Goal: Task Accomplishment & Management: Complete application form

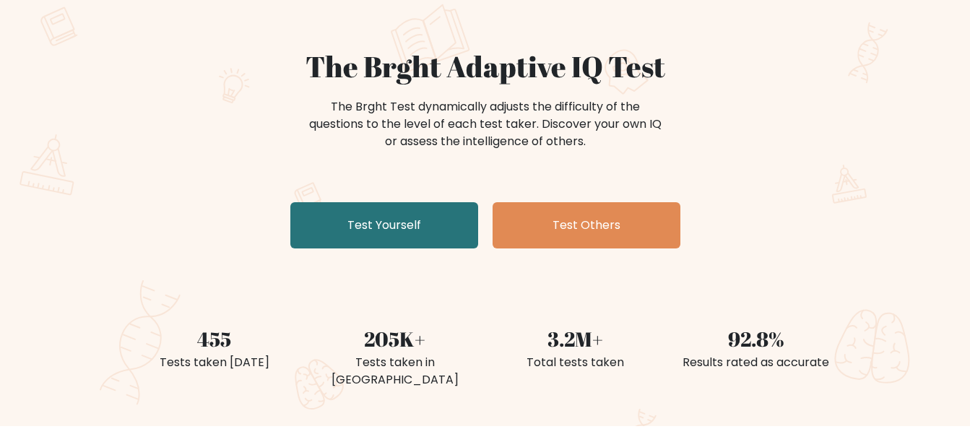
scroll to position [111, 0]
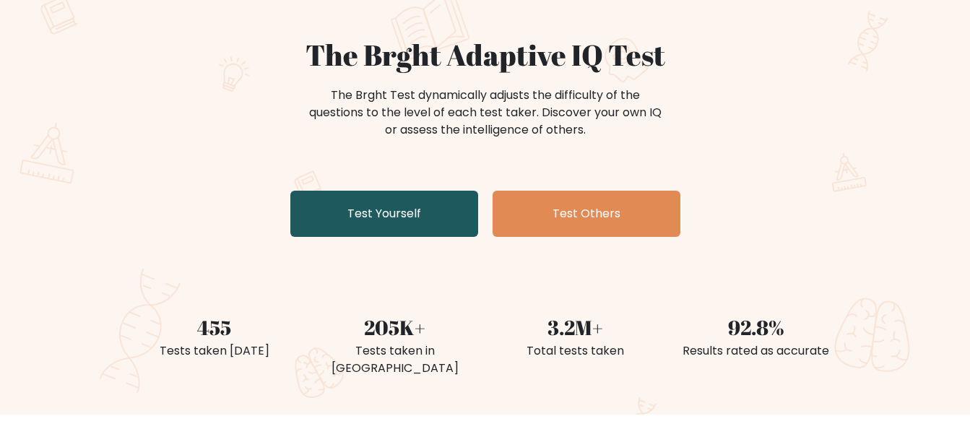
click at [418, 210] on link "Test Yourself" at bounding box center [384, 214] width 188 height 46
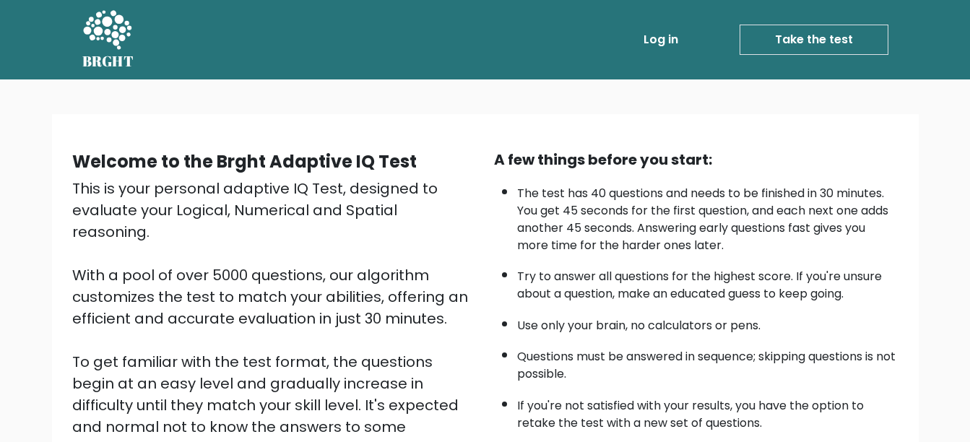
scroll to position [220, 0]
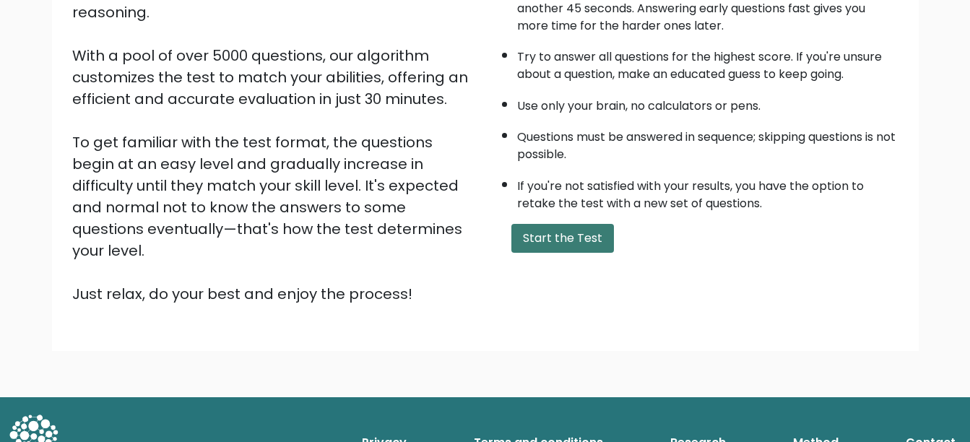
click at [538, 228] on button "Start the Test" at bounding box center [563, 238] width 103 height 29
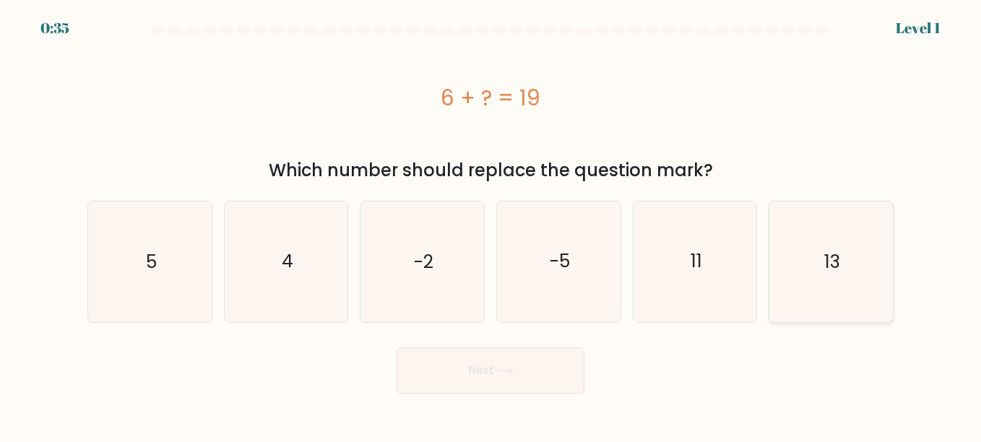
click at [835, 293] on icon "13" at bounding box center [831, 262] width 120 height 120
click at [491, 225] on input "f. 13" at bounding box center [491, 223] width 1 height 4
radio input "true"
click at [535, 365] on button "Next" at bounding box center [491, 371] width 188 height 46
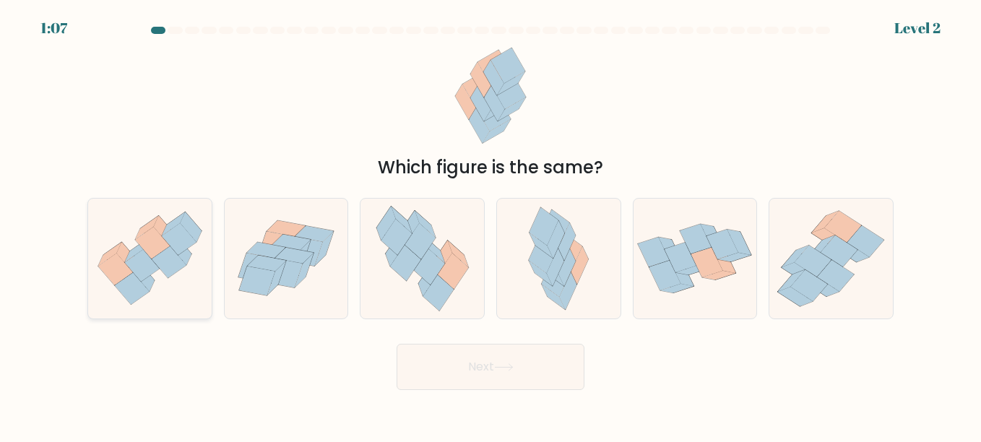
click at [160, 268] on icon at bounding box center [169, 262] width 35 height 32
click at [491, 225] on input "a." at bounding box center [491, 223] width 1 height 4
radio input "true"
click at [467, 373] on button "Next" at bounding box center [491, 367] width 188 height 46
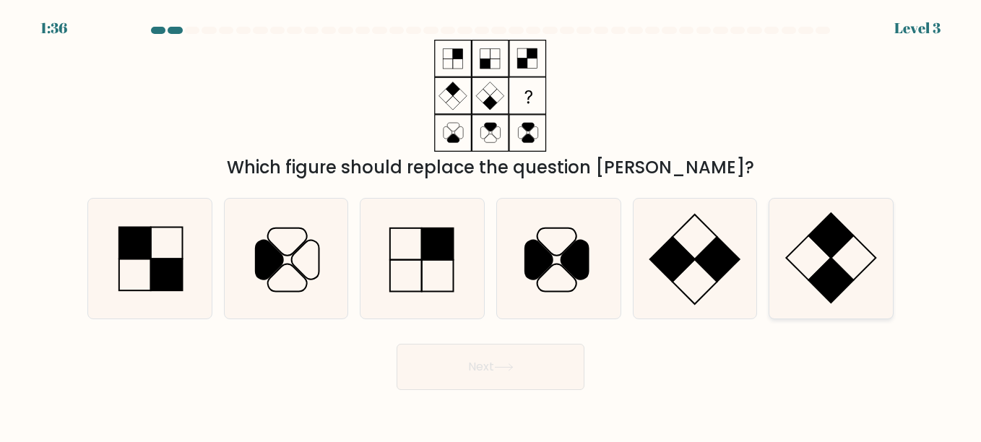
click at [822, 256] on icon at bounding box center [831, 259] width 120 height 120
click at [491, 225] on input "f." at bounding box center [491, 223] width 1 height 4
radio input "true"
click at [533, 376] on button "Next" at bounding box center [491, 367] width 188 height 46
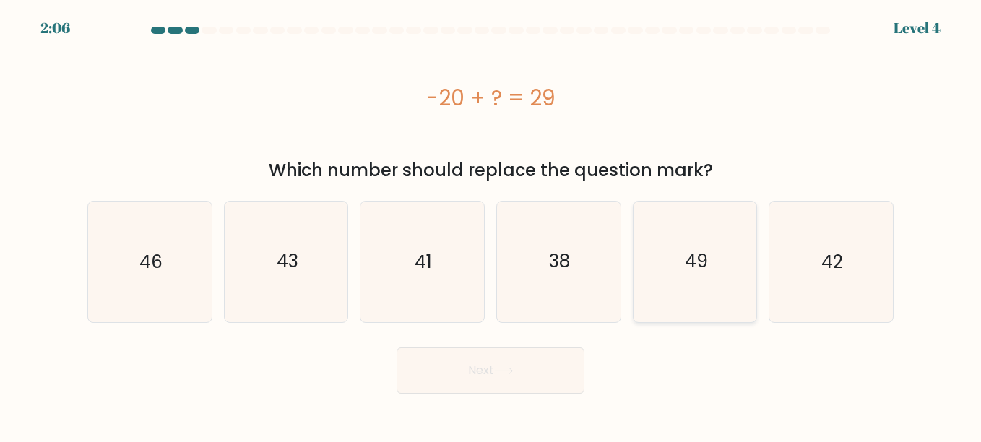
click at [694, 272] on text "49" at bounding box center [696, 261] width 23 height 25
click at [491, 225] on input "e. 49" at bounding box center [491, 223] width 1 height 4
radio input "true"
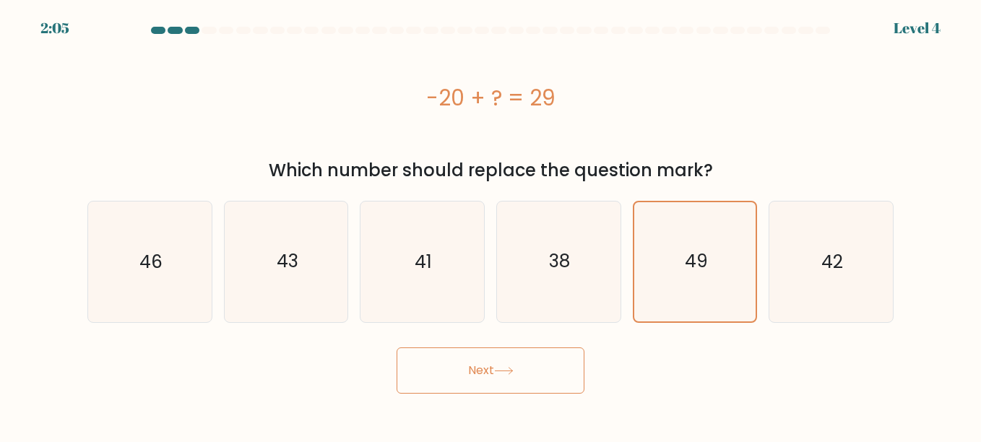
click at [509, 363] on button "Next" at bounding box center [491, 371] width 188 height 46
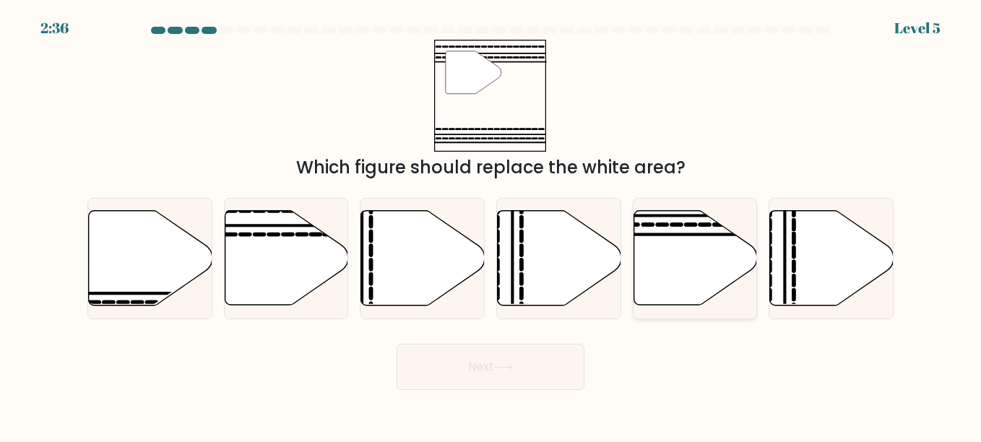
click at [655, 256] on icon at bounding box center [696, 258] width 124 height 95
click at [491, 225] on input "e." at bounding box center [491, 223] width 1 height 4
radio input "true"
click at [517, 386] on button "Next" at bounding box center [491, 367] width 188 height 46
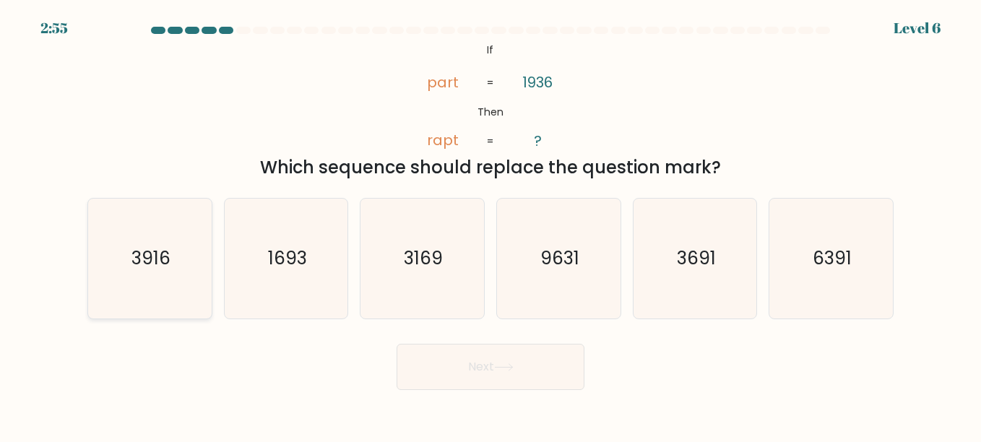
click at [173, 267] on icon "3916" at bounding box center [150, 259] width 120 height 120
click at [491, 225] on input "a. 3916" at bounding box center [491, 223] width 1 height 4
radio input "true"
click at [544, 384] on button "Next" at bounding box center [491, 367] width 188 height 46
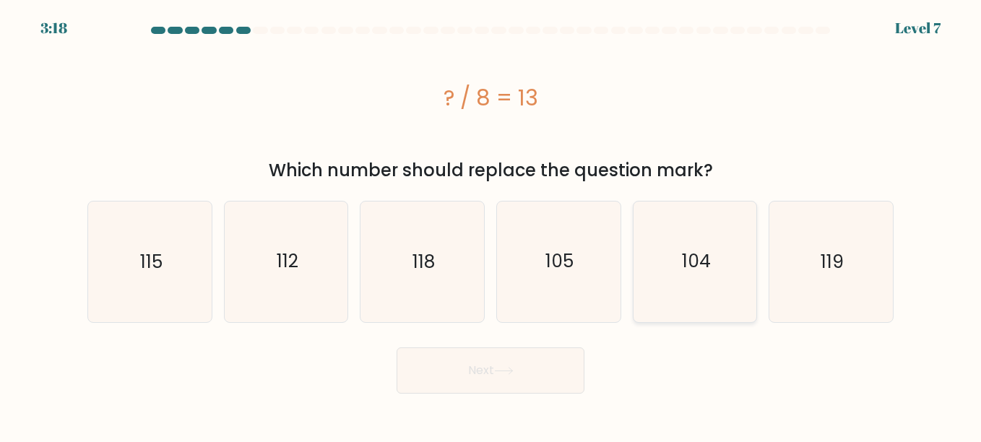
click at [671, 259] on icon "104" at bounding box center [695, 262] width 120 height 120
click at [491, 225] on input "e. 104" at bounding box center [491, 223] width 1 height 4
radio input "true"
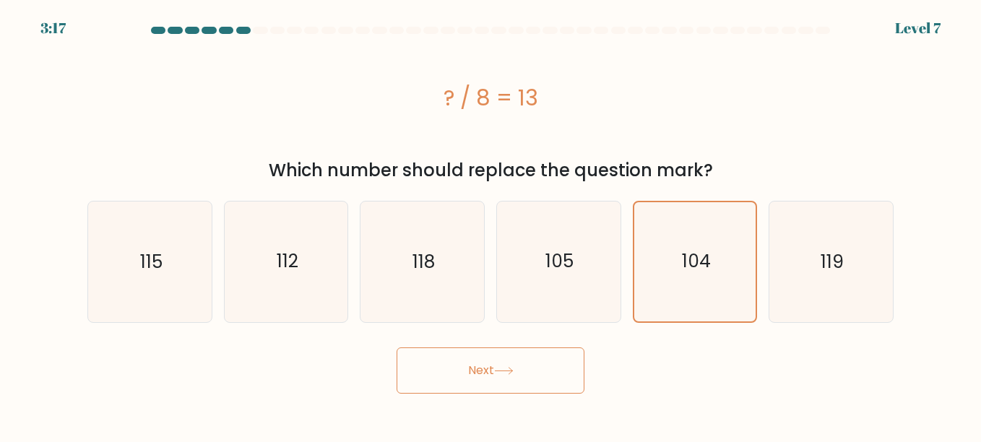
click at [543, 378] on button "Next" at bounding box center [491, 371] width 188 height 46
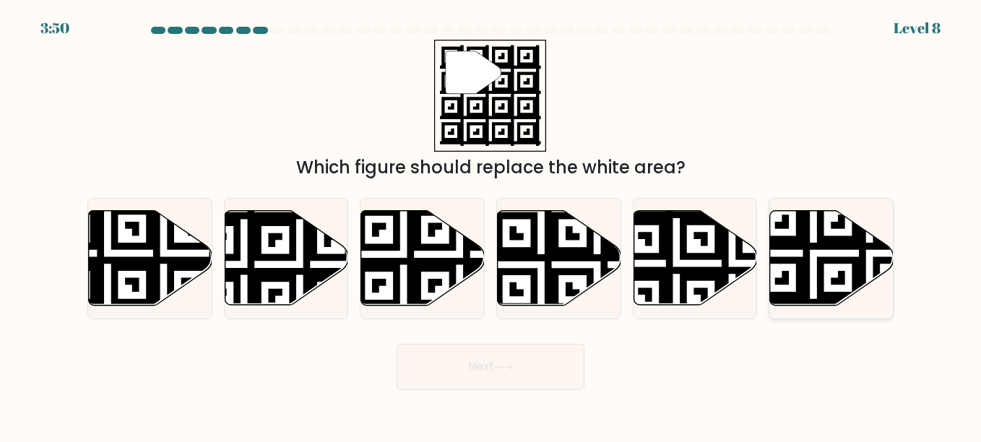
click at [816, 253] on icon at bounding box center [832, 258] width 124 height 95
click at [491, 225] on input "f." at bounding box center [491, 223] width 1 height 4
radio input "true"
click at [530, 382] on button "Next" at bounding box center [491, 367] width 188 height 46
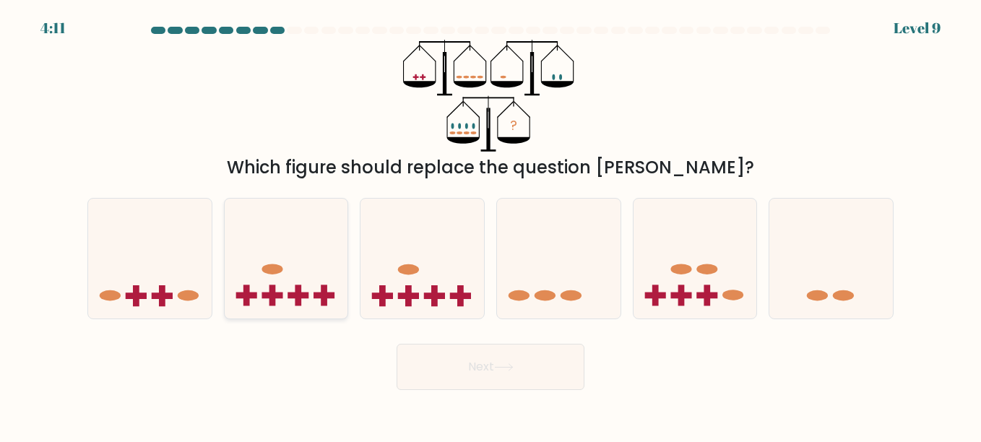
click at [225, 273] on icon at bounding box center [287, 258] width 124 height 102
click at [491, 225] on input "b." at bounding box center [491, 223] width 1 height 4
radio input "true"
click at [155, 292] on icon at bounding box center [150, 258] width 124 height 102
click at [491, 225] on input "a." at bounding box center [491, 223] width 1 height 4
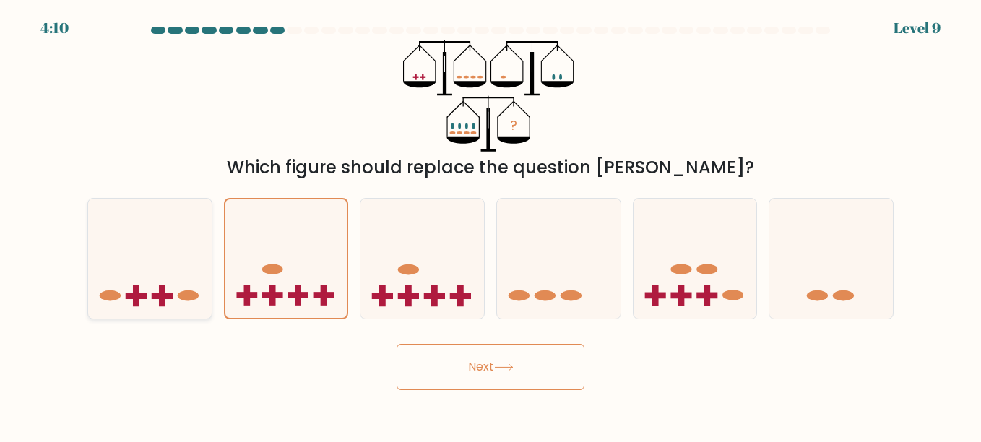
radio input "true"
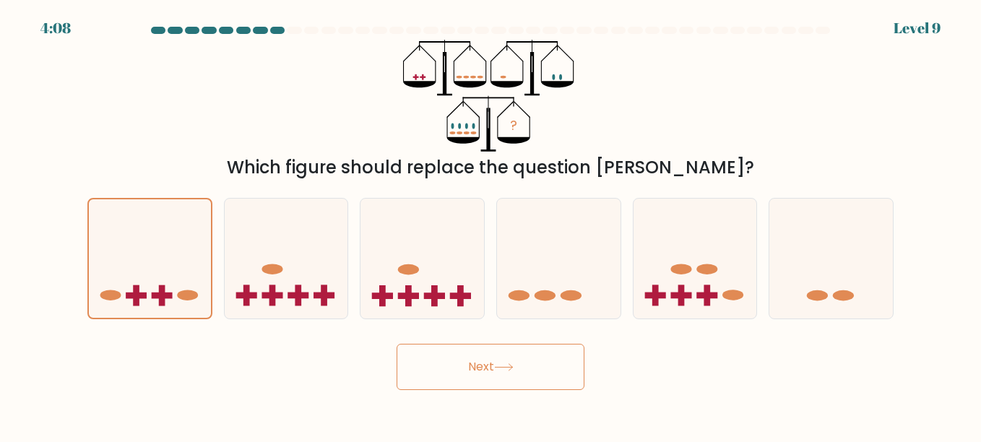
click at [476, 376] on button "Next" at bounding box center [491, 367] width 188 height 46
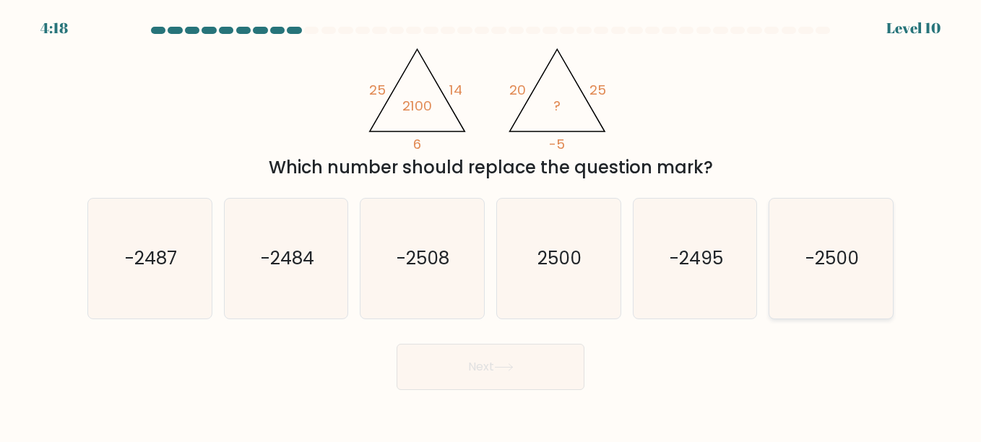
click at [798, 246] on icon "-2500" at bounding box center [831, 259] width 120 height 120
click at [491, 225] on input "f. -2500" at bounding box center [491, 223] width 1 height 4
radio input "true"
click at [486, 366] on button "Next" at bounding box center [491, 367] width 188 height 46
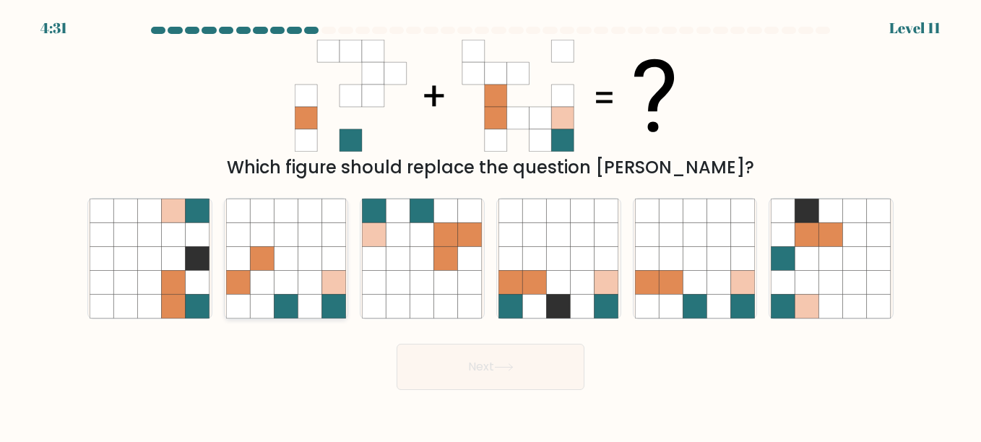
click at [324, 284] on icon at bounding box center [334, 282] width 24 height 24
click at [491, 225] on input "b." at bounding box center [491, 223] width 1 height 4
radio input "true"
click at [530, 369] on button "Next" at bounding box center [491, 367] width 188 height 46
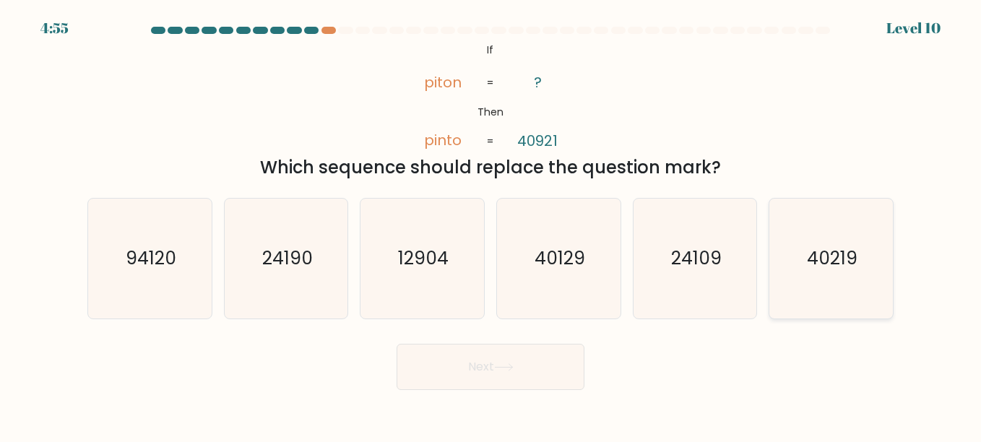
click at [825, 263] on text "40219" at bounding box center [832, 258] width 51 height 25
click at [491, 225] on input "f. 40219" at bounding box center [491, 223] width 1 height 4
radio input "true"
click at [509, 369] on icon at bounding box center [504, 367] width 20 height 8
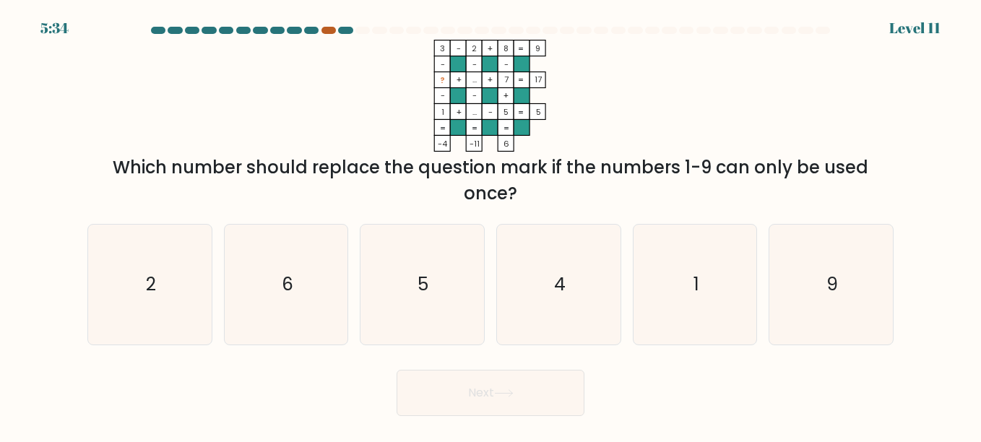
click at [329, 31] on div at bounding box center [329, 30] width 14 height 7
click at [327, 30] on div at bounding box center [329, 30] width 14 height 7
click at [327, 27] on div at bounding box center [329, 30] width 14 height 7
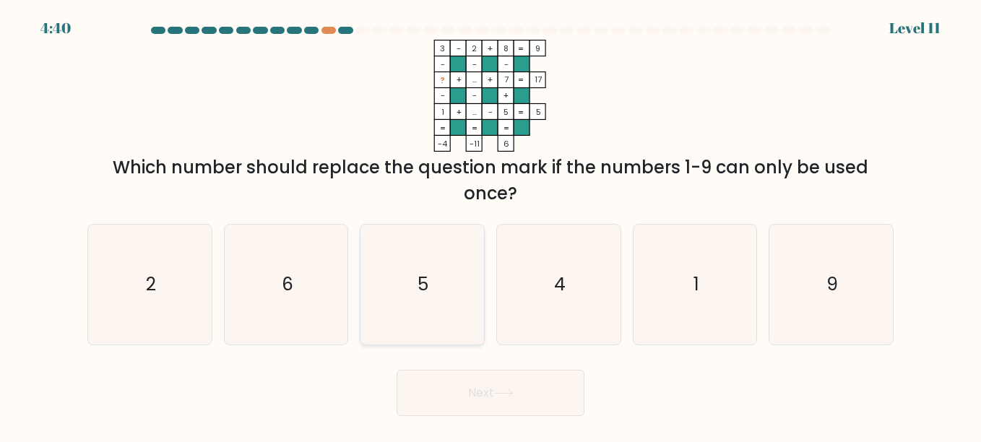
click at [418, 269] on icon "5" at bounding box center [422, 285] width 120 height 120
click at [491, 225] on input "c. 5" at bounding box center [491, 223] width 1 height 4
radio input "true"
click at [503, 397] on icon at bounding box center [504, 393] width 20 height 8
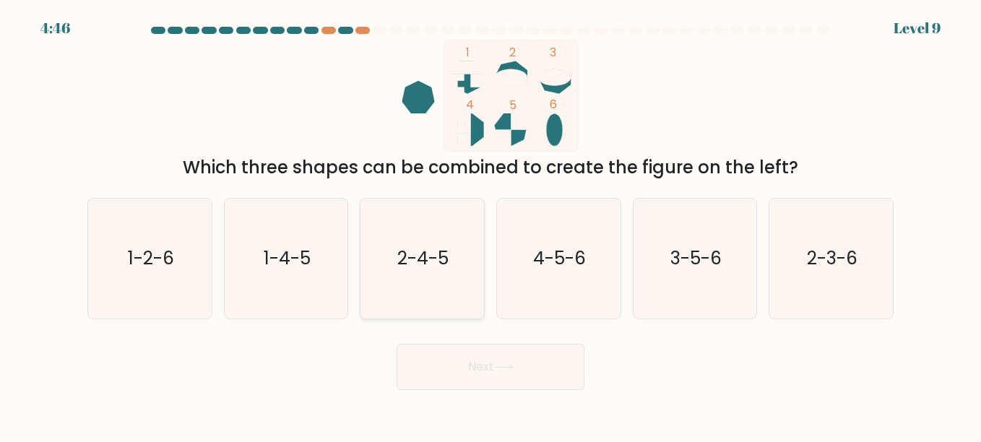
click at [449, 256] on text "2-4-5" at bounding box center [423, 258] width 51 height 25
click at [491, 225] on input "c. 2-4-5" at bounding box center [491, 223] width 1 height 4
radio input "true"
click at [494, 361] on button "Next" at bounding box center [491, 367] width 188 height 46
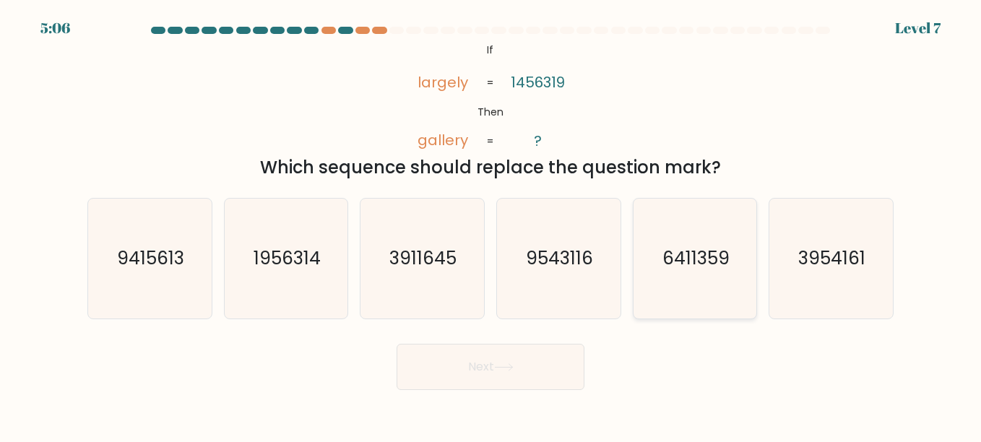
click at [686, 243] on icon "6411359" at bounding box center [695, 259] width 120 height 120
click at [491, 225] on input "e. 6411359" at bounding box center [491, 223] width 1 height 4
radio input "true"
click at [516, 361] on button "Next" at bounding box center [491, 367] width 188 height 46
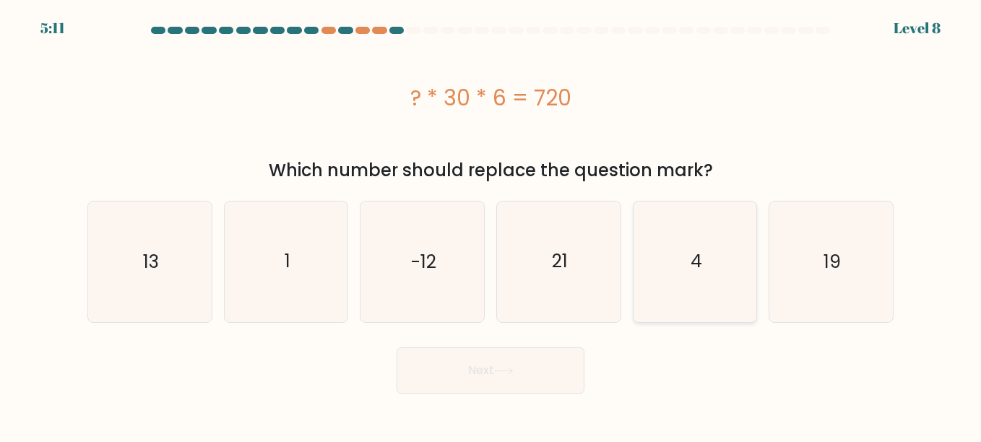
click at [726, 261] on icon "4" at bounding box center [695, 262] width 120 height 120
click at [491, 225] on input "e. 4" at bounding box center [491, 223] width 1 height 4
radio input "true"
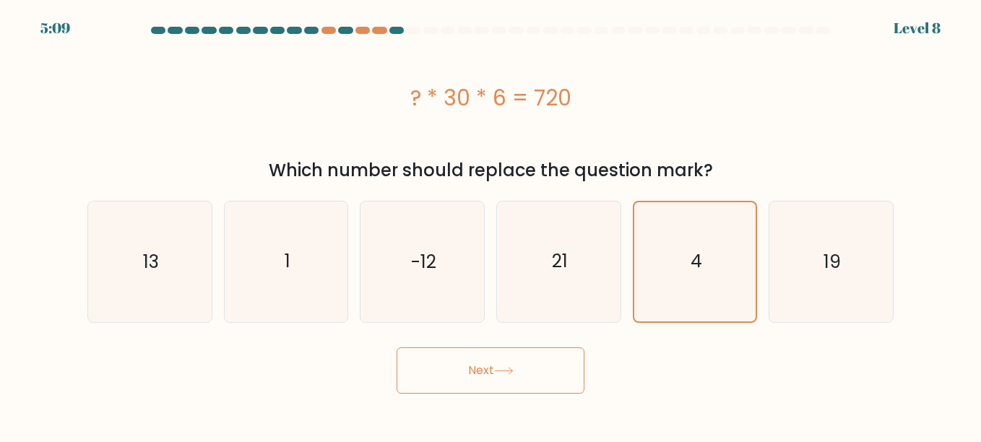
click at [490, 381] on button "Next" at bounding box center [491, 371] width 188 height 46
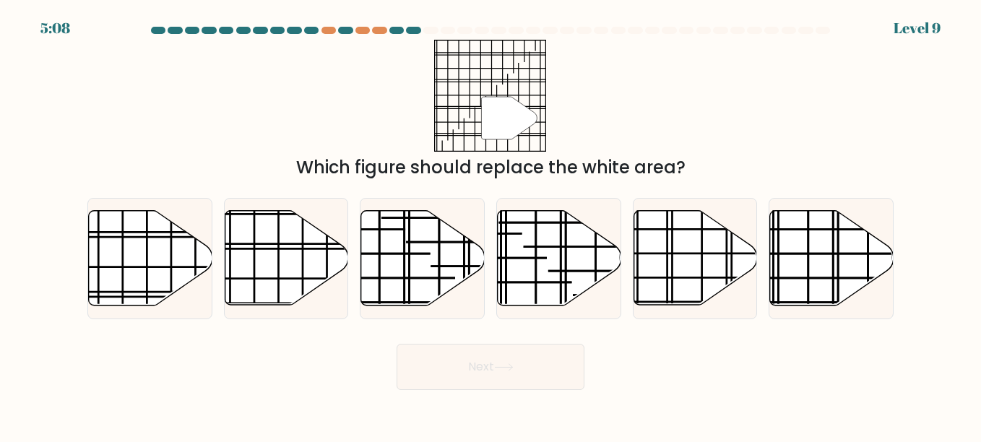
click at [490, 381] on button "Next" at bounding box center [491, 367] width 188 height 46
click at [346, 332] on form at bounding box center [490, 208] width 981 height 363
click at [138, 240] on icon at bounding box center [151, 258] width 124 height 95
click at [491, 225] on input "a." at bounding box center [491, 223] width 1 height 4
radio input "true"
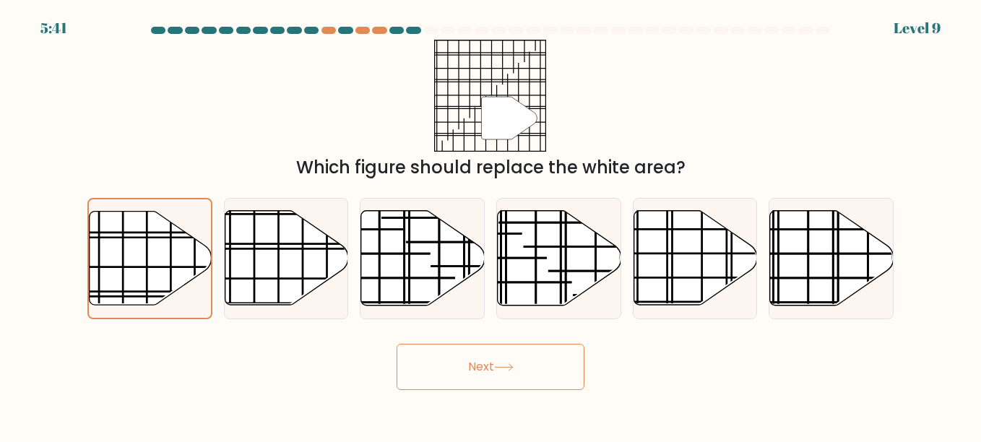
click at [493, 361] on button "Next" at bounding box center [491, 367] width 188 height 46
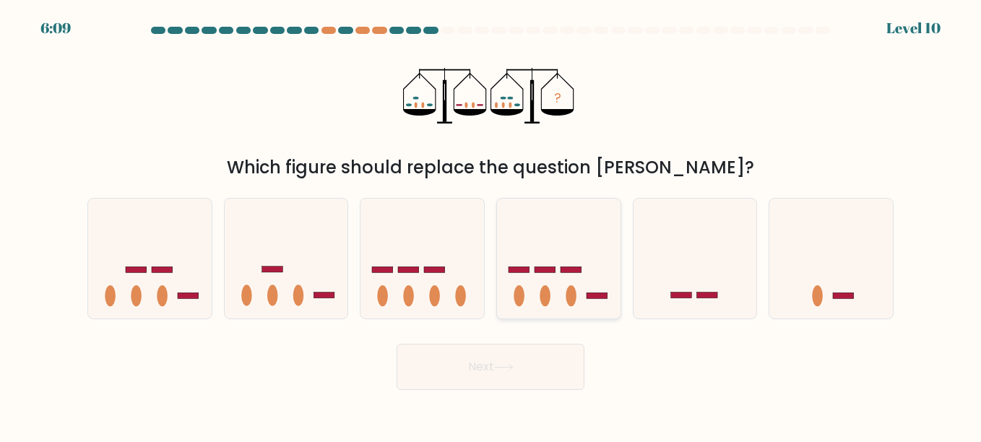
click at [545, 278] on icon at bounding box center [559, 258] width 124 height 102
click at [491, 225] on input "d." at bounding box center [491, 223] width 1 height 4
radio input "true"
click at [527, 385] on button "Next" at bounding box center [491, 367] width 188 height 46
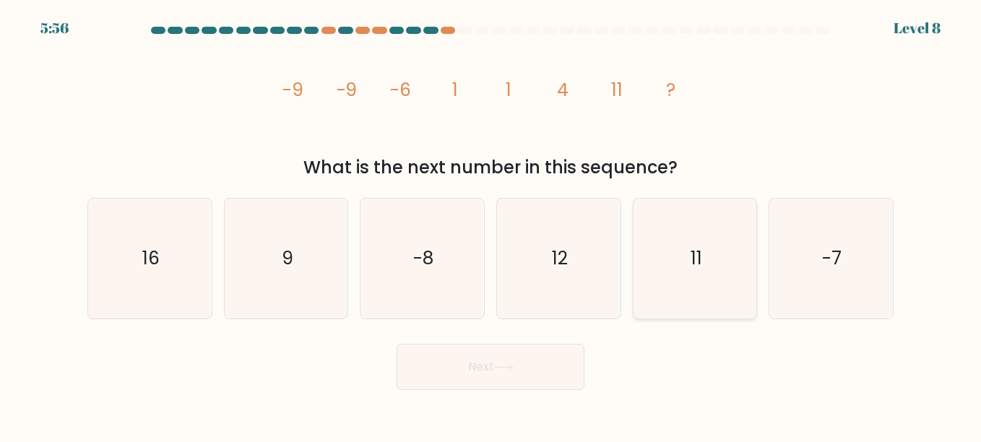
click at [698, 246] on text "11" at bounding box center [697, 258] width 12 height 25
click at [491, 225] on input "e. 11" at bounding box center [491, 223] width 1 height 4
radio input "true"
click at [551, 361] on button "Next" at bounding box center [491, 367] width 188 height 46
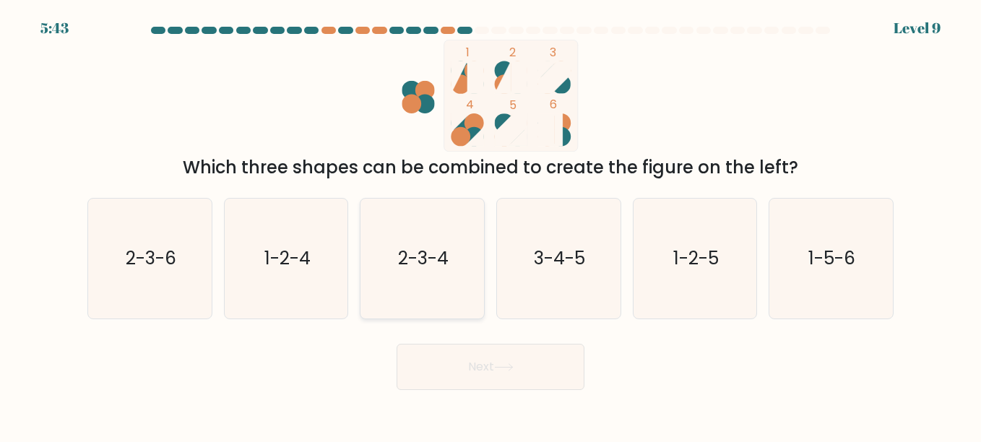
click at [431, 240] on icon "2-3-4" at bounding box center [422, 259] width 120 height 120
click at [491, 225] on input "c. 2-3-4" at bounding box center [491, 223] width 1 height 4
radio input "true"
click at [472, 377] on button "Next" at bounding box center [491, 367] width 188 height 46
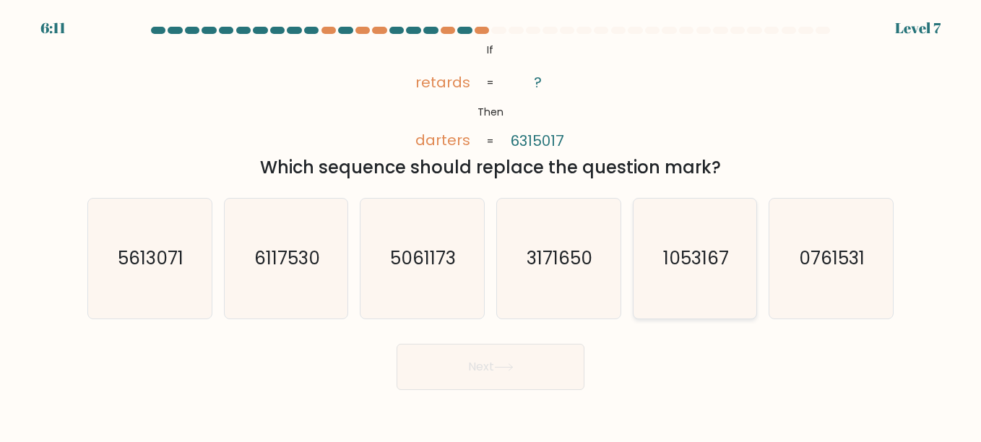
click at [696, 269] on text "1053167" at bounding box center [696, 258] width 66 height 25
click at [491, 225] on input "e. 1053167" at bounding box center [491, 223] width 1 height 4
radio input "true"
click at [512, 352] on button "Next" at bounding box center [491, 367] width 188 height 46
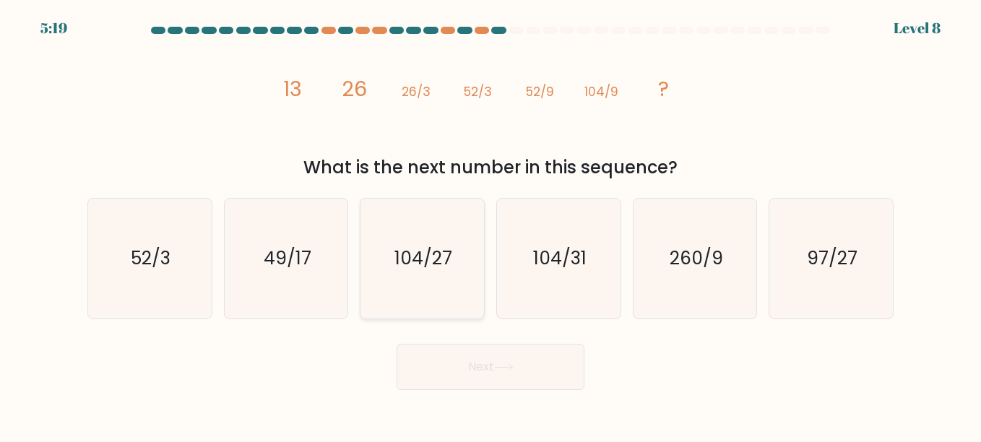
click at [393, 251] on icon "104/27" at bounding box center [422, 259] width 120 height 120
click at [491, 225] on input "c. 104/27" at bounding box center [491, 223] width 1 height 4
radio input "true"
click at [506, 350] on button "Next" at bounding box center [491, 367] width 188 height 46
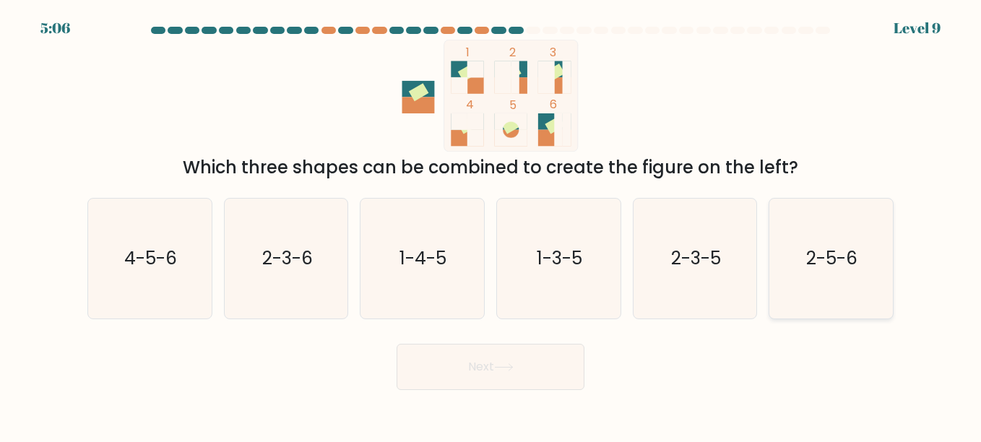
click at [803, 253] on icon "2-5-6" at bounding box center [831, 259] width 120 height 120
click at [491, 225] on input "f. 2-5-6" at bounding box center [491, 223] width 1 height 4
radio input "true"
click at [483, 361] on button "Next" at bounding box center [491, 367] width 188 height 46
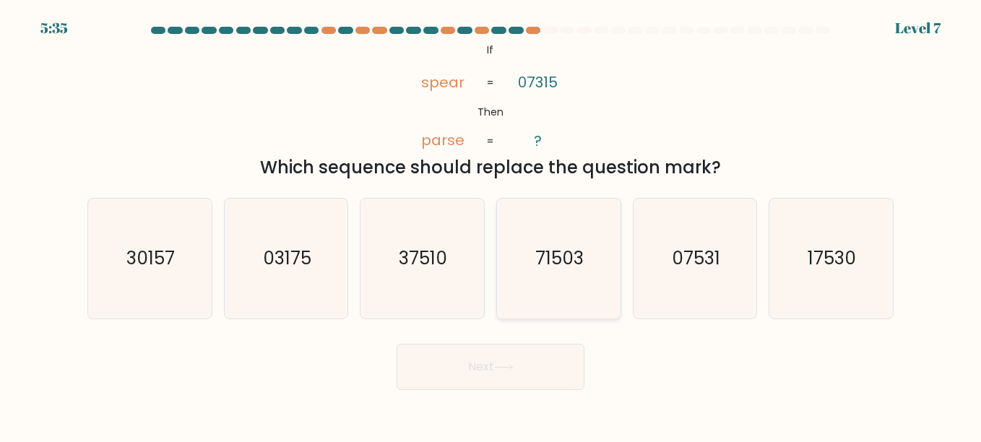
click at [578, 227] on icon "71503" at bounding box center [559, 259] width 120 height 120
click at [491, 225] on input "d. 71503" at bounding box center [491, 223] width 1 height 4
radio input "true"
click at [511, 361] on button "Next" at bounding box center [491, 367] width 188 height 46
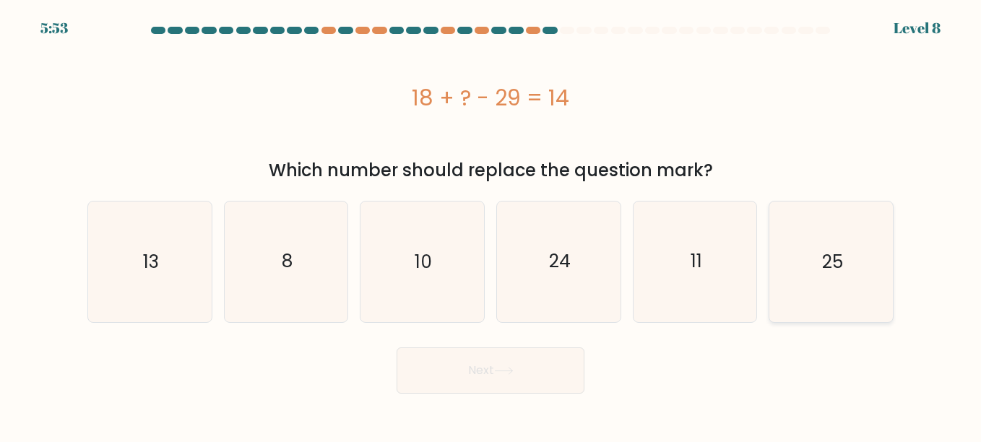
click at [826, 259] on text "25" at bounding box center [832, 261] width 21 height 25
click at [491, 225] on input "f. 25" at bounding box center [491, 223] width 1 height 4
radio input "true"
click at [491, 366] on button "Next" at bounding box center [491, 371] width 188 height 46
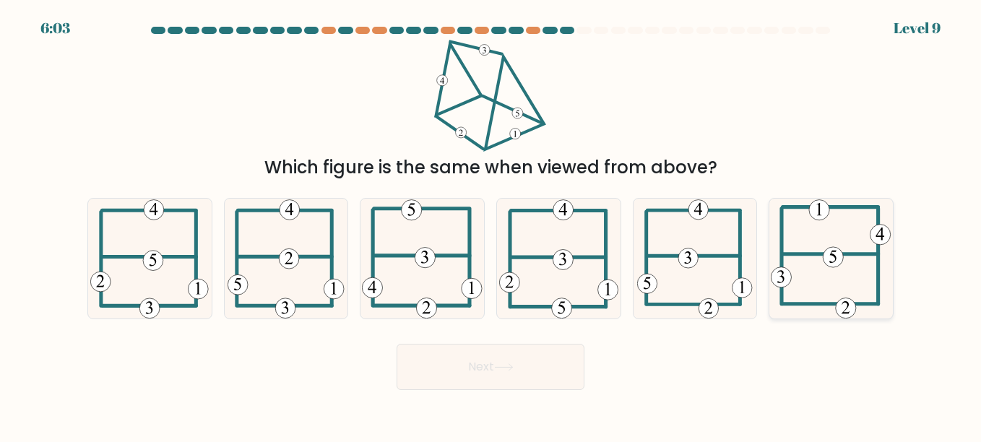
click at [827, 249] on 714 at bounding box center [834, 257] width 20 height 20
click at [491, 225] on input "f." at bounding box center [491, 223] width 1 height 4
radio input "true"
click at [170, 234] on icon at bounding box center [149, 259] width 118 height 120
click at [491, 225] on input "a." at bounding box center [491, 223] width 1 height 4
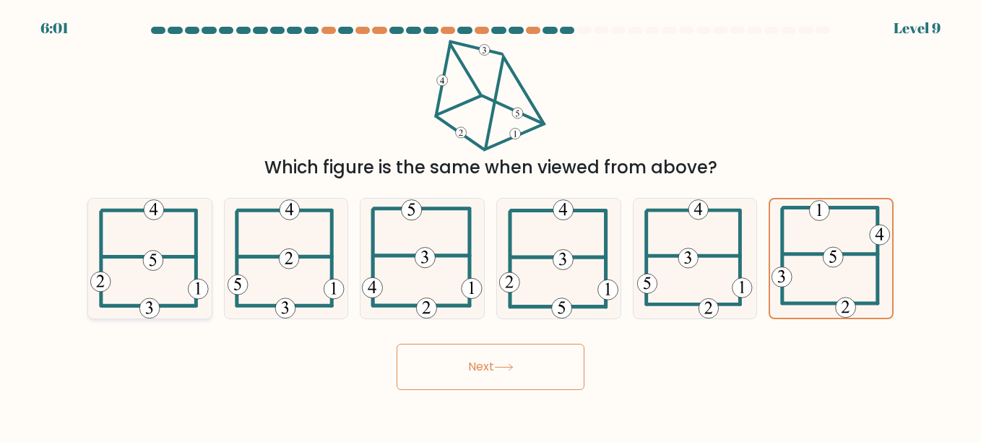
radio input "true"
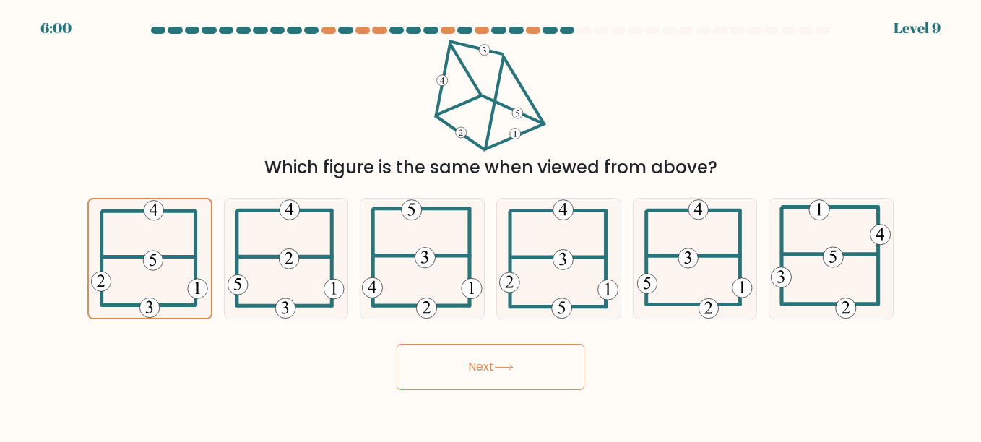
click at [465, 366] on button "Next" at bounding box center [491, 367] width 188 height 46
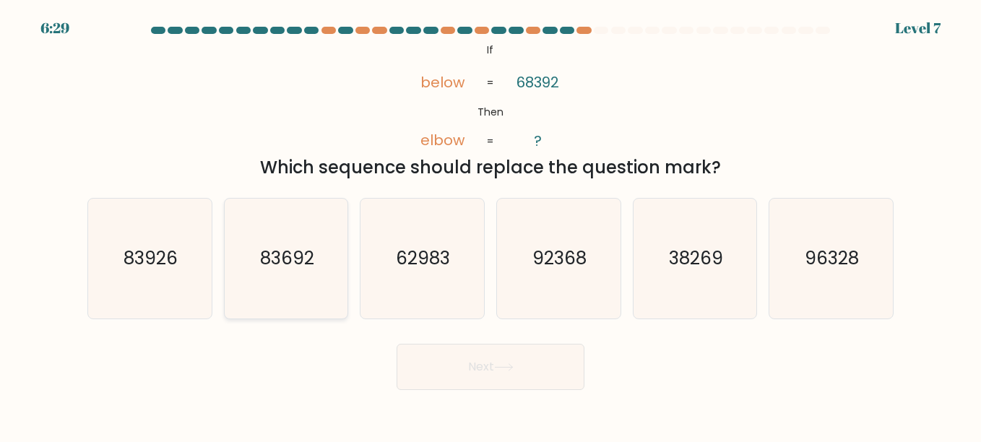
click at [259, 280] on icon "83692" at bounding box center [286, 259] width 120 height 120
click at [491, 225] on input "b. 83692" at bounding box center [491, 223] width 1 height 4
radio input "true"
click at [478, 354] on button "Next" at bounding box center [491, 367] width 188 height 46
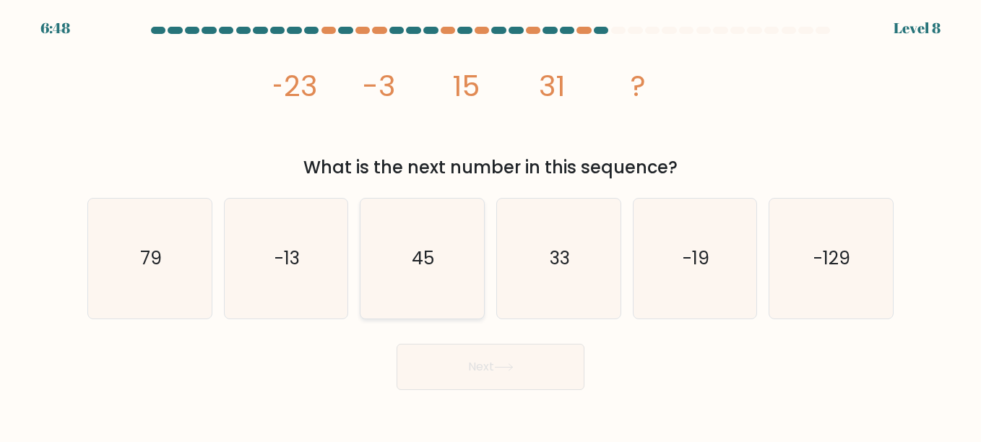
click at [433, 283] on icon "45" at bounding box center [422, 259] width 120 height 120
click at [491, 225] on input "c. 45" at bounding box center [491, 223] width 1 height 4
radio input "true"
click at [485, 354] on button "Next" at bounding box center [491, 367] width 188 height 46
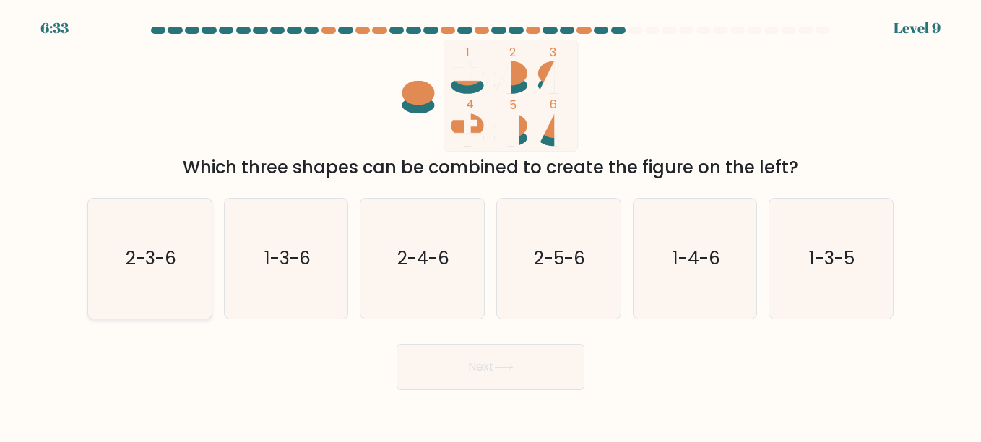
click at [176, 269] on text "2-3-6" at bounding box center [151, 258] width 51 height 25
click at [491, 225] on input "a. 2-3-6" at bounding box center [491, 223] width 1 height 4
radio input "true"
click at [490, 366] on button "Next" at bounding box center [491, 367] width 188 height 46
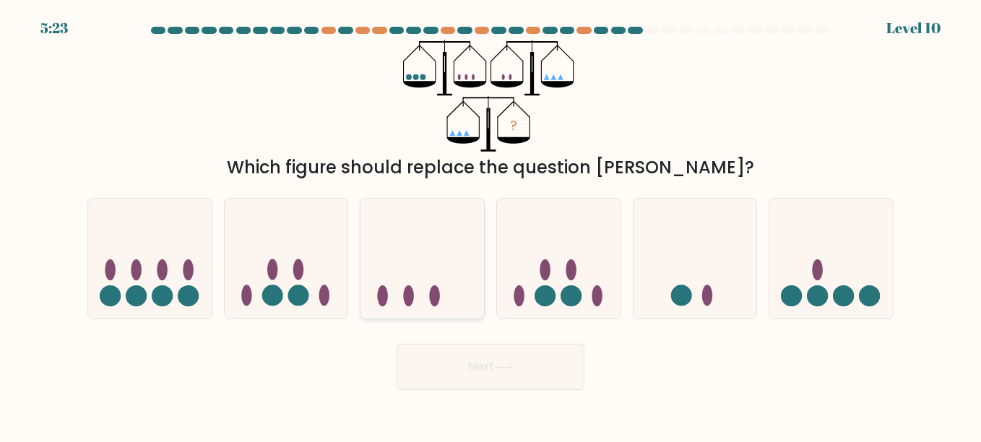
click at [421, 225] on icon at bounding box center [423, 258] width 124 height 102
click at [491, 225] on input "c." at bounding box center [491, 223] width 1 height 4
radio input "true"
click at [449, 369] on button "Next" at bounding box center [491, 367] width 188 height 46
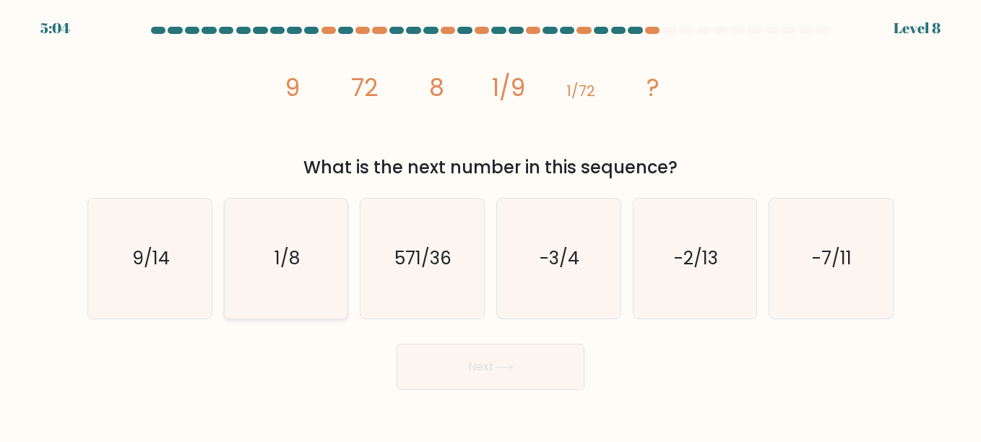
click at [300, 289] on icon "1/8" at bounding box center [286, 259] width 120 height 120
click at [491, 225] on input "b. 1/8" at bounding box center [491, 223] width 1 height 4
radio input "true"
click at [466, 363] on button "Next" at bounding box center [491, 367] width 188 height 46
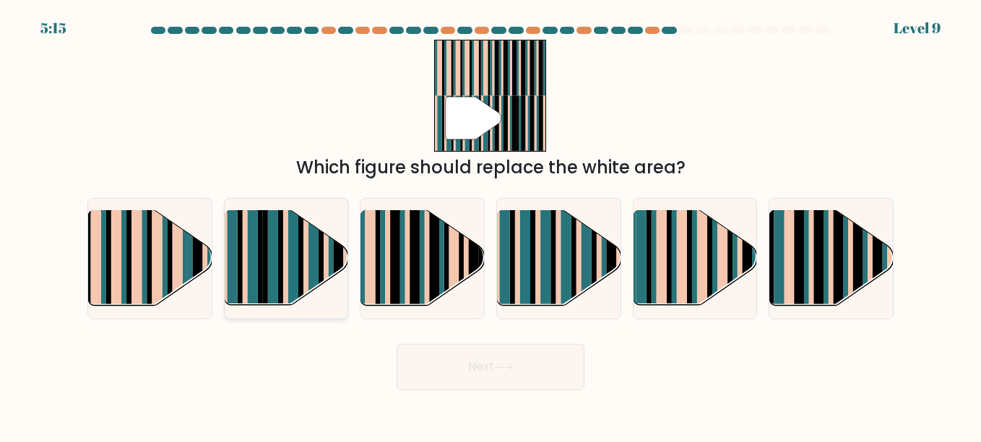
click at [279, 258] on rect at bounding box center [280, 269] width 5 height 122
click at [491, 225] on input "b." at bounding box center [491, 223] width 1 height 4
radio input "true"
click at [533, 379] on button "Next" at bounding box center [491, 367] width 188 height 46
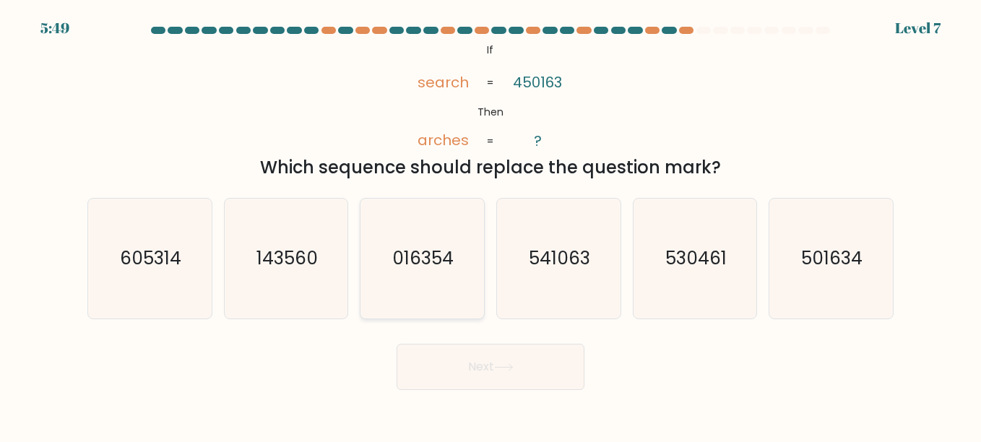
click at [433, 249] on text "016354" at bounding box center [423, 258] width 61 height 25
click at [491, 225] on input "c. 016354" at bounding box center [491, 223] width 1 height 4
radio input "true"
click at [508, 368] on icon at bounding box center [504, 367] width 20 height 8
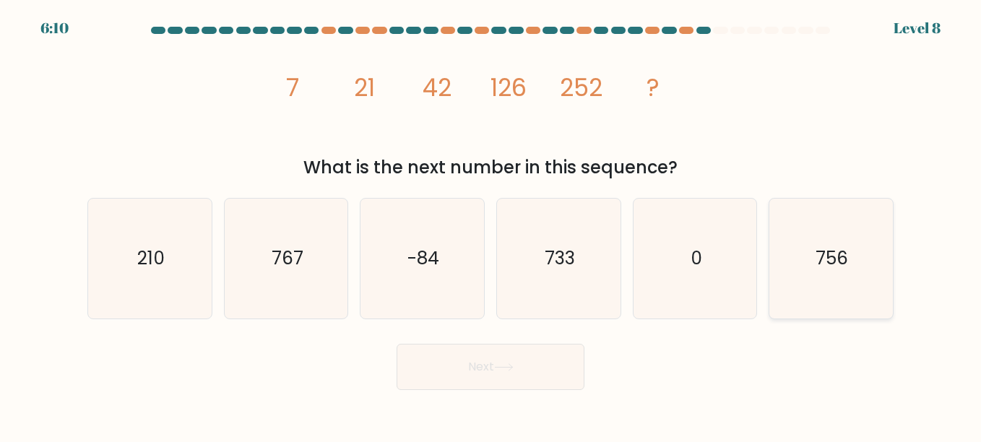
click at [813, 286] on icon "756" at bounding box center [831, 259] width 120 height 120
click at [491, 225] on input "f. 756" at bounding box center [491, 223] width 1 height 4
radio input "true"
click at [561, 349] on button "Next" at bounding box center [491, 367] width 188 height 46
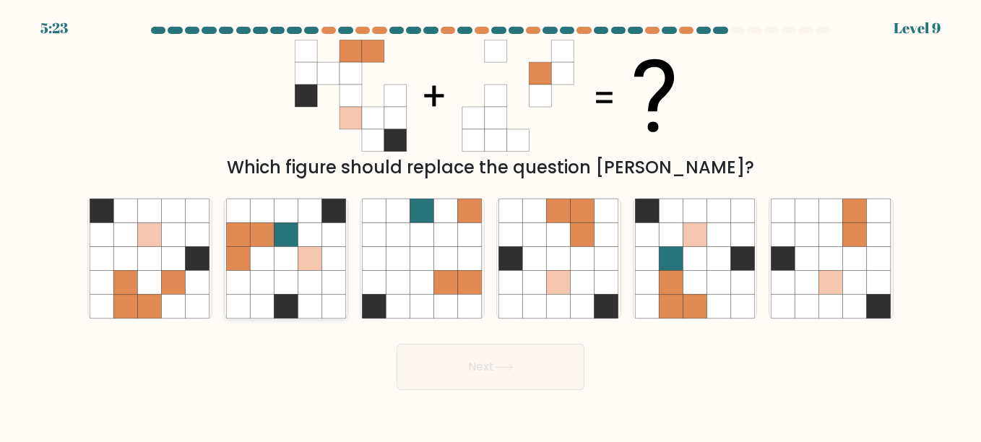
click at [299, 252] on icon at bounding box center [310, 258] width 24 height 24
click at [491, 225] on input "b." at bounding box center [491, 223] width 1 height 4
radio input "true"
click at [511, 350] on button "Next" at bounding box center [491, 367] width 188 height 46
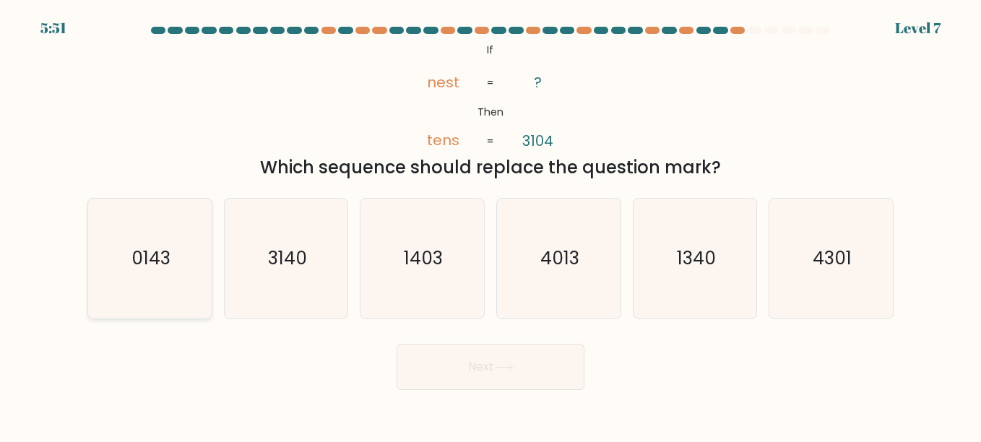
click at [108, 270] on icon "0143" at bounding box center [150, 259] width 120 height 120
click at [491, 225] on input "a. 0143" at bounding box center [491, 223] width 1 height 4
radio input "true"
click at [514, 354] on button "Next" at bounding box center [491, 367] width 188 height 46
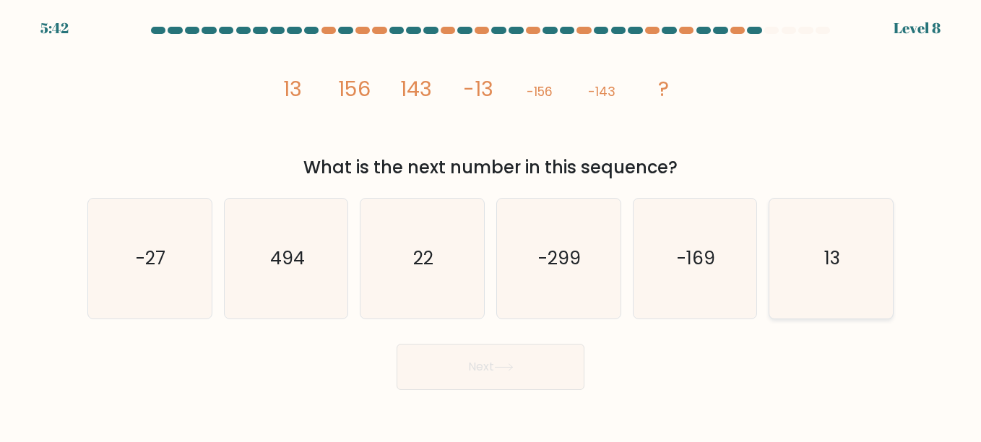
click at [859, 206] on icon "13" at bounding box center [831, 259] width 120 height 120
click at [491, 221] on input "f. 13" at bounding box center [491, 223] width 1 height 4
radio input "true"
click at [500, 372] on button "Next" at bounding box center [491, 367] width 188 height 46
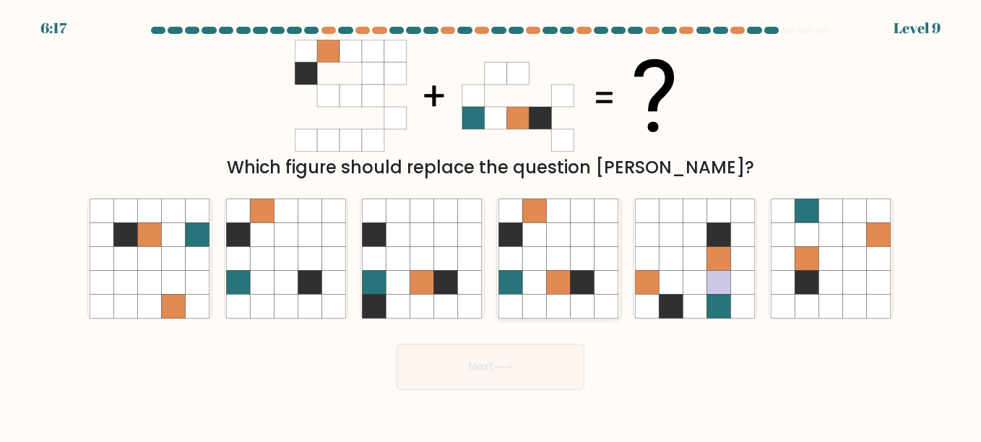
click at [544, 283] on icon at bounding box center [535, 282] width 24 height 24
click at [491, 225] on input "d." at bounding box center [491, 223] width 1 height 4
radio input "true"
click at [467, 359] on button "Next" at bounding box center [491, 367] width 188 height 46
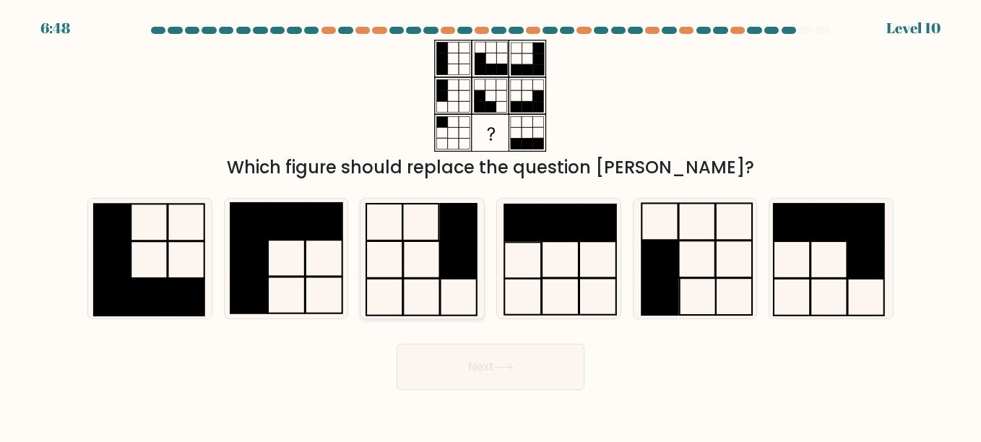
click at [426, 266] on icon at bounding box center [422, 259] width 120 height 120
click at [491, 225] on input "c." at bounding box center [491, 223] width 1 height 4
radio input "true"
click at [518, 376] on button "Next" at bounding box center [491, 367] width 188 height 46
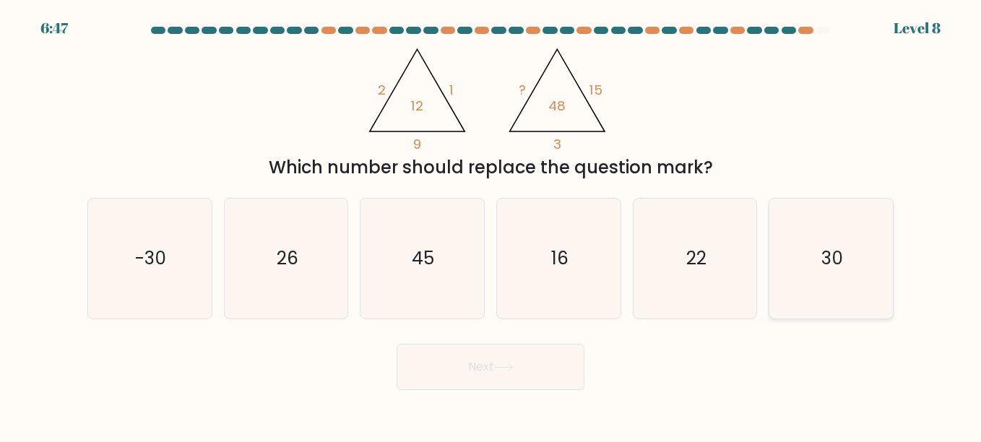
click at [813, 256] on icon "30" at bounding box center [831, 259] width 120 height 120
click at [491, 225] on input "f. 30" at bounding box center [491, 223] width 1 height 4
radio input "true"
click at [482, 376] on button "Next" at bounding box center [491, 367] width 188 height 46
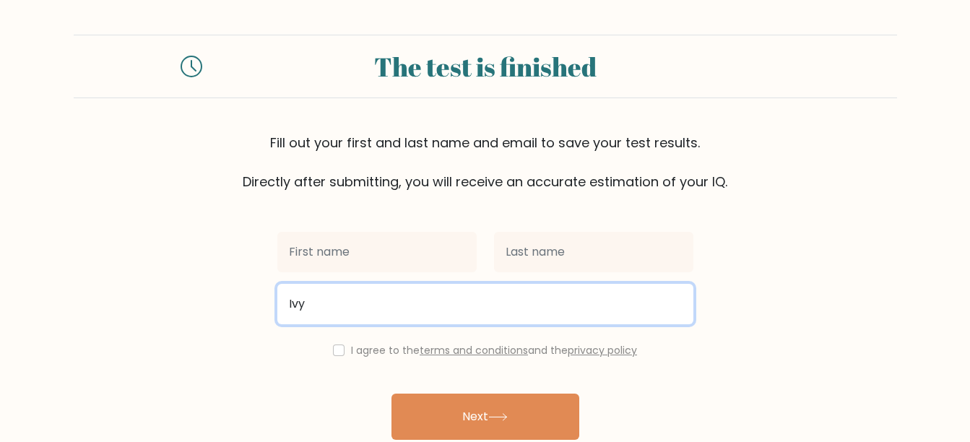
drag, startPoint x: 320, startPoint y: 307, endPoint x: 258, endPoint y: 296, distance: 63.1
click at [258, 296] on form "The test is finished Fill out your first and last name and email to save your t…" at bounding box center [485, 254] width 970 height 438
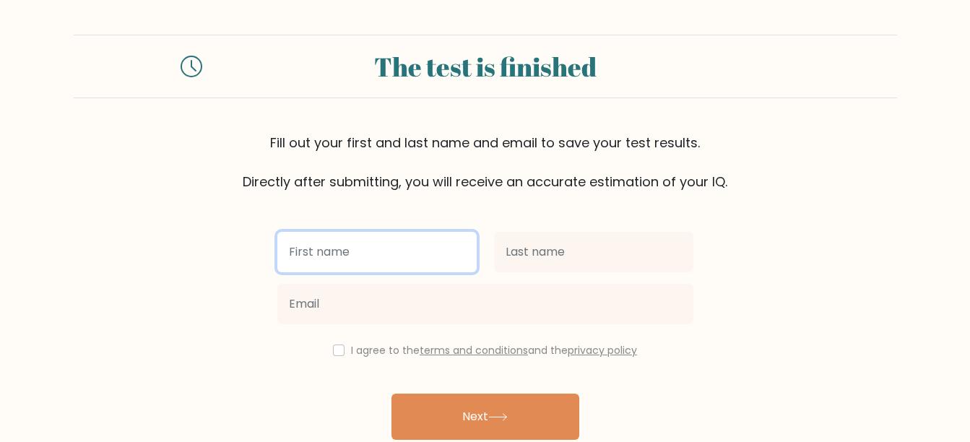
click at [338, 256] on input "text" at bounding box center [376, 252] width 199 height 40
type input "Ivy Regina"
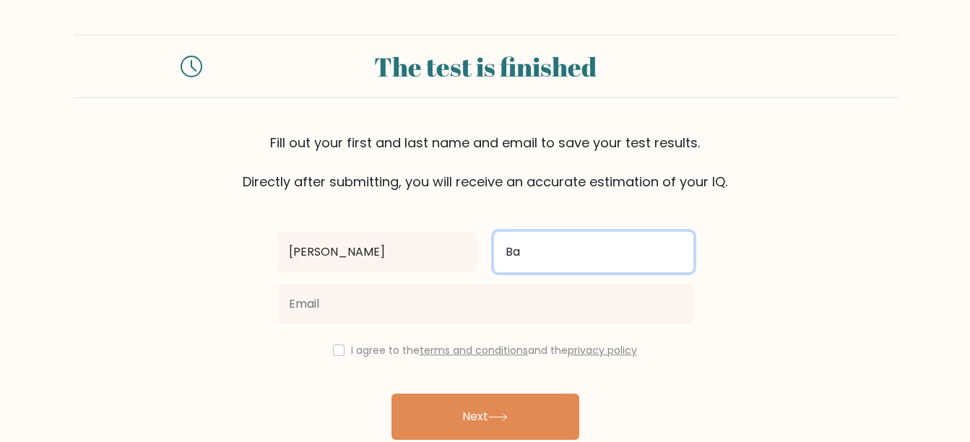
type input "barroquillo"
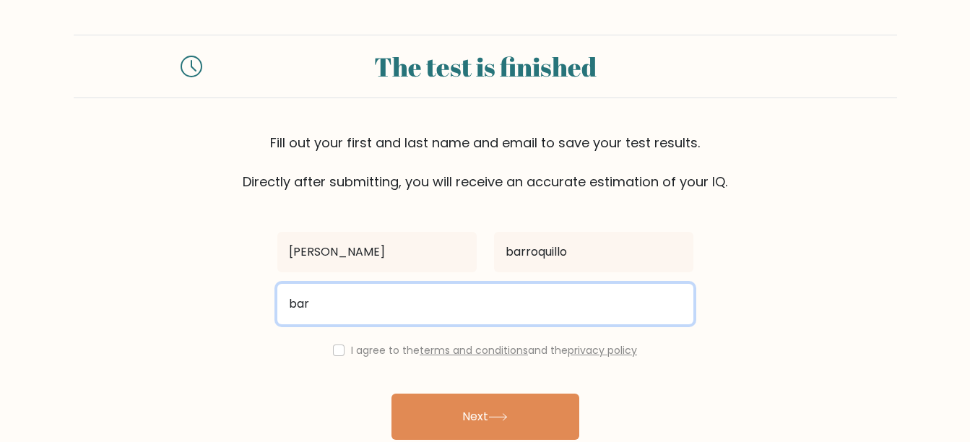
click at [339, 295] on input "bar" at bounding box center [485, 304] width 416 height 40
type input "barroquilloivy@gmail.com"
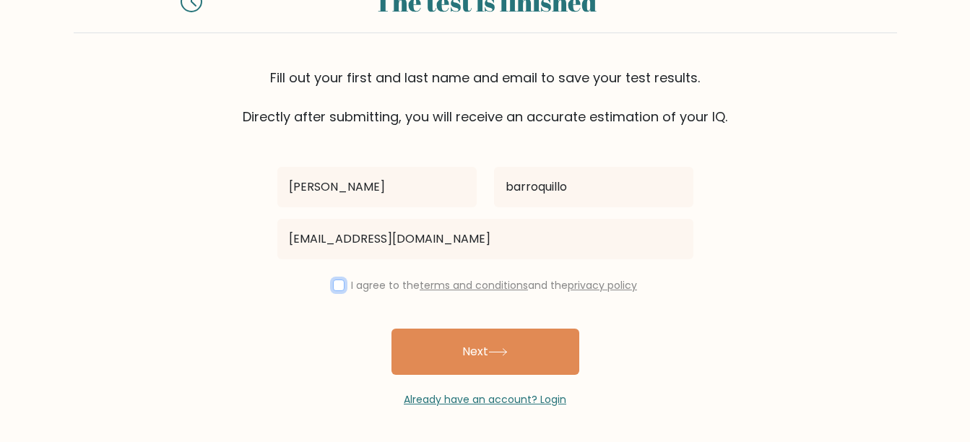
click at [337, 284] on input "checkbox" at bounding box center [339, 286] width 12 height 12
checkbox input "true"
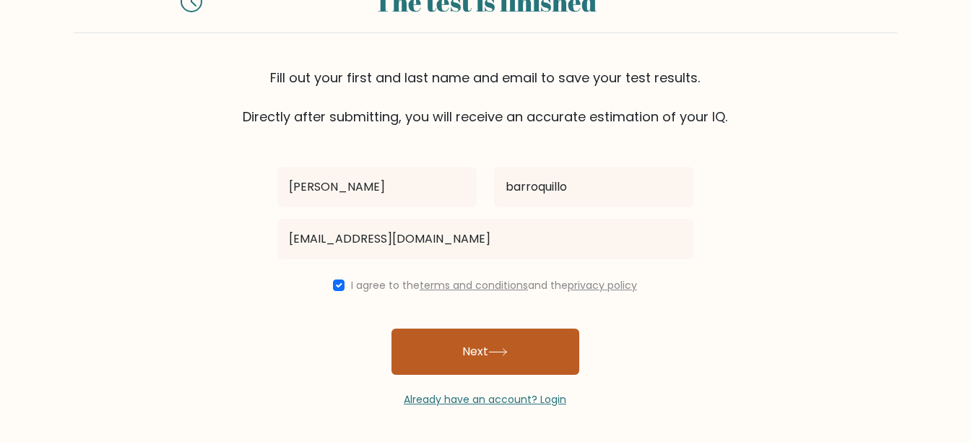
click at [463, 363] on button "Next" at bounding box center [486, 352] width 188 height 46
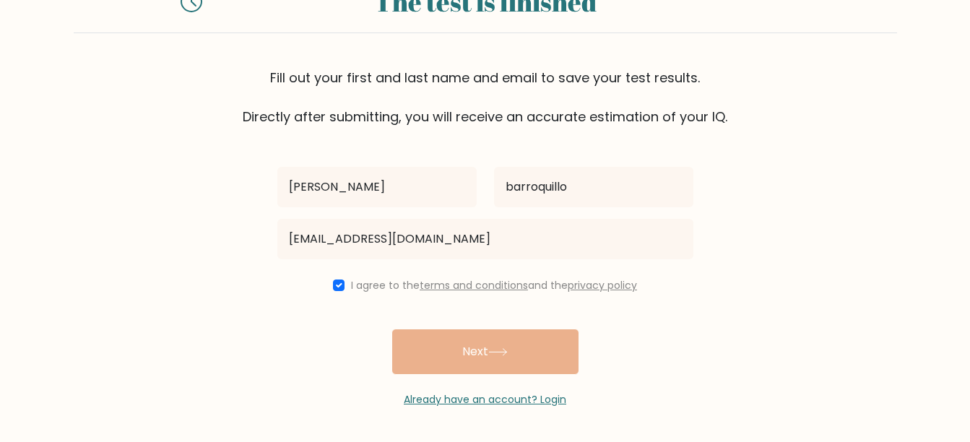
scroll to position [48, 0]
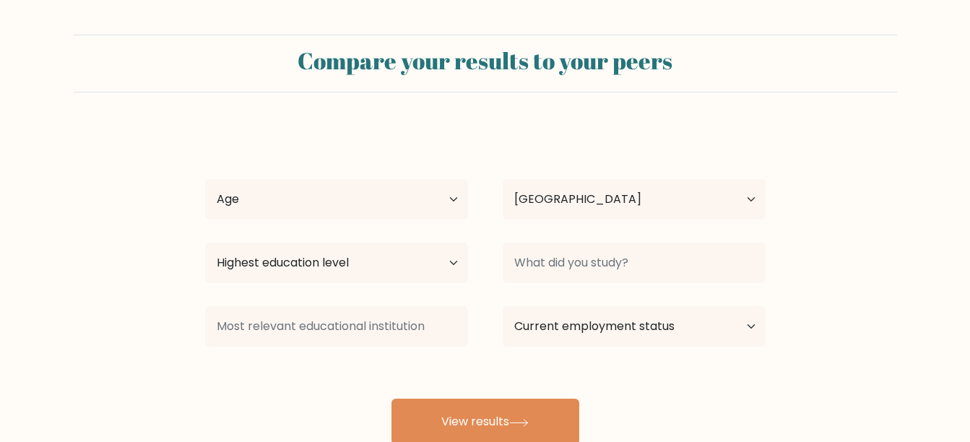
select select "PH"
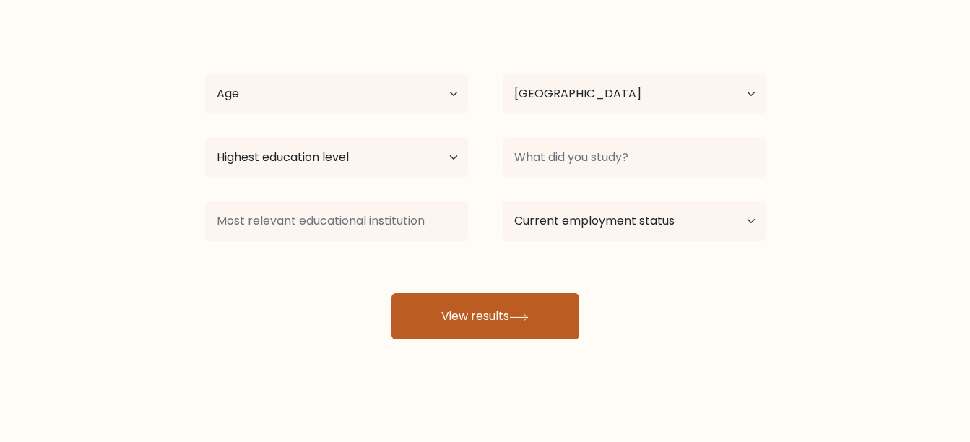
click at [504, 316] on button "View results" at bounding box center [486, 316] width 188 height 46
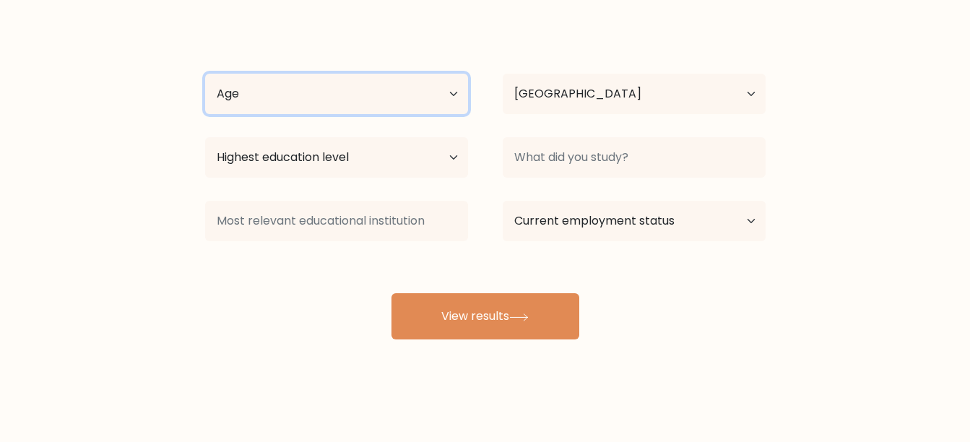
click at [447, 89] on select "Age Under [DEMOGRAPHIC_DATA] [DEMOGRAPHIC_DATA] [DEMOGRAPHIC_DATA] [DEMOGRAPHIC…" at bounding box center [336, 94] width 263 height 40
select select "18_24"
click at [205, 74] on select "Age Under [DEMOGRAPHIC_DATA] [DEMOGRAPHIC_DATA] [DEMOGRAPHIC_DATA] [DEMOGRAPHIC…" at bounding box center [336, 94] width 263 height 40
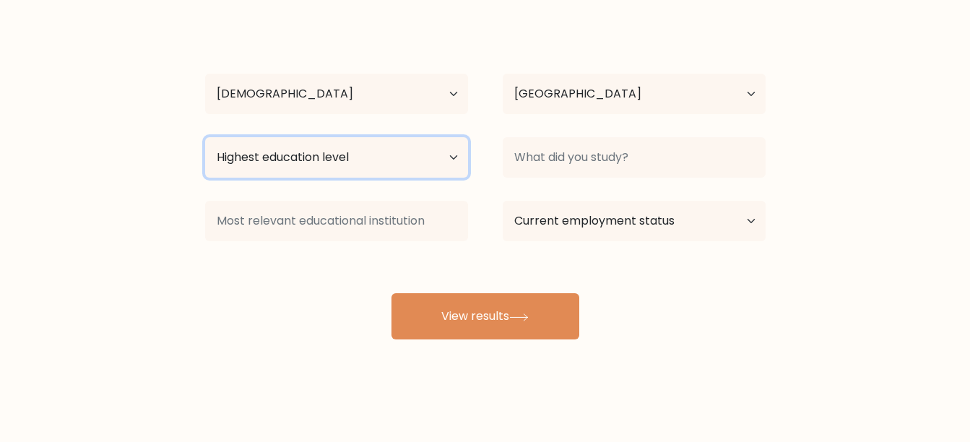
click at [454, 155] on select "Highest education level No schooling Primary Lower Secondary Upper Secondary Oc…" at bounding box center [336, 157] width 263 height 40
select select "bachelors_degree"
click at [205, 137] on select "Highest education level No schooling Primary Lower Secondary Upper Secondary Oc…" at bounding box center [336, 157] width 263 height 40
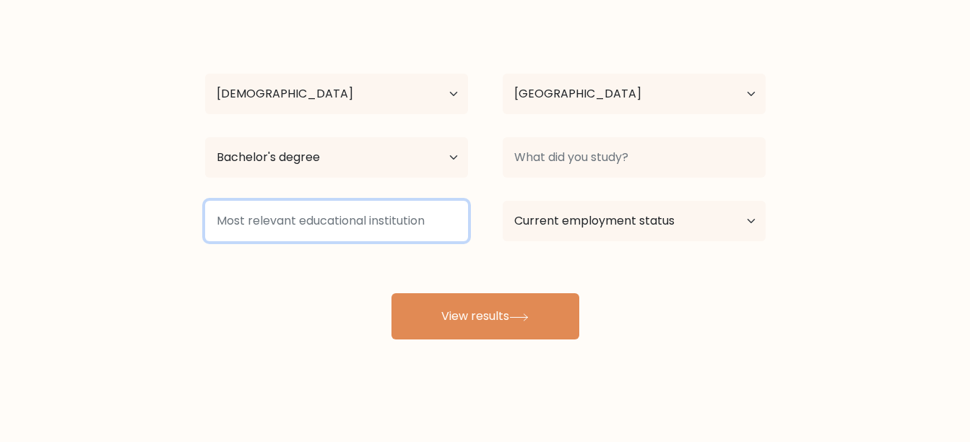
click at [431, 219] on input at bounding box center [336, 221] width 263 height 40
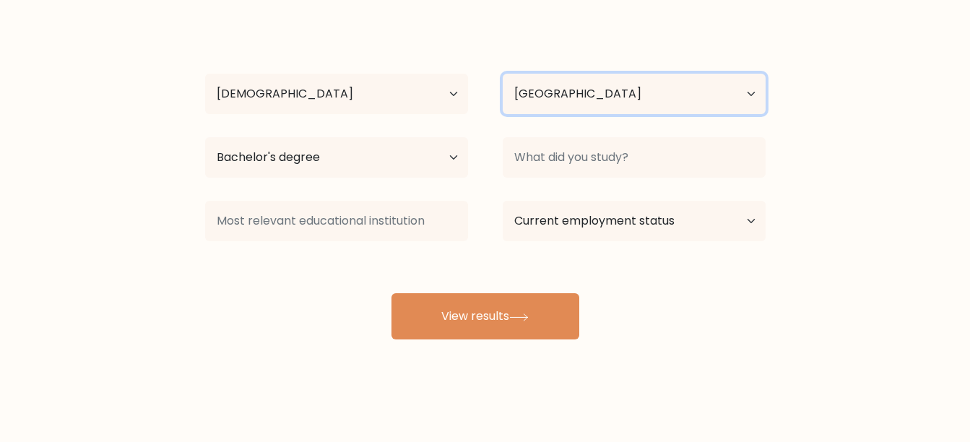
click at [738, 92] on select "Country [GEOGRAPHIC_DATA] [GEOGRAPHIC_DATA] [GEOGRAPHIC_DATA] [US_STATE] [GEOGR…" at bounding box center [634, 94] width 263 height 40
click at [842, 50] on form "Compare your results to your peers Ivy [PERSON_NAME] Age Under [DEMOGRAPHIC_DAT…" at bounding box center [485, 134] width 970 height 410
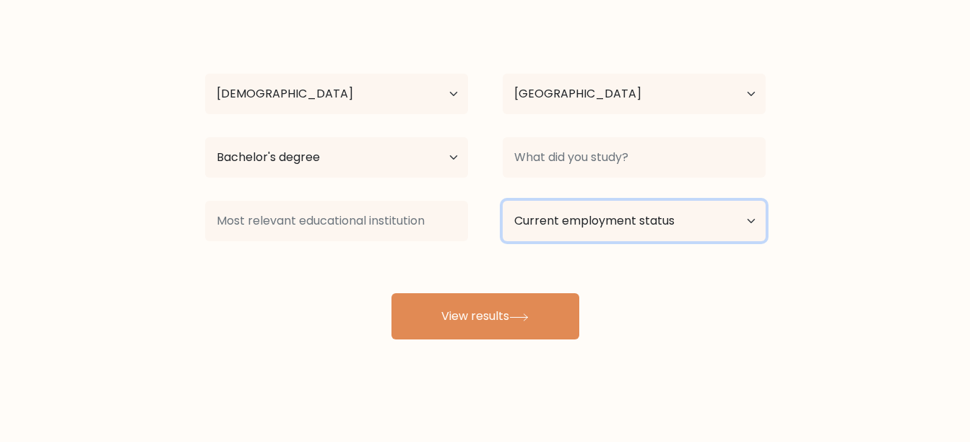
click at [678, 218] on select "Current employment status Employed Student Retired Other / prefer not to answer" at bounding box center [634, 221] width 263 height 40
select select "other"
click at [503, 201] on select "Current employment status Employed Student Retired Other / prefer not to answer" at bounding box center [634, 221] width 263 height 40
click at [673, 215] on select "Current employment status Employed Student Retired Other / prefer not to answer" at bounding box center [634, 221] width 263 height 40
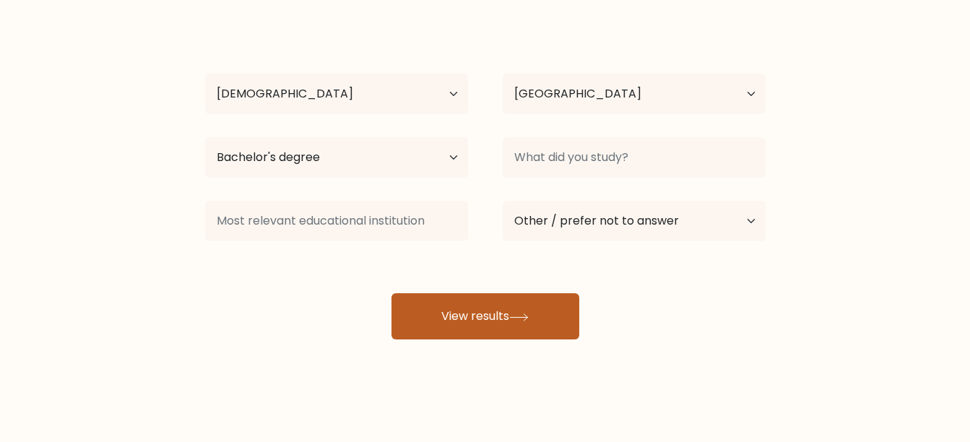
click at [461, 304] on button "View results" at bounding box center [486, 316] width 188 height 46
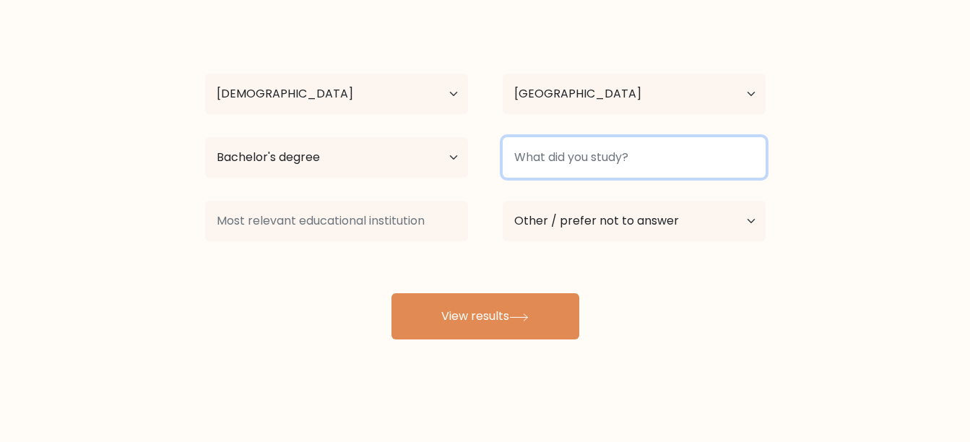
click at [605, 150] on input at bounding box center [634, 157] width 263 height 40
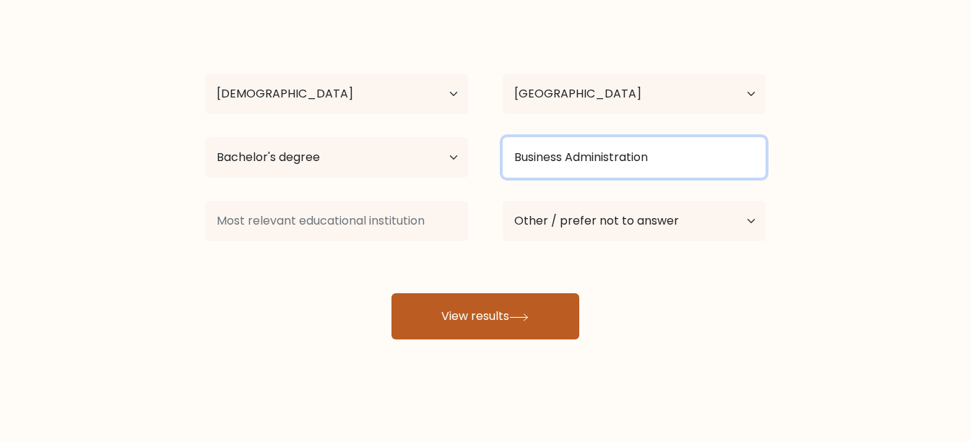
type input "Business Administration"
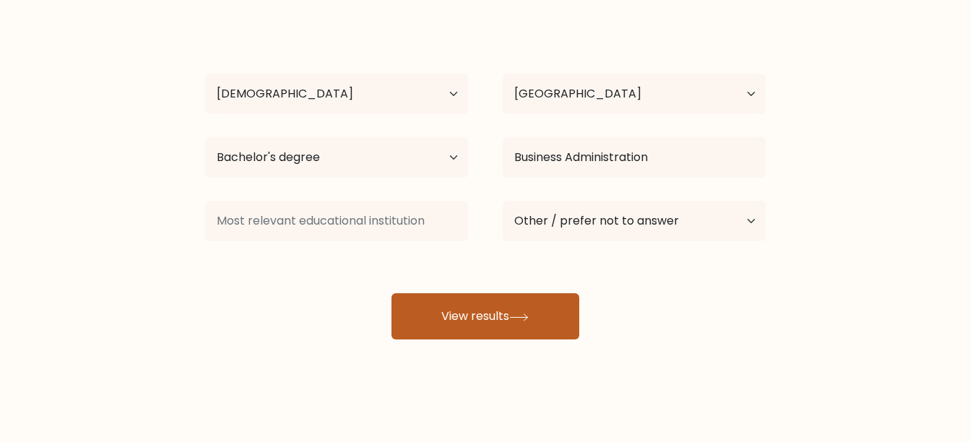
click at [480, 329] on button "View results" at bounding box center [486, 316] width 188 height 46
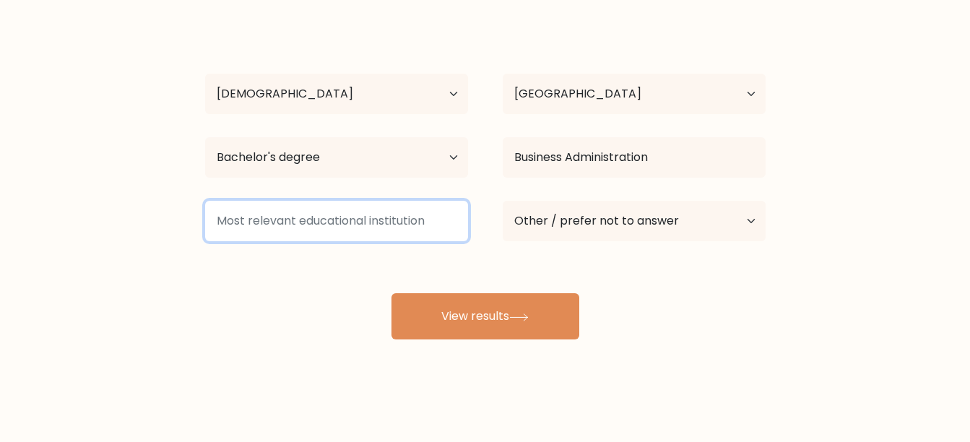
click at [405, 217] on input at bounding box center [336, 221] width 263 height 40
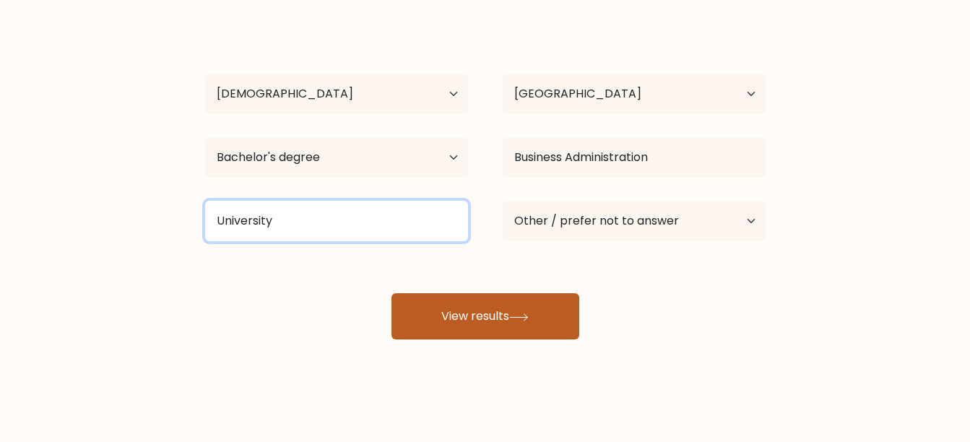
type input "University"
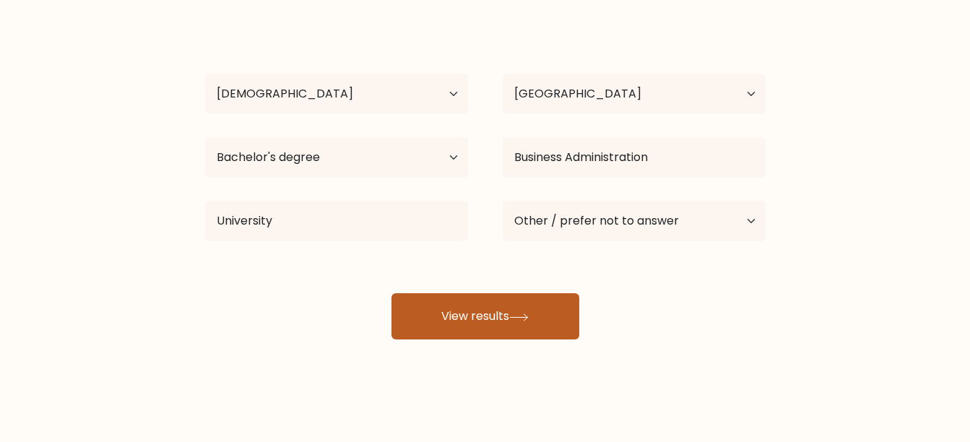
click at [475, 332] on button "View results" at bounding box center [486, 316] width 188 height 46
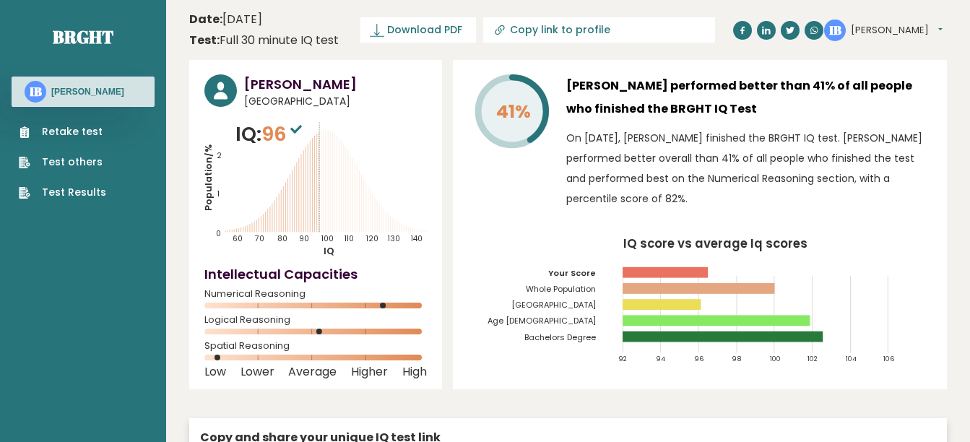
click at [386, 256] on icon "Population/% IQ 0 1 2 60 70 80 90 100 110 120 130 140" at bounding box center [315, 188] width 223 height 137
click at [63, 129] on link "Retake test" at bounding box center [62, 131] width 87 height 15
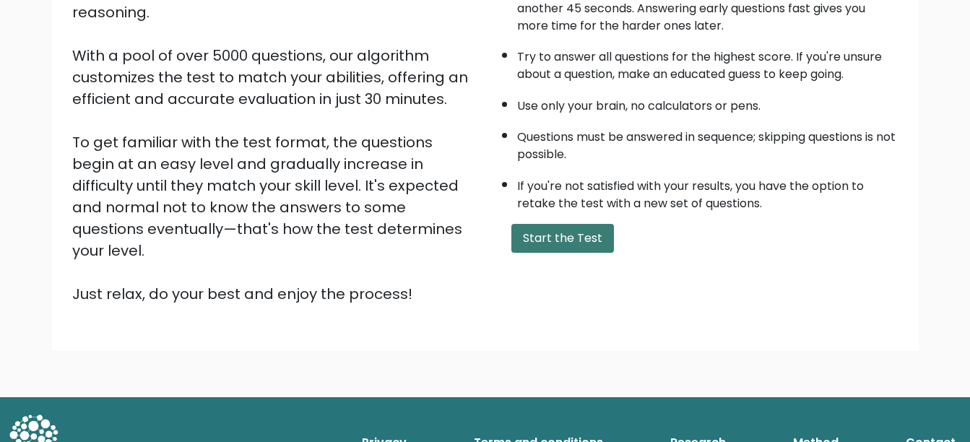
scroll to position [220, 0]
click at [579, 242] on button "Start the Test" at bounding box center [563, 238] width 103 height 29
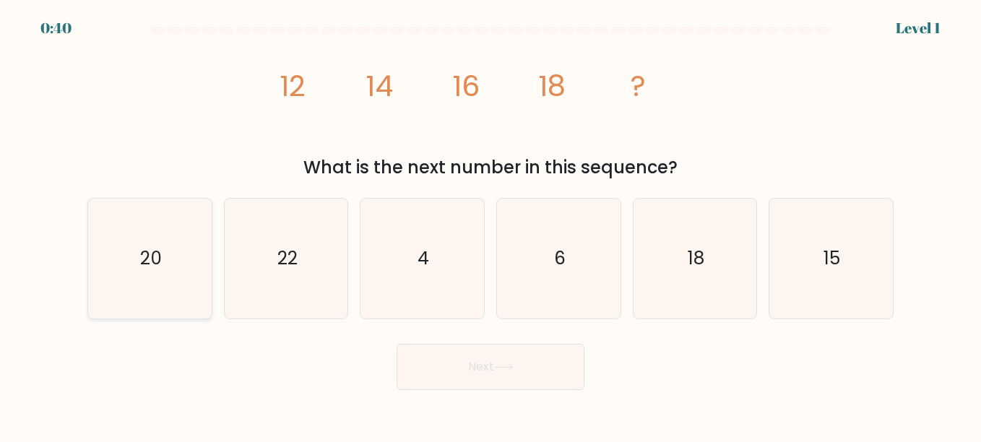
click at [204, 236] on icon "20" at bounding box center [150, 259] width 120 height 120
click at [491, 225] on input "a. 20" at bounding box center [491, 223] width 1 height 4
radio input "true"
click at [441, 368] on button "Next" at bounding box center [491, 367] width 188 height 46
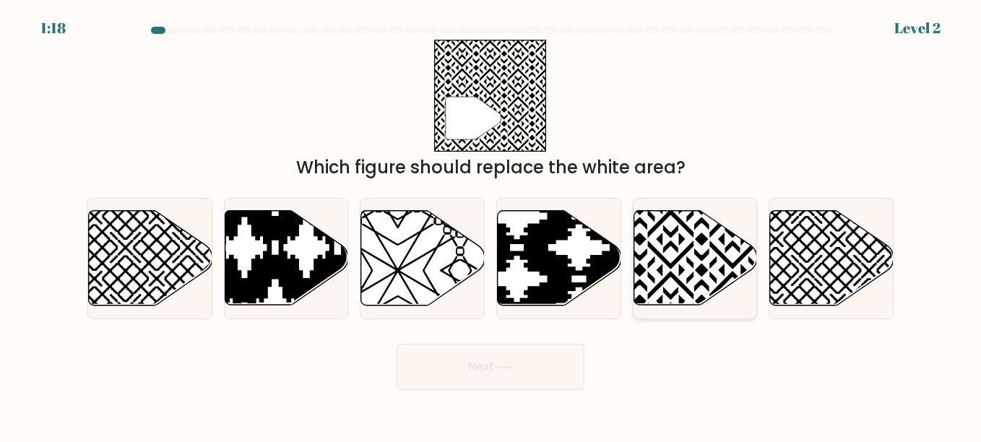
click at [740, 286] on icon at bounding box center [696, 258] width 124 height 96
click at [491, 225] on input "e." at bounding box center [491, 223] width 1 height 4
radio input "true"
click at [526, 361] on button "Next" at bounding box center [491, 367] width 188 height 46
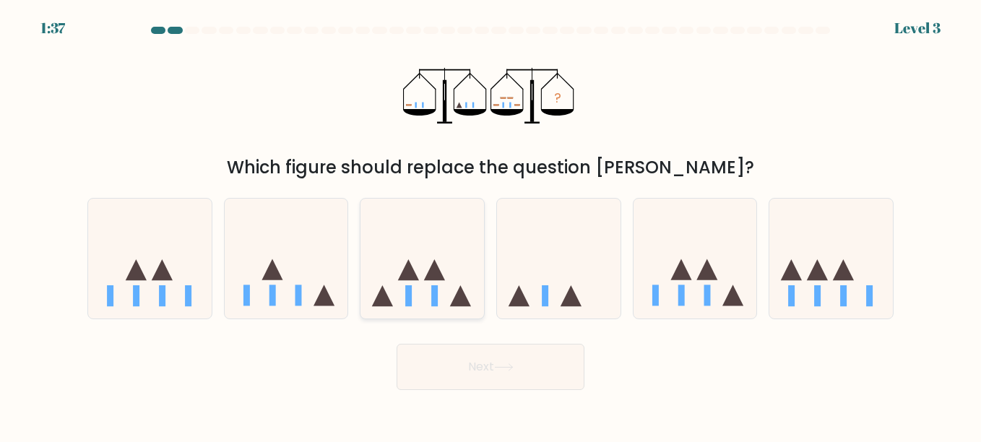
click at [422, 258] on icon at bounding box center [423, 258] width 124 height 102
click at [491, 225] on input "c." at bounding box center [491, 223] width 1 height 4
radio input "true"
click at [491, 363] on button "Next" at bounding box center [491, 367] width 188 height 46
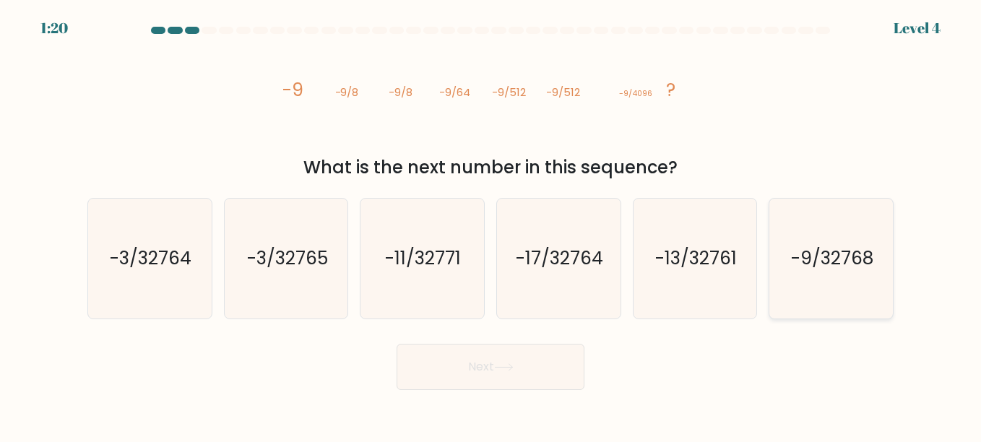
click at [837, 234] on icon "-9/32768" at bounding box center [831, 259] width 120 height 120
click at [491, 225] on input "f. -9/32768" at bounding box center [491, 223] width 1 height 4
radio input "true"
click at [457, 379] on button "Next" at bounding box center [491, 367] width 188 height 46
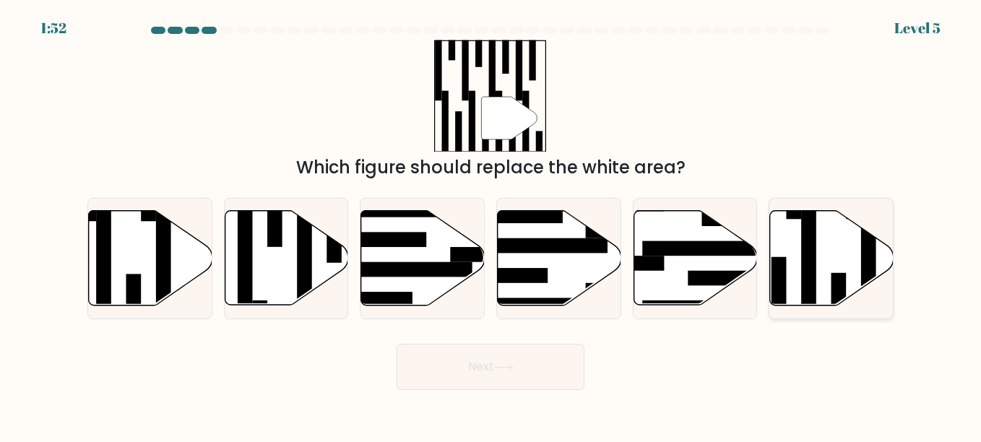
click at [801, 250] on icon at bounding box center [832, 258] width 124 height 95
click at [491, 225] on input "f." at bounding box center [491, 223] width 1 height 4
radio input "true"
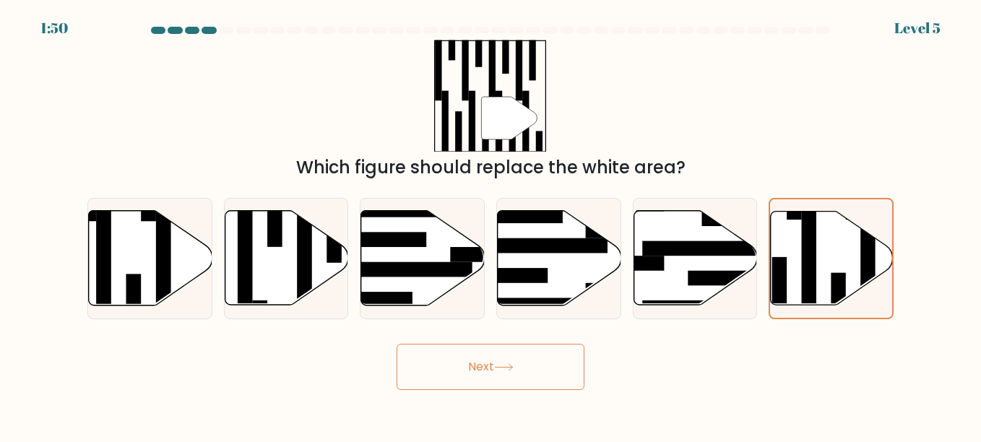
click at [496, 367] on button "Next" at bounding box center [491, 367] width 188 height 46
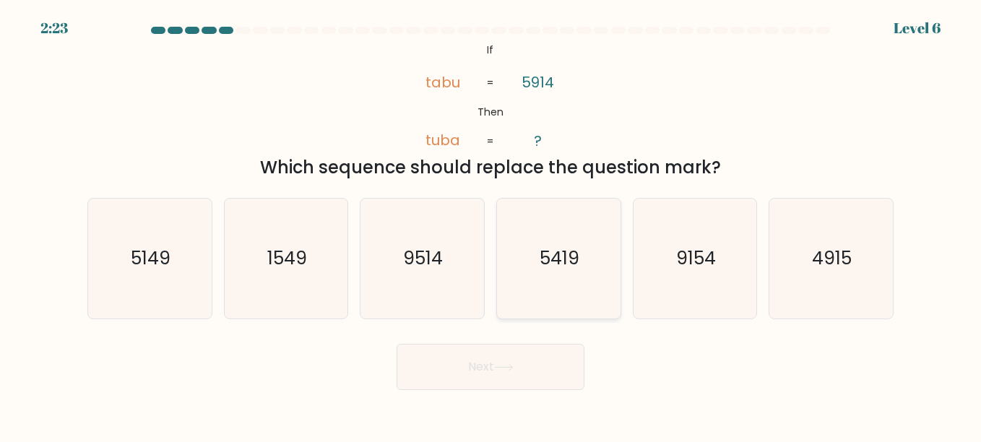
click at [559, 241] on icon "5419" at bounding box center [559, 259] width 120 height 120
click at [491, 225] on input "d. 5419" at bounding box center [491, 223] width 1 height 4
radio input "true"
click at [536, 371] on button "Next" at bounding box center [491, 367] width 188 height 46
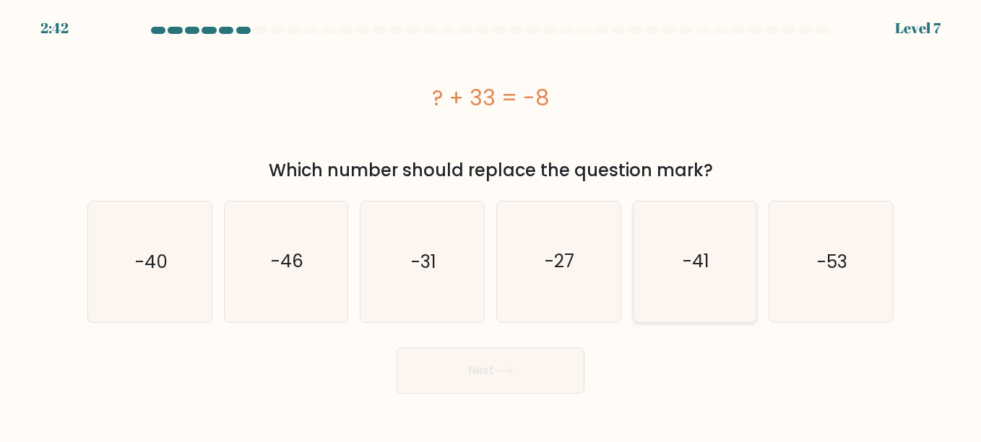
click at [686, 267] on text "-41" at bounding box center [696, 261] width 27 height 25
click at [491, 225] on input "e. -41" at bounding box center [491, 223] width 1 height 4
radio input "true"
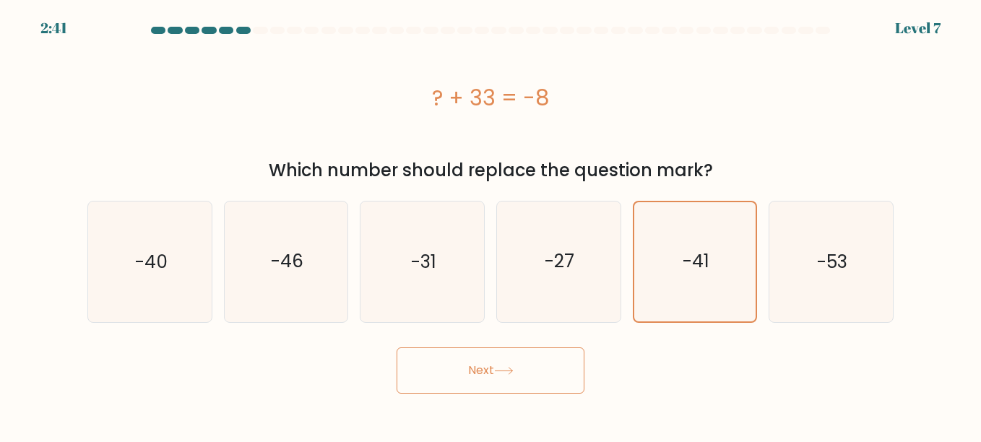
click at [512, 373] on icon at bounding box center [504, 371] width 20 height 8
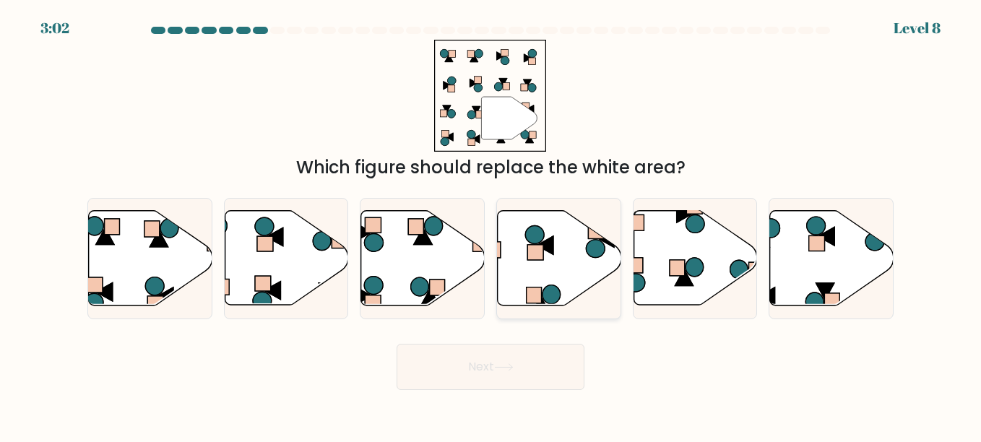
click at [572, 264] on icon at bounding box center [560, 258] width 124 height 95
click at [491, 225] on input "d." at bounding box center [491, 223] width 1 height 4
radio input "true"
click at [556, 369] on button "Next" at bounding box center [491, 367] width 188 height 46
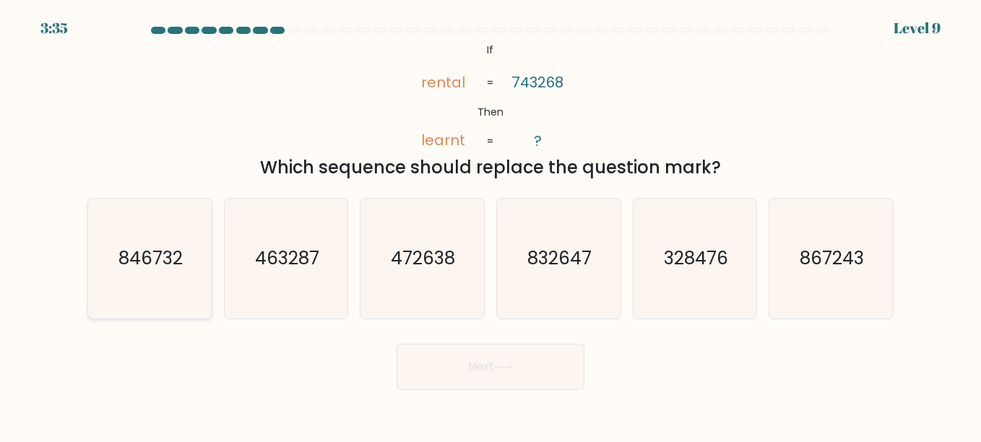
click at [199, 250] on icon "846732" at bounding box center [150, 259] width 120 height 120
click at [491, 225] on input "a. 846732" at bounding box center [491, 223] width 1 height 4
radio input "true"
click at [506, 386] on button "Next" at bounding box center [491, 367] width 188 height 46
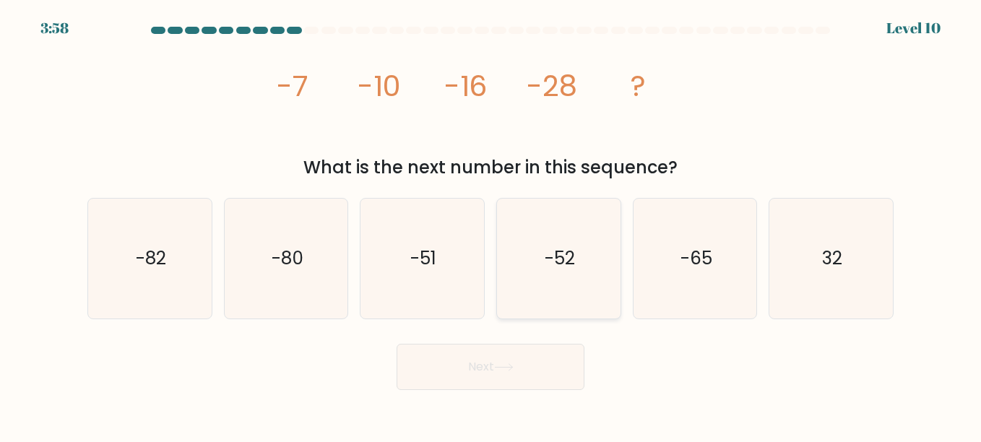
click at [576, 253] on icon "-52" at bounding box center [559, 259] width 120 height 120
click at [491, 225] on input "d. -52" at bounding box center [491, 223] width 1 height 4
radio input "true"
click at [501, 351] on button "Next" at bounding box center [491, 367] width 188 height 46
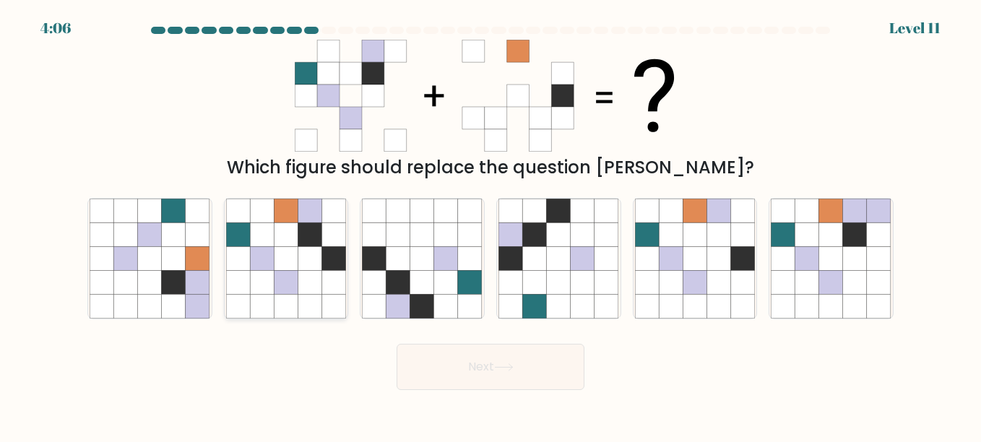
click at [288, 237] on icon at bounding box center [286, 235] width 24 height 24
click at [491, 225] on input "b." at bounding box center [491, 223] width 1 height 4
radio input "true"
click at [501, 369] on icon at bounding box center [504, 367] width 20 height 8
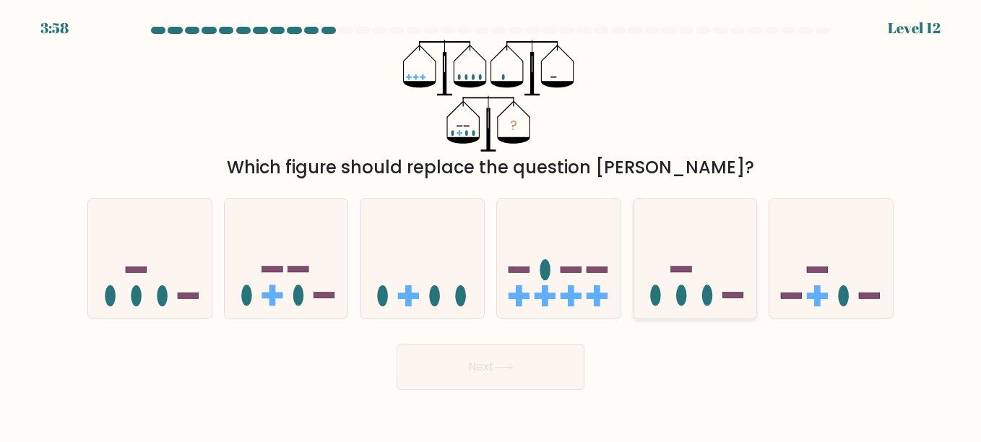
click at [699, 275] on icon at bounding box center [696, 258] width 124 height 102
click at [491, 225] on input "e." at bounding box center [491, 223] width 1 height 4
radio input "true"
click at [512, 364] on icon at bounding box center [503, 367] width 17 height 7
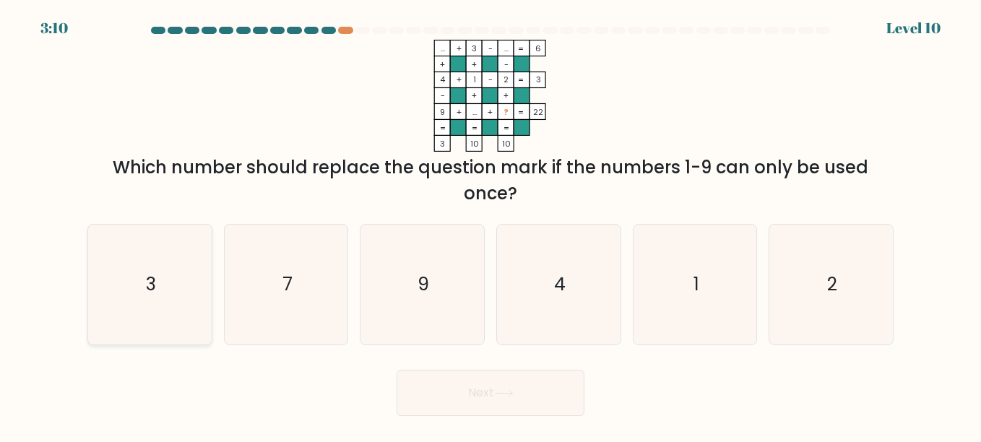
click at [198, 269] on icon "3" at bounding box center [150, 285] width 120 height 120
click at [491, 225] on input "a. 3" at bounding box center [491, 223] width 1 height 4
radio input "true"
click at [504, 402] on button "Next" at bounding box center [491, 393] width 188 height 46
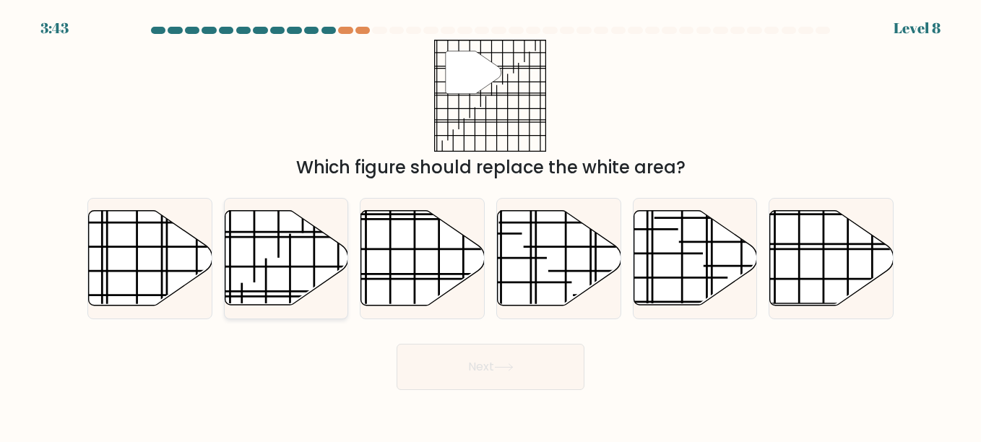
click at [288, 244] on icon at bounding box center [287, 258] width 124 height 95
click at [491, 225] on input "b." at bounding box center [491, 223] width 1 height 4
radio input "true"
click at [504, 366] on icon at bounding box center [504, 367] width 20 height 8
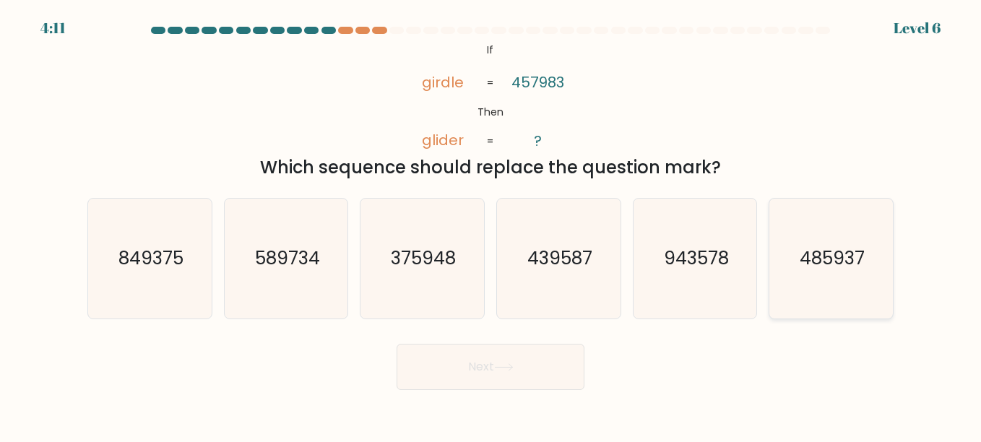
click at [800, 244] on icon "485937" at bounding box center [831, 259] width 120 height 120
click at [491, 225] on input "f. 485937" at bounding box center [491, 223] width 1 height 4
radio input "true"
click at [512, 391] on body "4:10 Level 6 If" at bounding box center [490, 221] width 981 height 442
click at [505, 369] on icon at bounding box center [504, 367] width 20 height 8
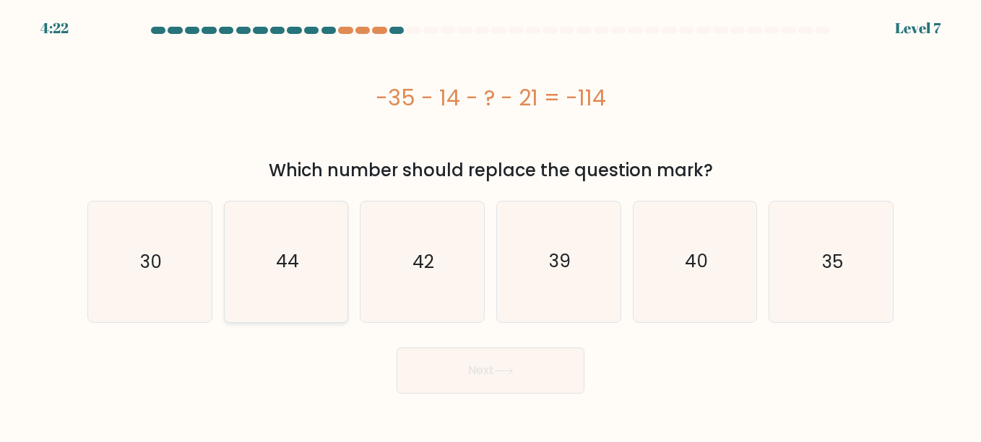
click at [306, 290] on icon "44" at bounding box center [286, 262] width 120 height 120
click at [491, 225] on input "b. 44" at bounding box center [491, 223] width 1 height 4
radio input "true"
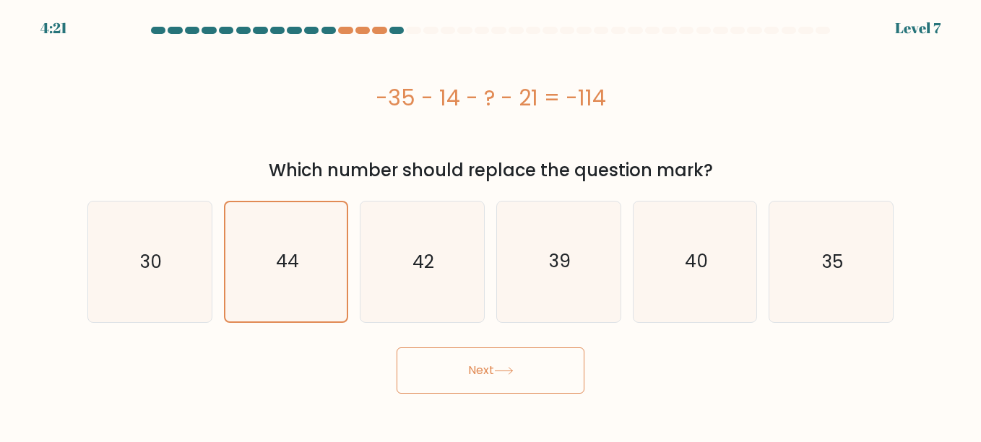
click at [475, 389] on button "Next" at bounding box center [491, 371] width 188 height 46
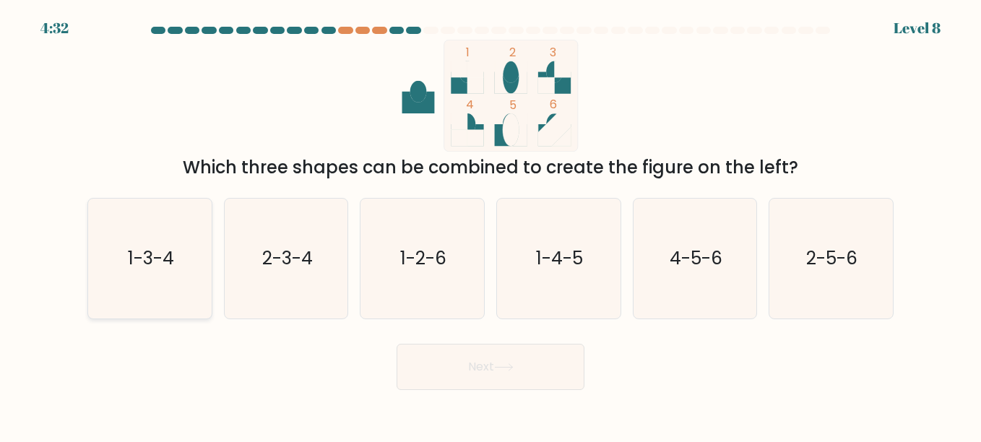
click at [181, 254] on icon "1-3-4" at bounding box center [150, 259] width 120 height 120
click at [491, 225] on input "a. 1-3-4" at bounding box center [491, 223] width 1 height 4
radio input "true"
click at [457, 363] on button "Next" at bounding box center [491, 367] width 188 height 46
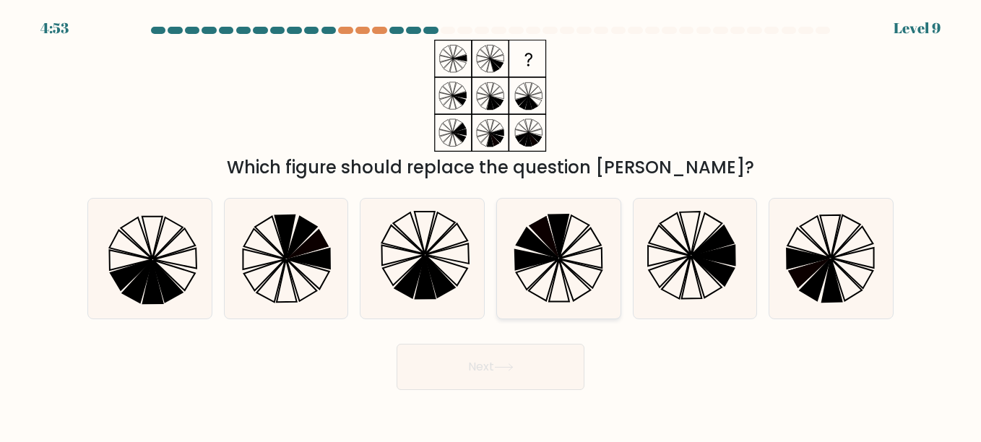
click at [541, 238] on icon at bounding box center [544, 237] width 30 height 42
click at [491, 225] on input "d." at bounding box center [491, 223] width 1 height 4
radio input "true"
click at [514, 378] on button "Next" at bounding box center [491, 367] width 188 height 46
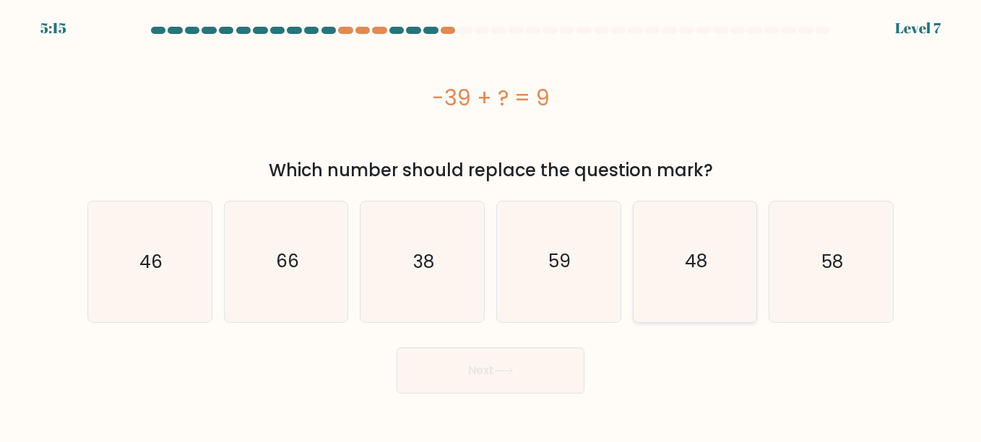
click at [700, 246] on icon "48" at bounding box center [695, 262] width 120 height 120
click at [491, 225] on input "e. 48" at bounding box center [491, 223] width 1 height 4
radio input "true"
click at [488, 366] on button "Next" at bounding box center [491, 371] width 188 height 46
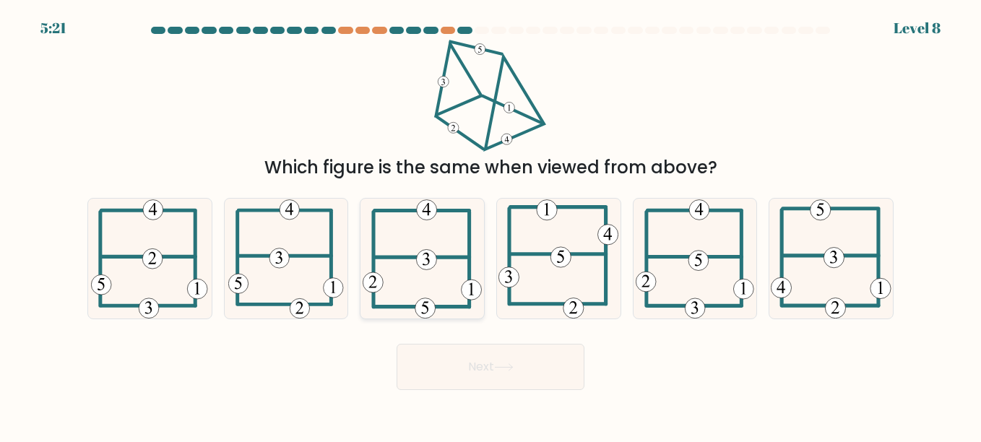
click at [464, 249] on icon at bounding box center [422, 259] width 119 height 120
click at [491, 225] on input "c." at bounding box center [491, 223] width 1 height 4
radio input "true"
click at [481, 354] on button "Next" at bounding box center [491, 367] width 188 height 46
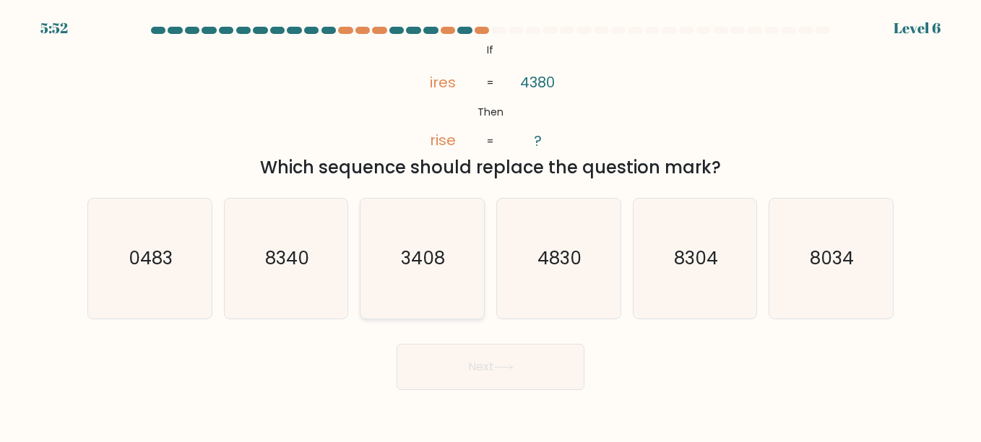
click at [432, 254] on text "3408" at bounding box center [424, 258] width 44 height 25
click at [491, 225] on input "c. 3408" at bounding box center [491, 223] width 1 height 4
radio input "true"
click at [480, 362] on button "Next" at bounding box center [491, 367] width 188 height 46
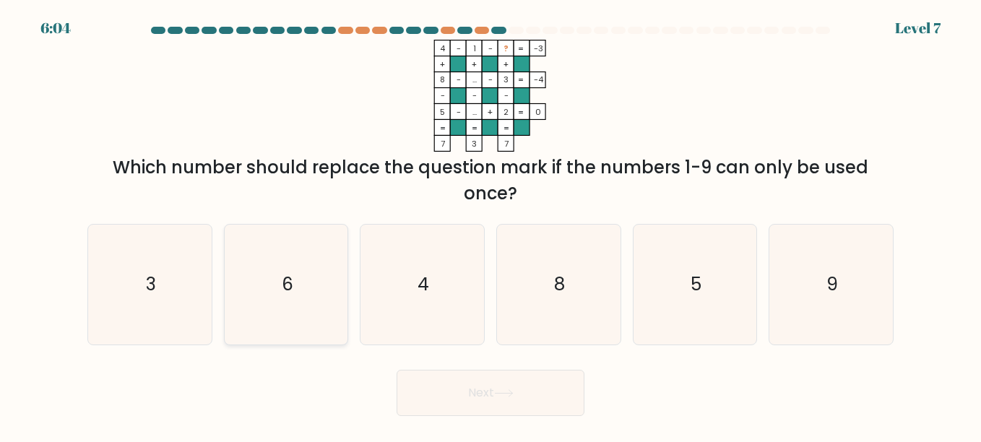
click at [276, 335] on icon "6" at bounding box center [286, 285] width 120 height 120
click at [491, 225] on input "b. 6" at bounding box center [491, 223] width 1 height 4
radio input "true"
click at [471, 380] on button "Next" at bounding box center [491, 393] width 188 height 46
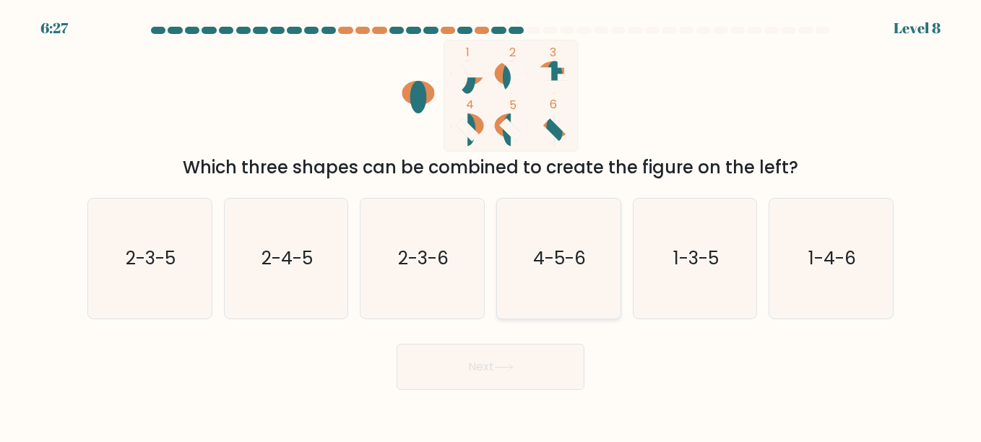
click at [566, 267] on text "4-5-6" at bounding box center [559, 258] width 53 height 25
click at [491, 225] on input "d. 4-5-6" at bounding box center [491, 223] width 1 height 4
radio input "true"
click at [505, 348] on button "Next" at bounding box center [491, 367] width 188 height 46
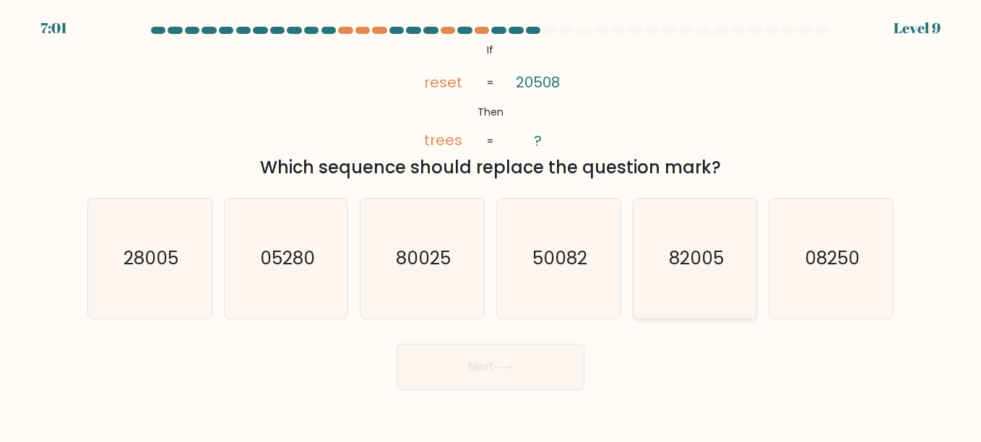
click at [658, 257] on icon "82005" at bounding box center [695, 259] width 120 height 120
click at [491, 225] on input "e. 82005" at bounding box center [491, 223] width 1 height 4
radio input "true"
click at [499, 362] on button "Next" at bounding box center [491, 367] width 188 height 46
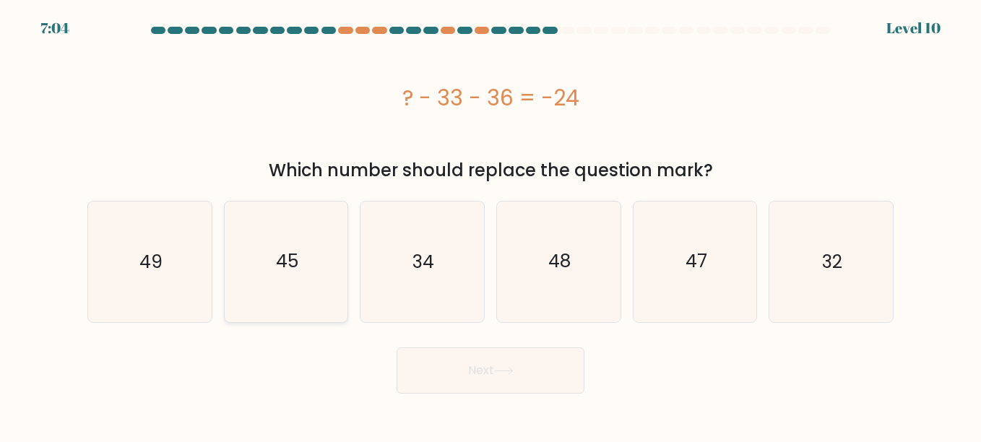
click at [308, 272] on icon "45" at bounding box center [286, 262] width 120 height 120
click at [491, 225] on input "b. 45" at bounding box center [491, 223] width 1 height 4
radio input "true"
click at [527, 392] on button "Next" at bounding box center [491, 371] width 188 height 46
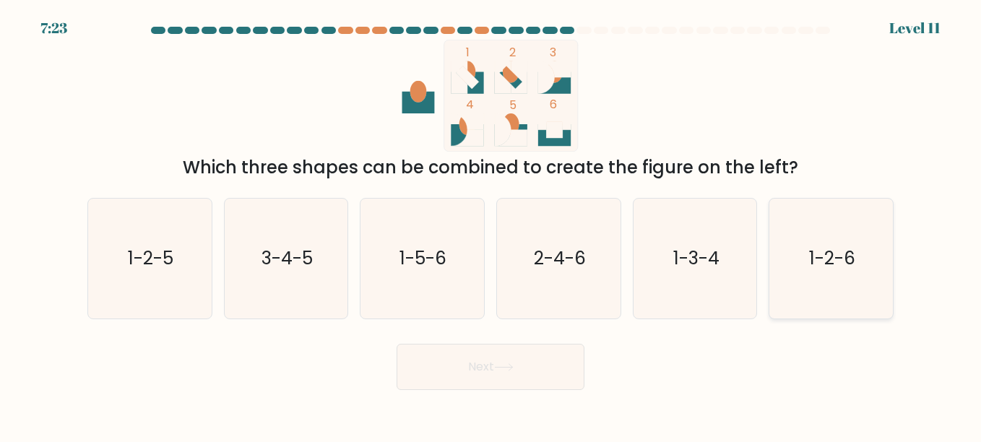
click at [837, 277] on icon "1-2-6" at bounding box center [831, 259] width 120 height 120
click at [491, 225] on input "f. 1-2-6" at bounding box center [491, 223] width 1 height 4
radio input "true"
click at [514, 370] on icon at bounding box center [504, 367] width 20 height 8
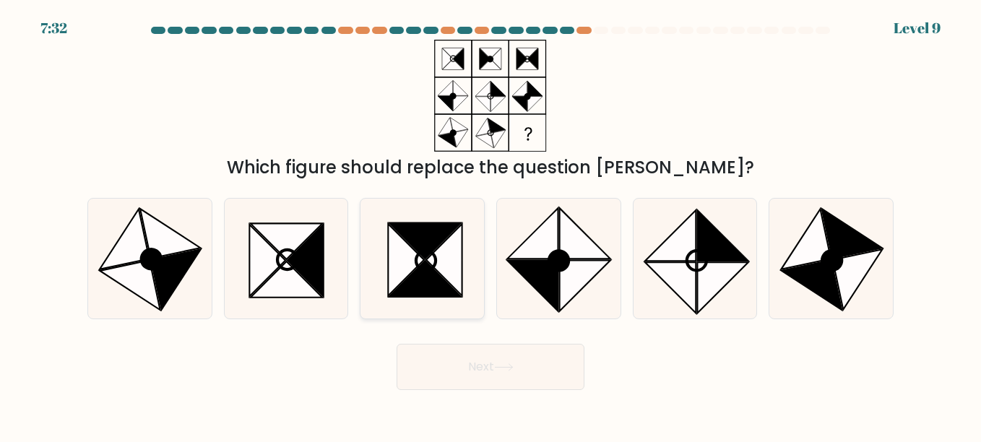
click at [446, 250] on icon at bounding box center [445, 260] width 36 height 72
click at [491, 225] on input "c." at bounding box center [491, 223] width 1 height 4
radio input "true"
click at [526, 355] on button "Next" at bounding box center [491, 367] width 188 height 46
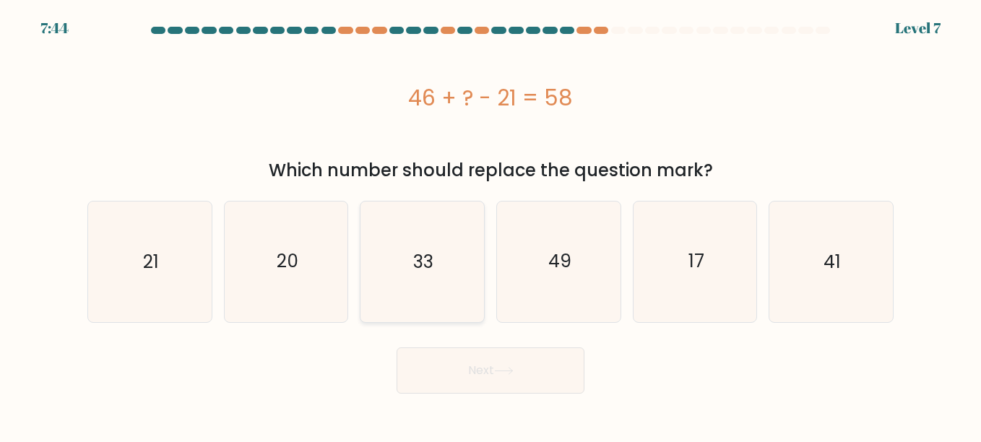
click at [412, 251] on icon "33" at bounding box center [422, 262] width 120 height 120
click at [491, 225] on input "c. 33" at bounding box center [491, 223] width 1 height 4
radio input "true"
click at [482, 346] on div "Next" at bounding box center [491, 366] width 824 height 53
click at [486, 366] on button "Next" at bounding box center [491, 371] width 188 height 46
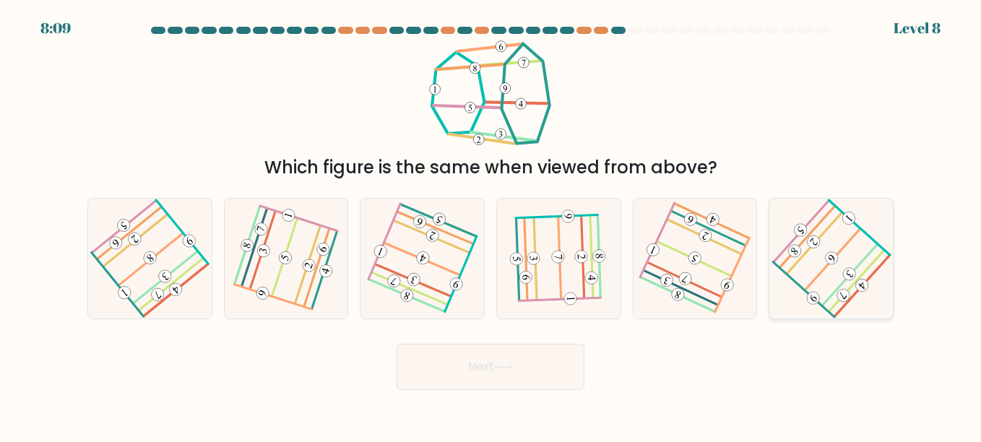
click at [827, 254] on 451 at bounding box center [832, 258] width 18 height 18
click at [491, 225] on input "f." at bounding box center [491, 223] width 1 height 4
radio input "true"
click at [579, 342] on div "Next" at bounding box center [491, 363] width 824 height 53
click at [497, 376] on button "Next" at bounding box center [491, 367] width 188 height 46
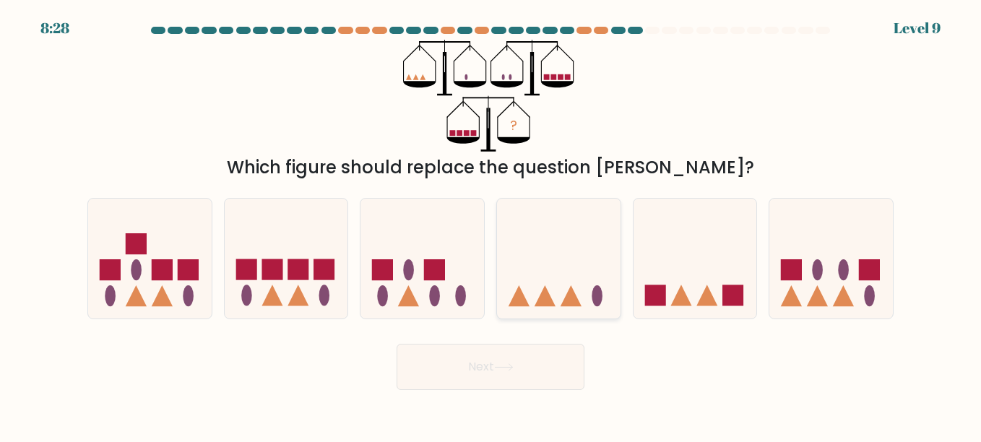
click at [560, 233] on icon at bounding box center [559, 258] width 124 height 102
click at [491, 225] on input "d." at bounding box center [491, 223] width 1 height 4
radio input "true"
click at [517, 378] on button "Next" at bounding box center [491, 367] width 188 height 46
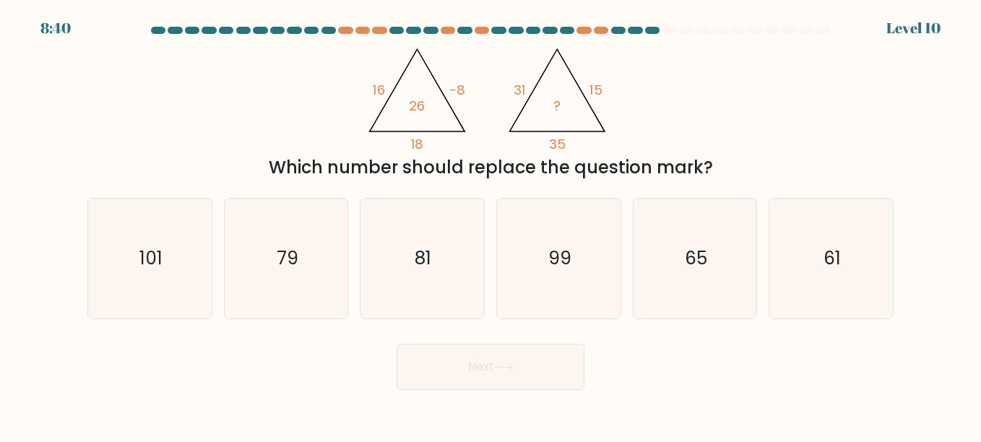
click at [349, 255] on div "b. 79" at bounding box center [286, 258] width 137 height 121
click at [427, 250] on text "81" at bounding box center [423, 258] width 17 height 25
click at [491, 225] on input "c. 81" at bounding box center [491, 223] width 1 height 4
radio input "true"
click at [488, 371] on button "Next" at bounding box center [491, 367] width 188 height 46
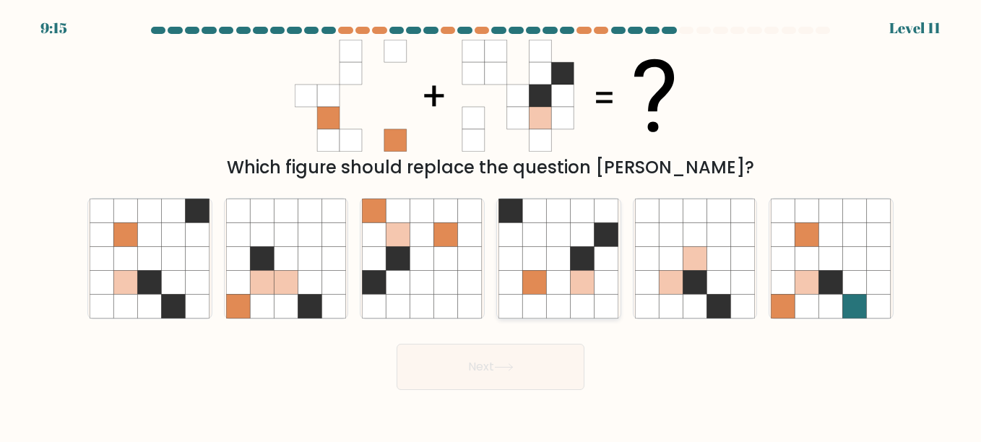
click at [532, 279] on icon at bounding box center [535, 282] width 24 height 24
click at [491, 225] on input "d." at bounding box center [491, 223] width 1 height 4
radio input "true"
click at [449, 263] on icon at bounding box center [446, 258] width 24 height 24
click at [491, 225] on input "c." at bounding box center [491, 223] width 1 height 4
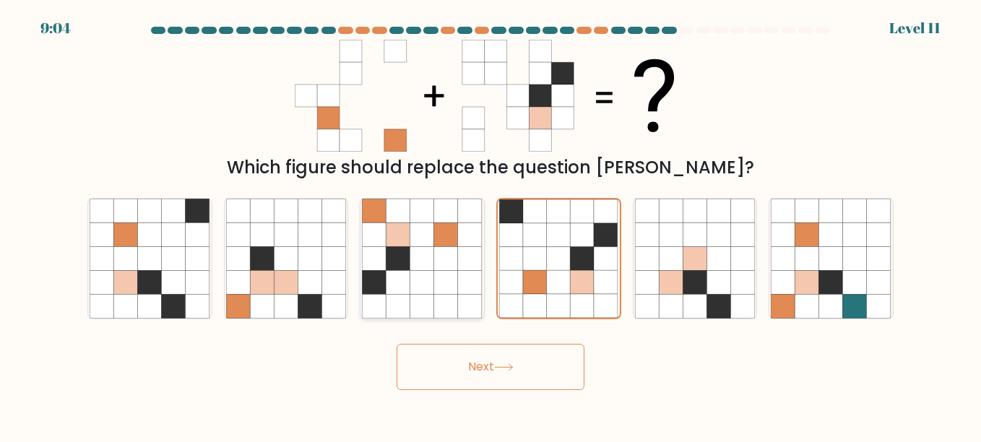
radio input "true"
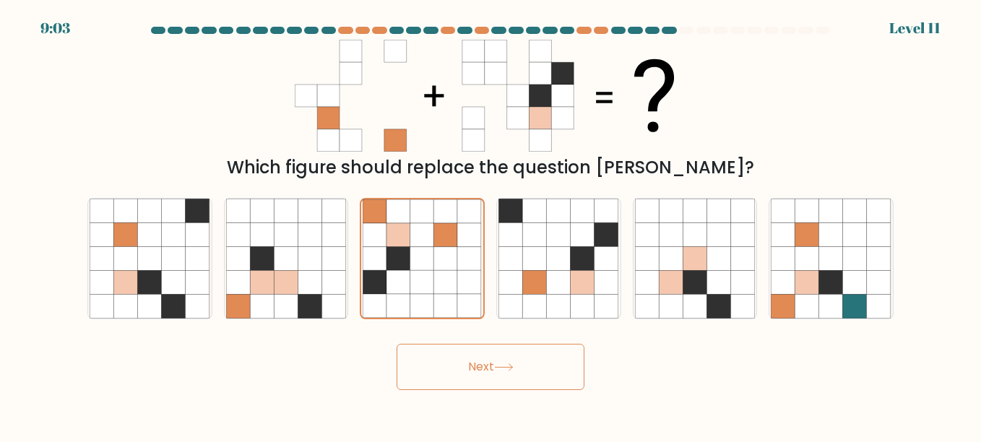
click at [473, 365] on button "Next" at bounding box center [491, 367] width 188 height 46
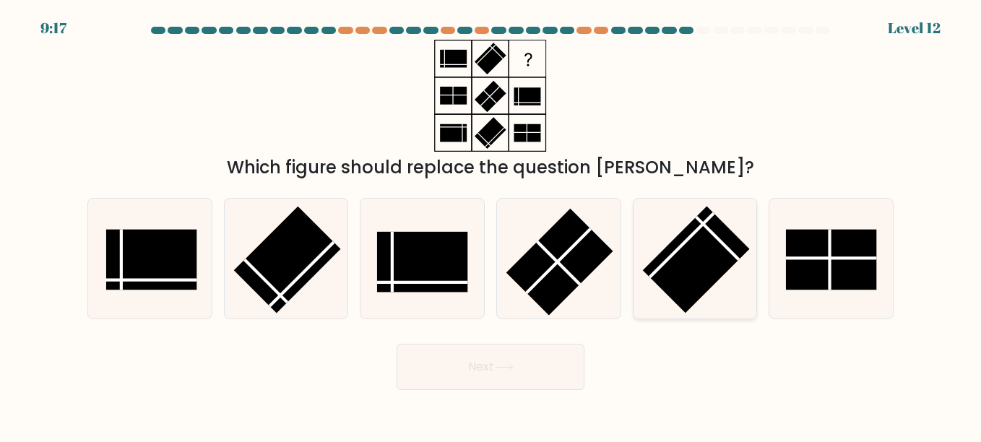
click at [728, 259] on rect at bounding box center [696, 259] width 107 height 107
click at [491, 225] on input "e." at bounding box center [491, 223] width 1 height 4
radio input "true"
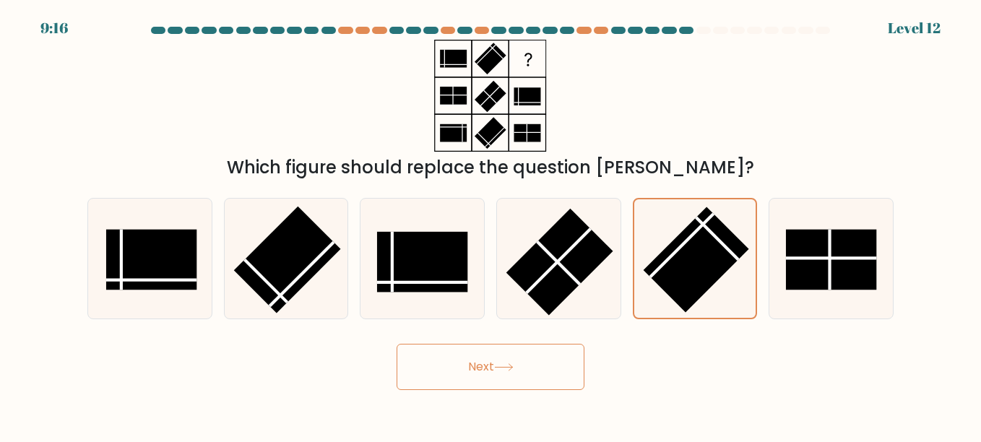
click at [464, 372] on button "Next" at bounding box center [491, 367] width 188 height 46
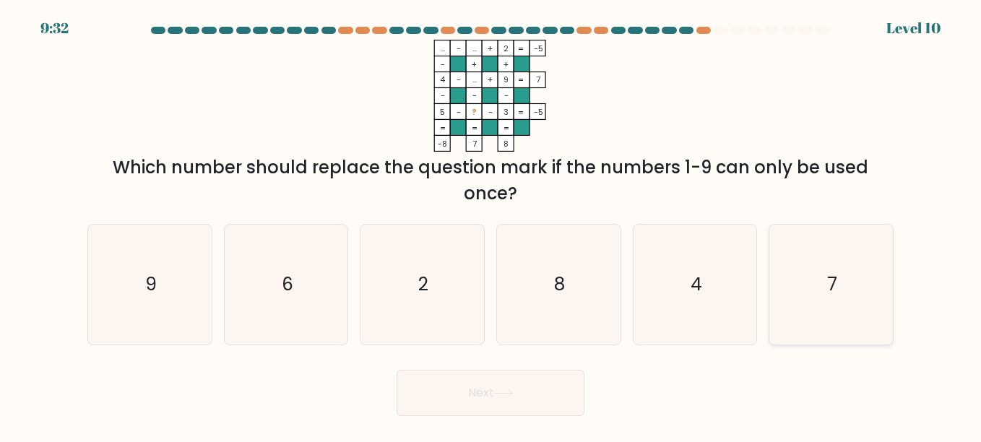
click at [830, 279] on text "7" at bounding box center [832, 284] width 10 height 25
click at [491, 225] on input "f. 7" at bounding box center [491, 223] width 1 height 4
radio input "true"
click at [501, 381] on button "Next" at bounding box center [491, 393] width 188 height 46
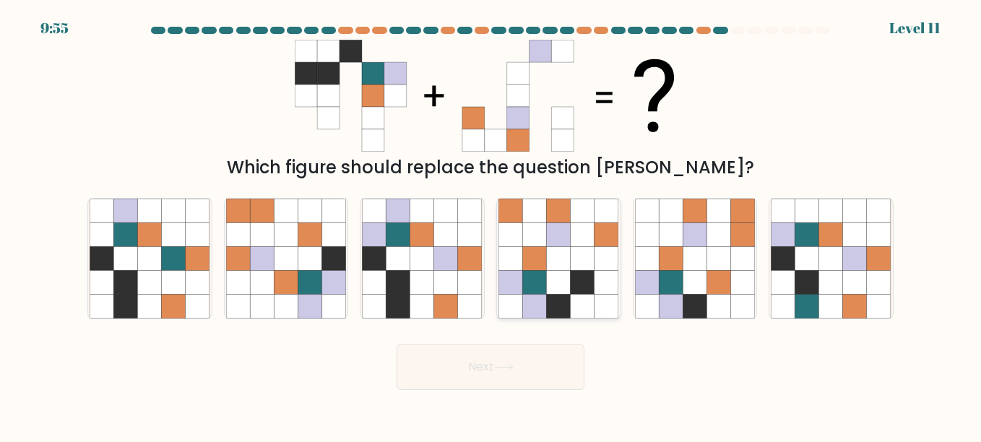
click at [536, 212] on icon at bounding box center [535, 211] width 24 height 24
click at [491, 221] on input "d." at bounding box center [491, 223] width 1 height 4
radio input "true"
click at [827, 298] on icon at bounding box center [831, 307] width 24 height 24
click at [491, 225] on input "f." at bounding box center [491, 223] width 1 height 4
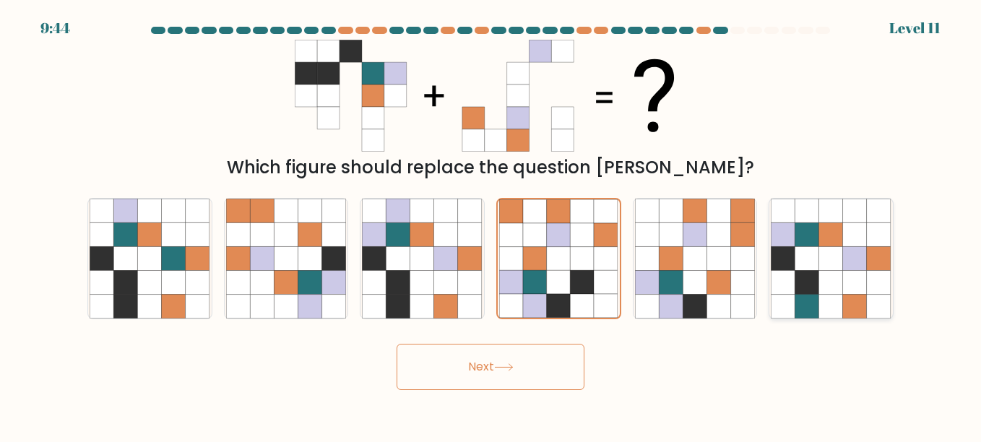
radio input "true"
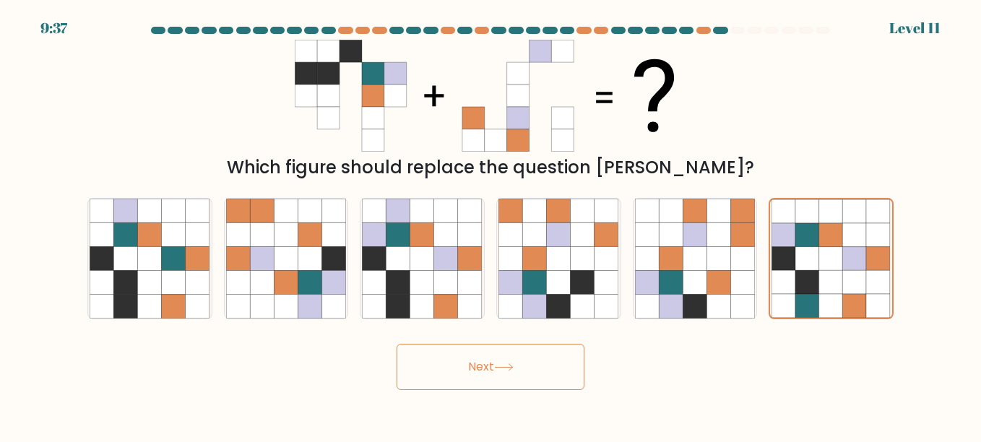
click at [556, 376] on button "Next" at bounding box center [491, 367] width 188 height 46
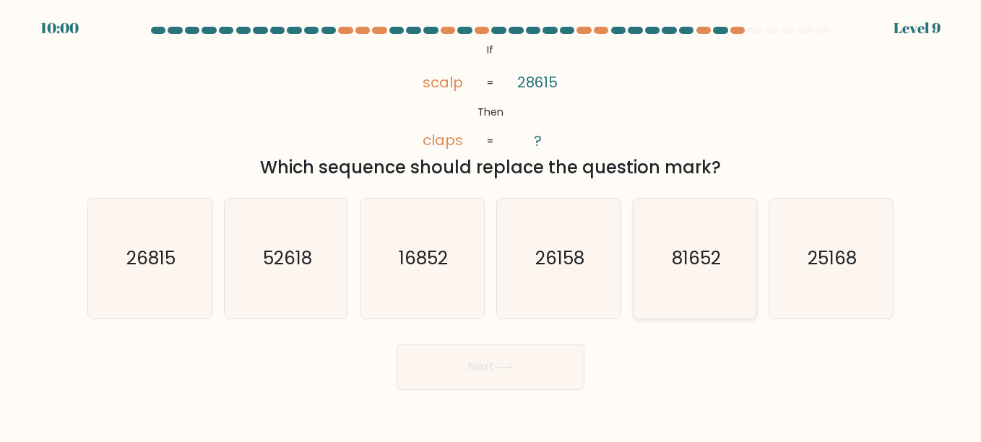
click at [702, 267] on text "81652" at bounding box center [696, 258] width 49 height 25
click at [491, 225] on input "e. 81652" at bounding box center [491, 223] width 1 height 4
radio input "true"
click at [462, 384] on button "Next" at bounding box center [491, 367] width 188 height 46
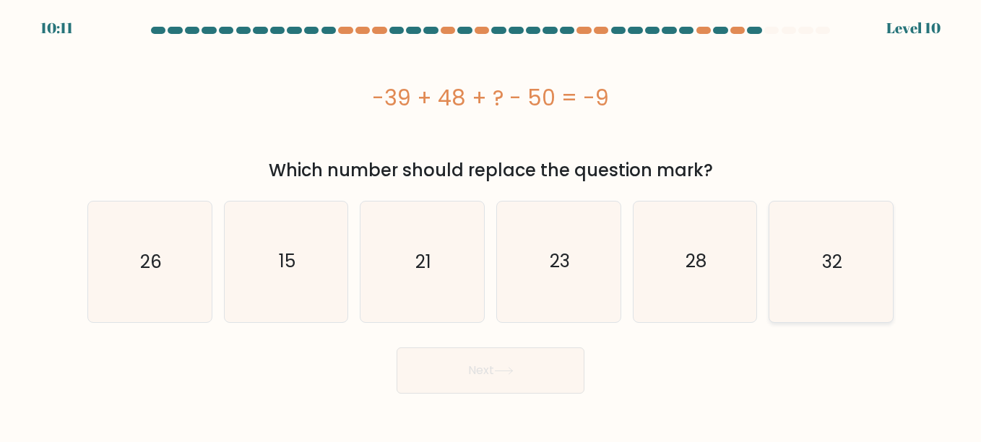
click at [809, 252] on icon "32" at bounding box center [831, 262] width 120 height 120
click at [491, 225] on input "f. 32" at bounding box center [491, 223] width 1 height 4
radio input "true"
click at [485, 355] on button "Next" at bounding box center [491, 371] width 188 height 46
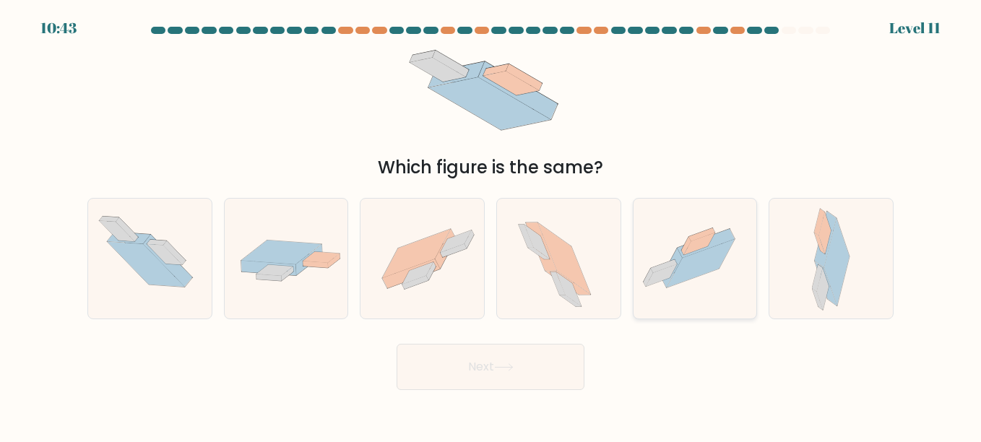
click at [687, 267] on icon at bounding box center [701, 263] width 68 height 48
click at [491, 225] on input "e." at bounding box center [491, 223] width 1 height 4
radio input "true"
click at [566, 355] on button "Next" at bounding box center [491, 367] width 188 height 46
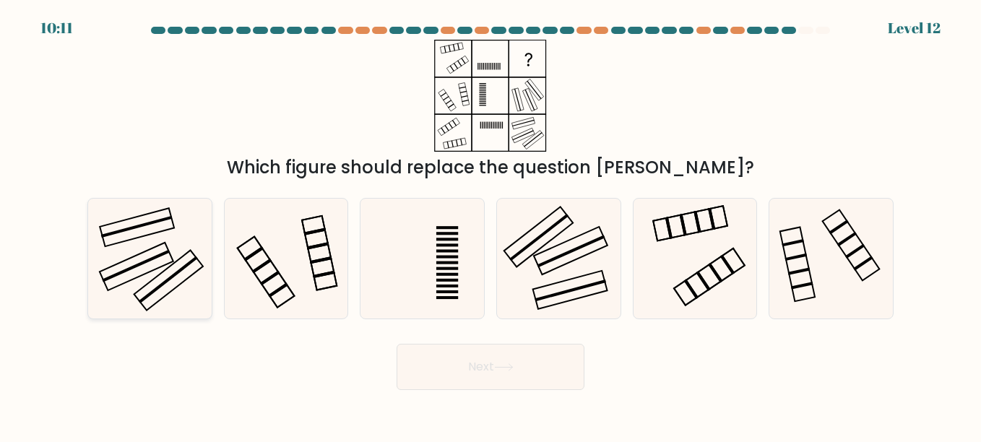
click at [137, 257] on icon at bounding box center [150, 259] width 120 height 120
click at [491, 225] on input "a." at bounding box center [491, 223] width 1 height 4
radio input "true"
click at [438, 369] on button "Next" at bounding box center [491, 367] width 188 height 46
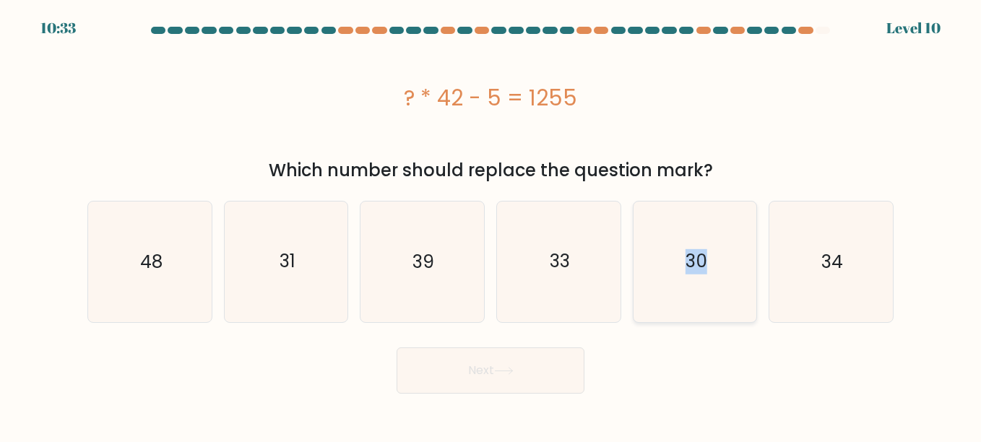
drag, startPoint x: 769, startPoint y: 280, endPoint x: 648, endPoint y: 259, distance: 122.5
click at [648, 259] on div "a. 48 b. 31 c." at bounding box center [491, 255] width 818 height 133
click at [648, 259] on icon "30" at bounding box center [695, 262] width 120 height 120
click at [491, 225] on input "e. 30" at bounding box center [491, 223] width 1 height 4
radio input "true"
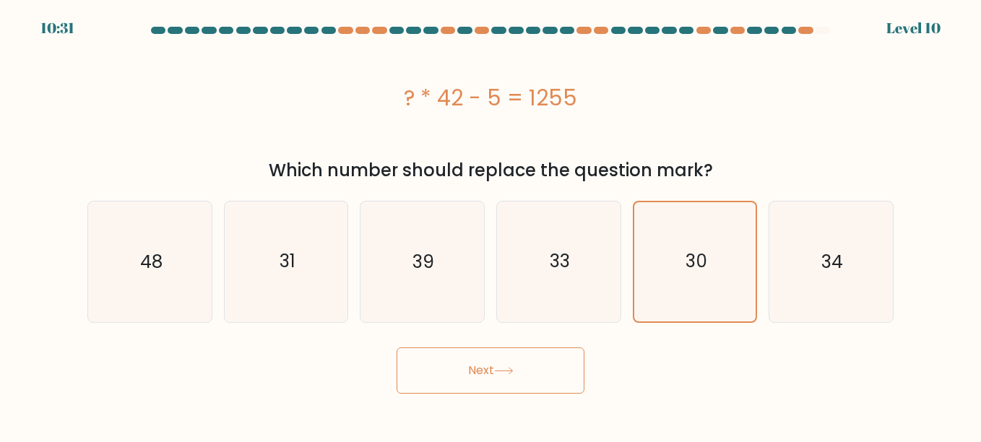
click at [519, 361] on button "Next" at bounding box center [491, 371] width 188 height 46
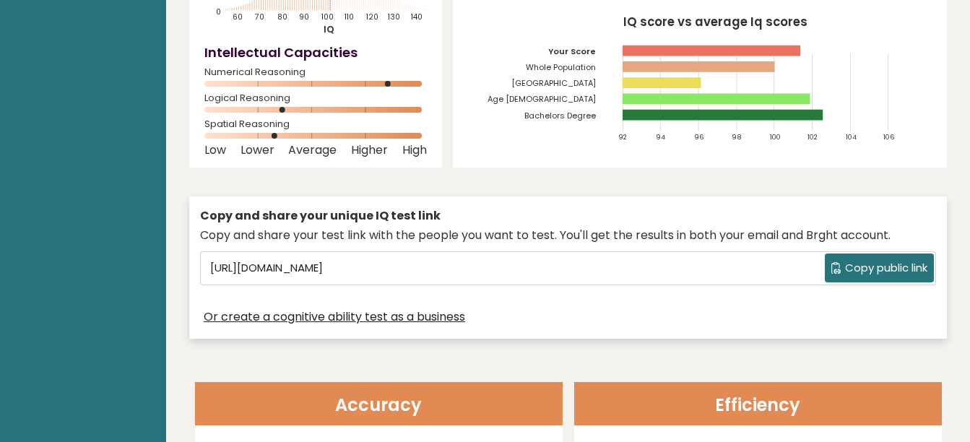
scroll to position [223, 0]
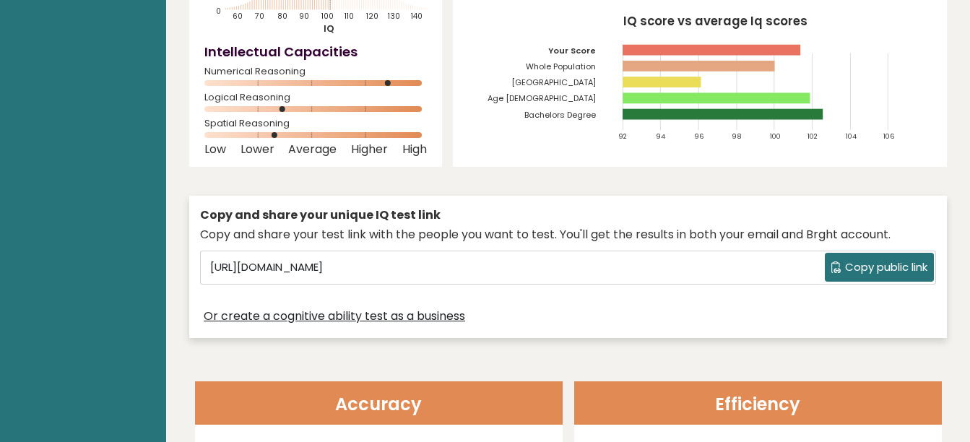
click at [870, 258] on button "Copy public link" at bounding box center [879, 267] width 109 height 29
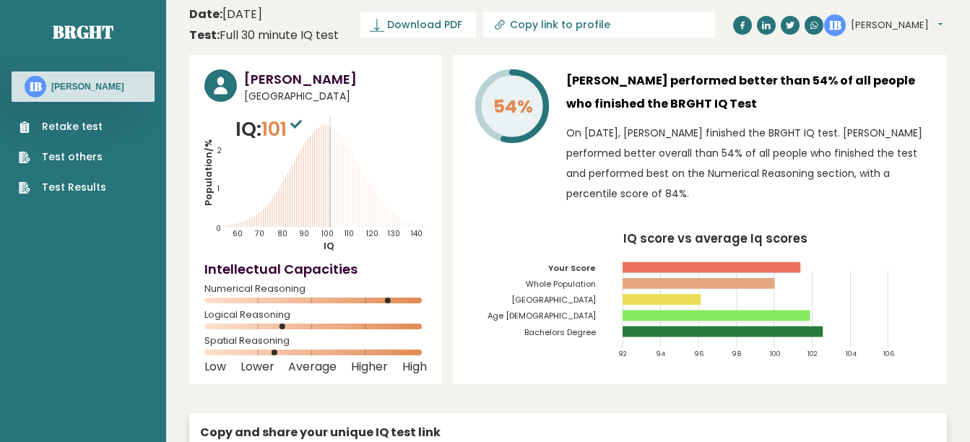
scroll to position [0, 0]
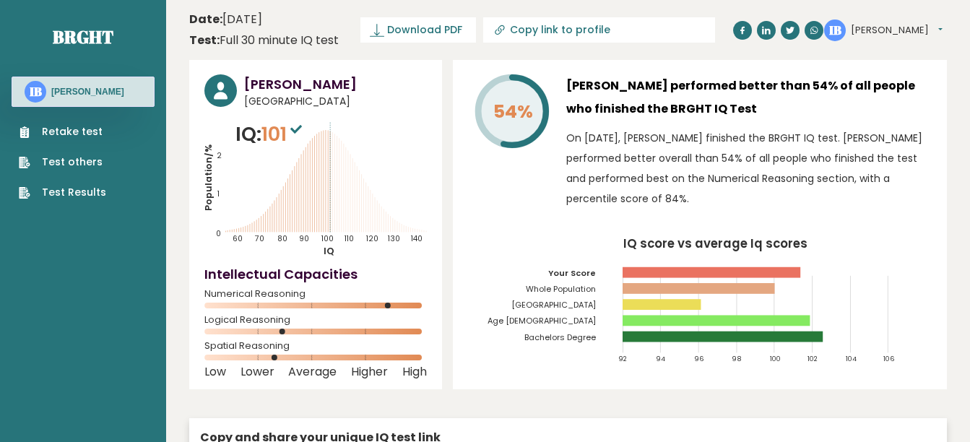
click at [505, 27] on icon at bounding box center [500, 30] width 14 height 14
type input "[URL][DOMAIN_NAME][PERSON_NAME]"
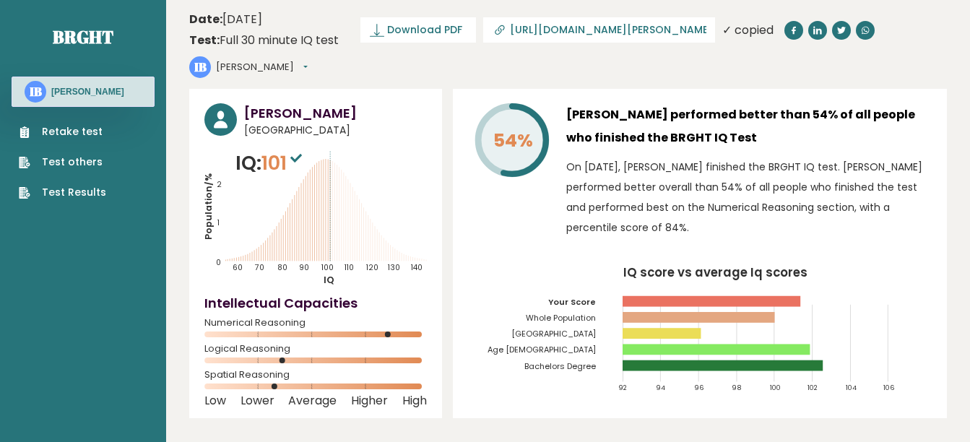
click at [66, 139] on link "Retake test" at bounding box center [62, 131] width 87 height 15
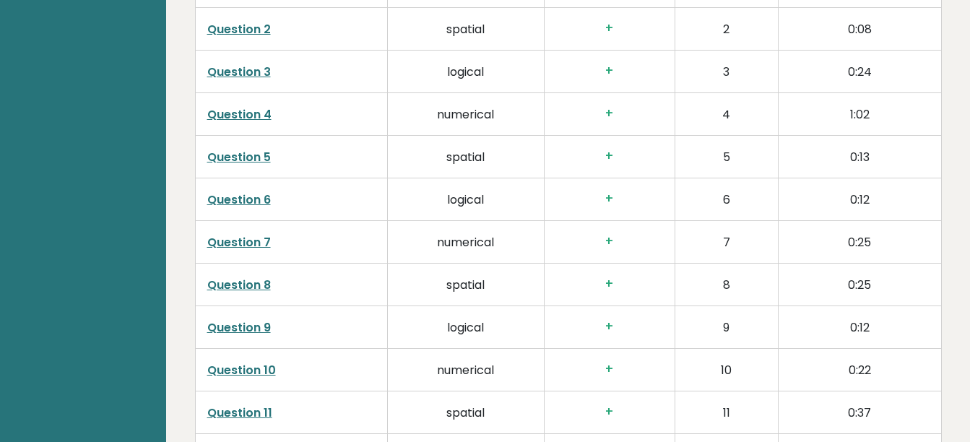
scroll to position [2498, 0]
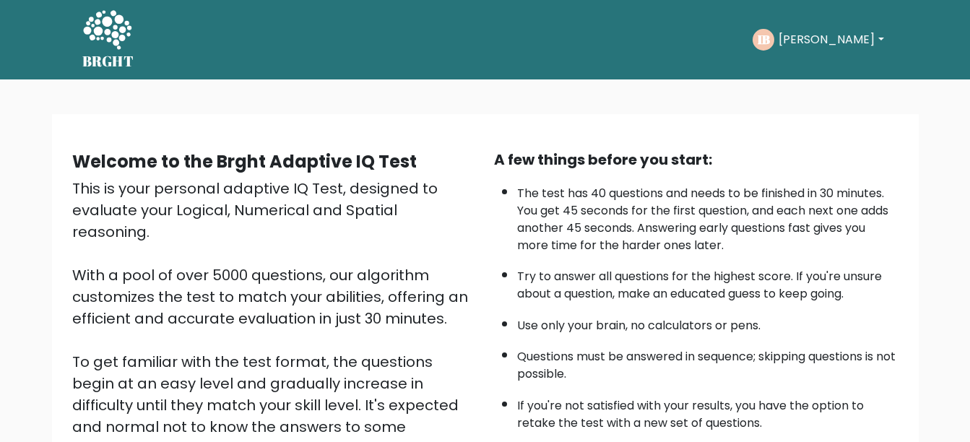
click at [576, 236] on li "The test has 40 questions and needs to be finished in 30 minutes. You get 45 se…" at bounding box center [707, 216] width 381 height 77
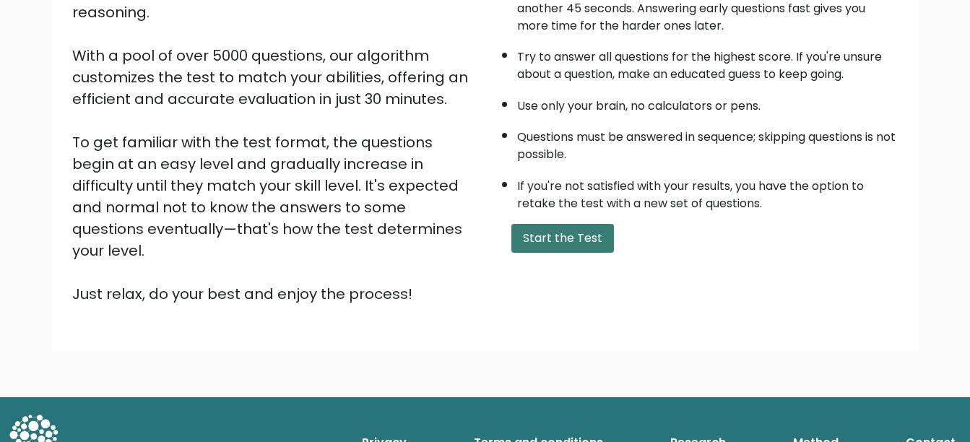
click at [554, 239] on button "Start the Test" at bounding box center [563, 238] width 103 height 29
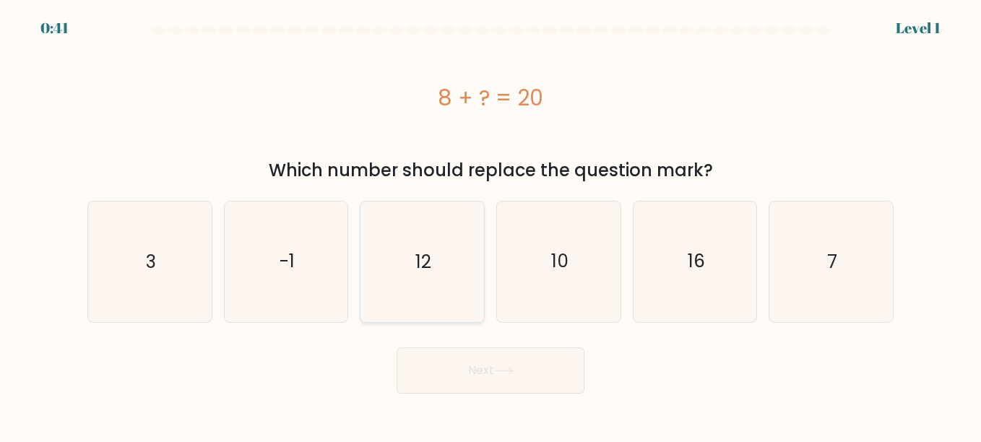
click at [426, 285] on icon "12" at bounding box center [422, 262] width 120 height 120
click at [491, 225] on input "c. 12" at bounding box center [491, 223] width 1 height 4
radio input "true"
click at [462, 362] on button "Next" at bounding box center [491, 371] width 188 height 46
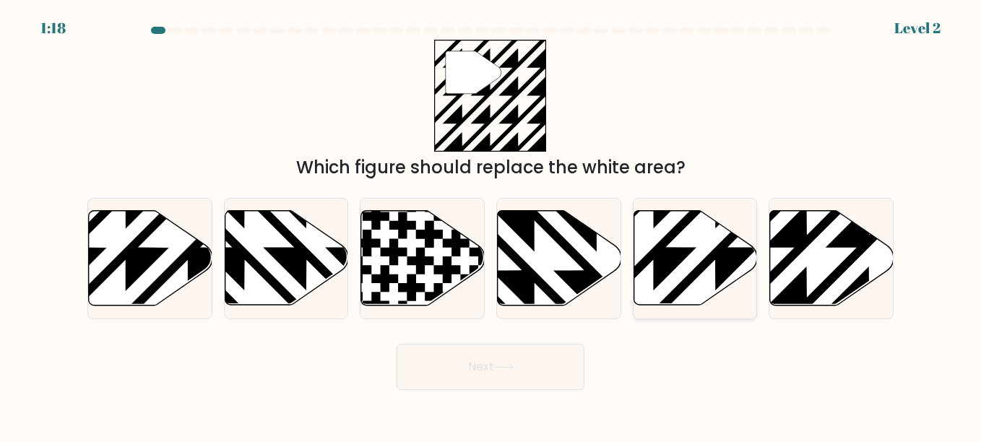
click at [650, 251] on icon at bounding box center [696, 258] width 124 height 95
click at [491, 225] on input "e." at bounding box center [491, 223] width 1 height 4
radio input "true"
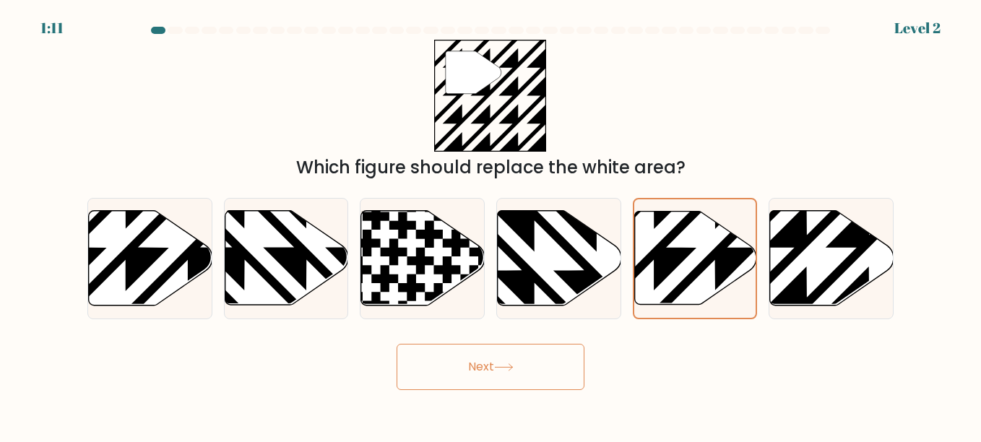
click at [529, 378] on button "Next" at bounding box center [491, 367] width 188 height 46
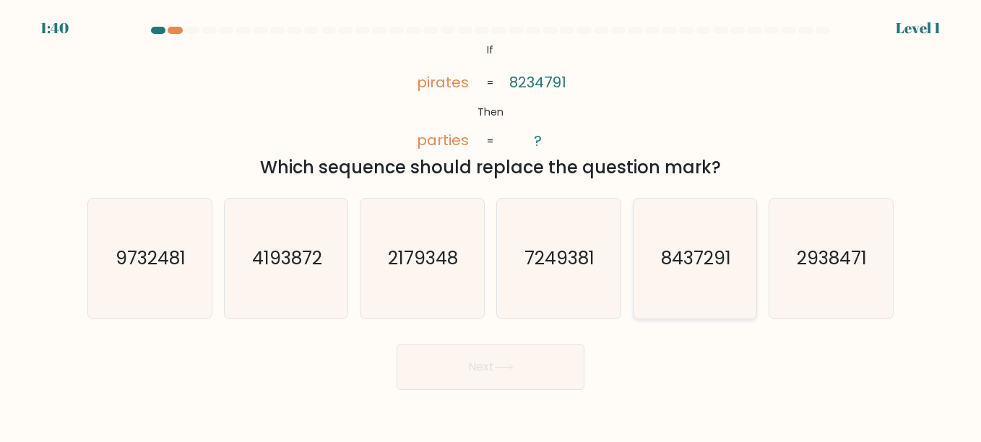
click at [663, 273] on icon "8437291" at bounding box center [695, 259] width 120 height 120
click at [491, 225] on input "e. 8437291" at bounding box center [491, 223] width 1 height 4
radio input "true"
click at [455, 380] on button "Next" at bounding box center [491, 367] width 188 height 46
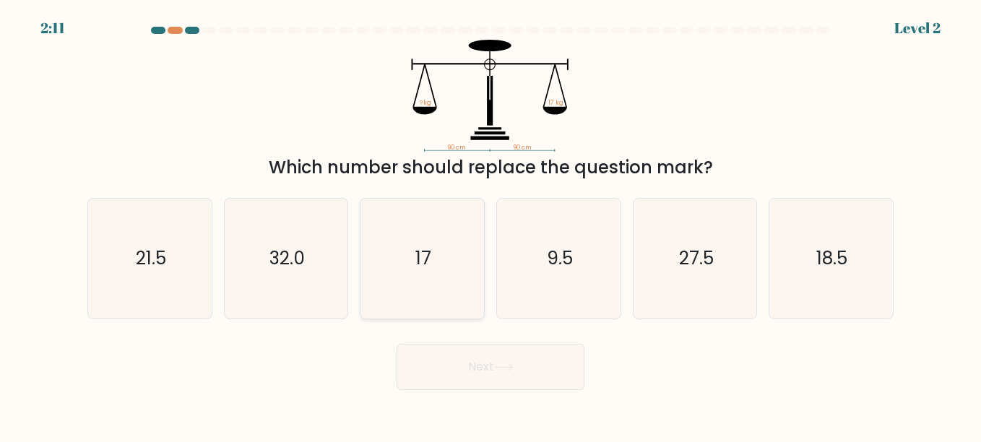
click at [451, 269] on icon "17" at bounding box center [422, 259] width 120 height 120
click at [491, 225] on input "c. 17" at bounding box center [491, 223] width 1 height 4
radio input "true"
click at [483, 347] on button "Next" at bounding box center [491, 367] width 188 height 46
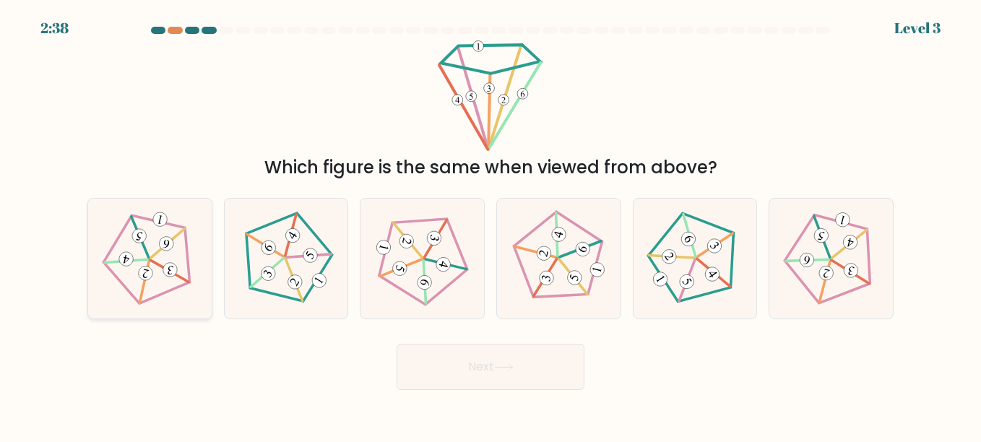
click at [166, 255] on icon at bounding box center [150, 258] width 96 height 96
click at [491, 225] on input "a." at bounding box center [491, 223] width 1 height 4
radio input "true"
click at [707, 273] on 408 at bounding box center [713, 274] width 20 height 20
click at [491, 225] on input "e." at bounding box center [491, 223] width 1 height 4
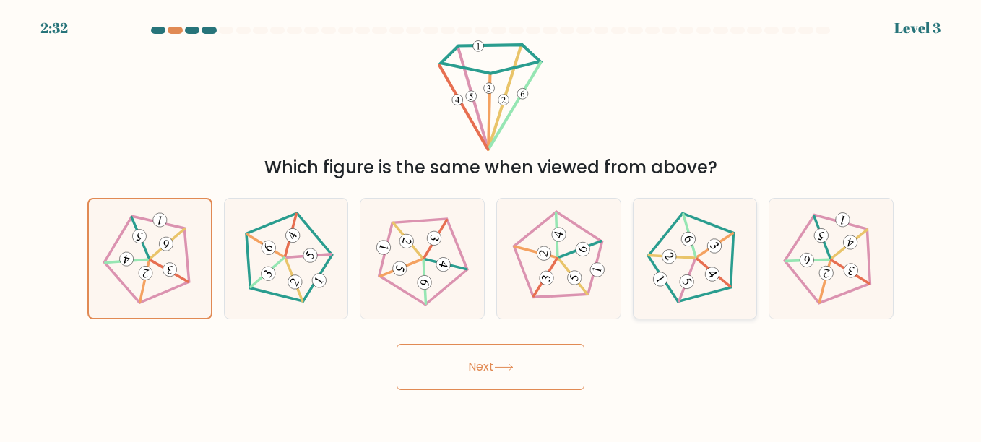
radio input "true"
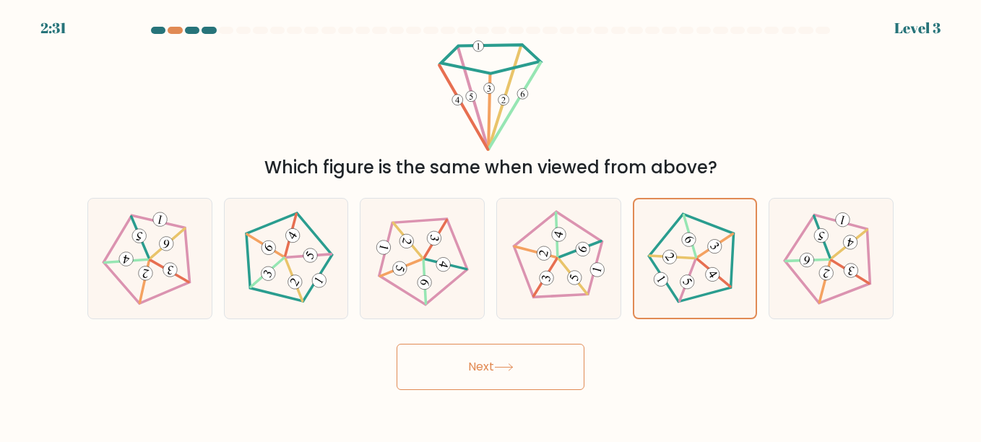
click at [509, 381] on button "Next" at bounding box center [491, 367] width 188 height 46
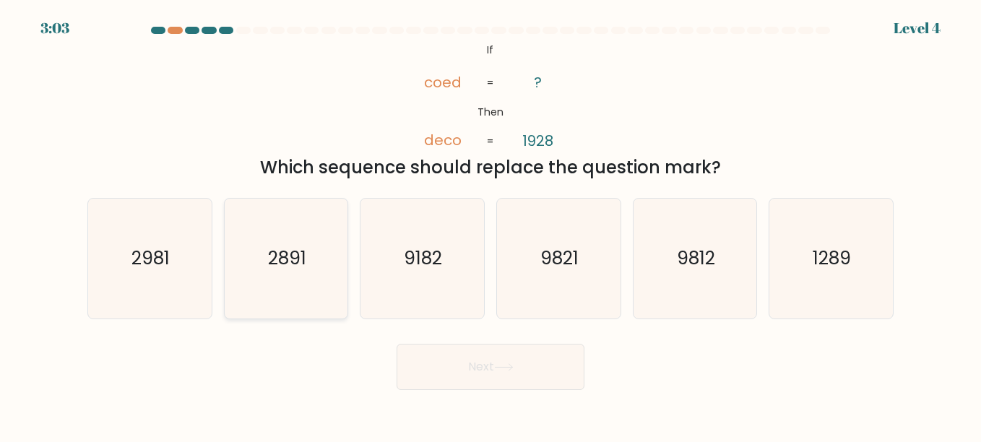
click at [301, 256] on text "2891" at bounding box center [287, 258] width 38 height 25
click at [491, 225] on input "b. 2891" at bounding box center [491, 223] width 1 height 4
radio input "true"
click at [435, 356] on button "Next" at bounding box center [491, 367] width 188 height 46
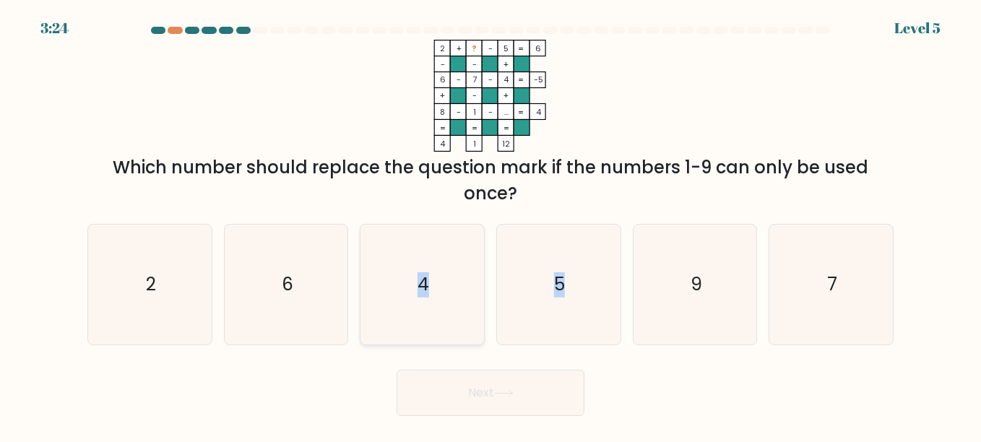
drag, startPoint x: 571, startPoint y: 229, endPoint x: 373, endPoint y: 243, distance: 199.2
click at [373, 243] on div "a. 2 b. 6 c. 4 d." at bounding box center [491, 278] width 818 height 133
click at [699, 92] on icon "2 + ? - 5 6 - - + 6 - 7 - 4 -5 + - + 8 - 1 - ... = 4 = = = = 4 1 12 =" at bounding box center [490, 96] width 433 height 112
click at [306, 298] on icon "6" at bounding box center [286, 285] width 120 height 120
click at [491, 225] on input "b. 6" at bounding box center [491, 223] width 1 height 4
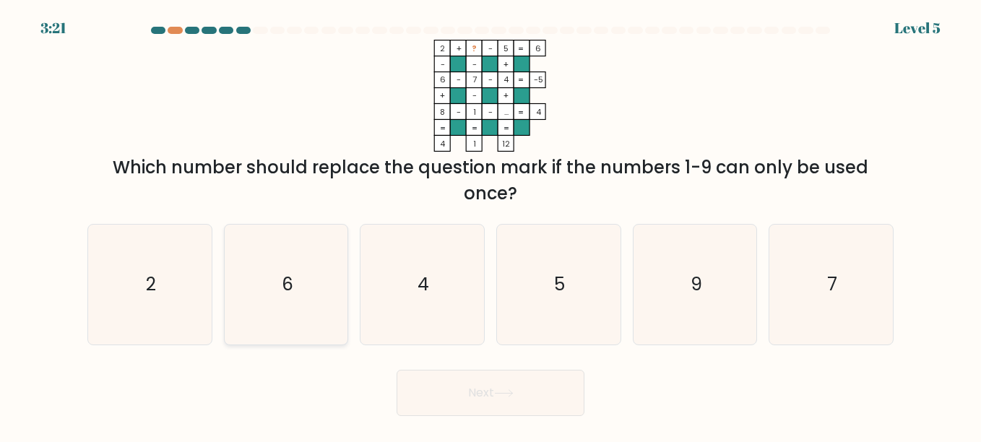
radio input "true"
click at [481, 372] on button "Next" at bounding box center [491, 393] width 188 height 46
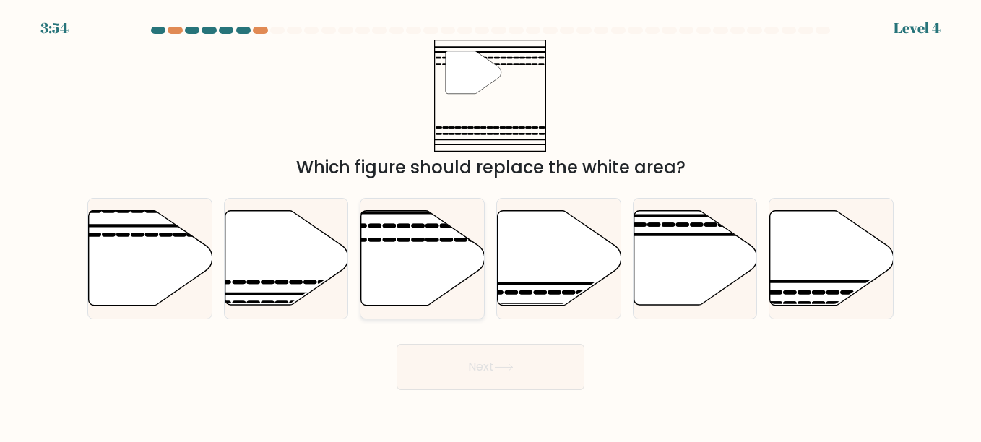
click at [432, 281] on icon at bounding box center [423, 258] width 124 height 95
click at [491, 225] on input "c." at bounding box center [491, 223] width 1 height 4
radio input "true"
click at [514, 383] on button "Next" at bounding box center [491, 367] width 188 height 46
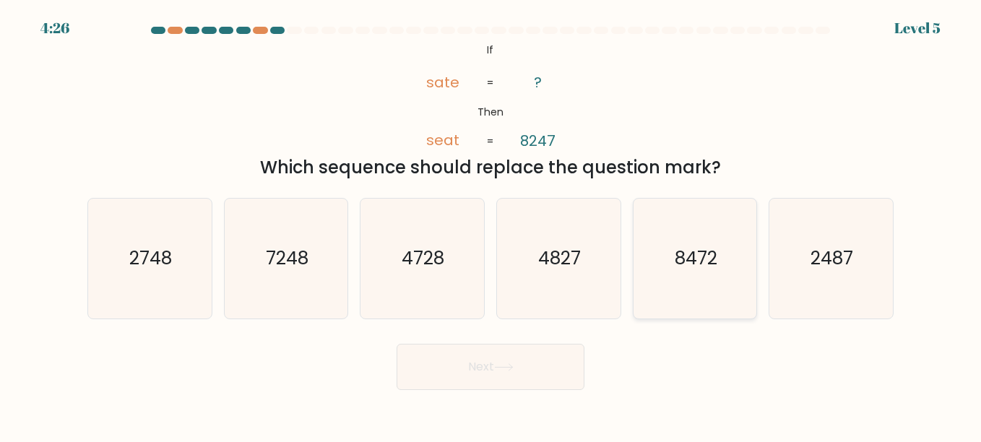
click at [742, 303] on icon "8472" at bounding box center [695, 259] width 120 height 120
click at [491, 225] on input "e. 8472" at bounding box center [491, 223] width 1 height 4
radio input "true"
click at [522, 363] on button "Next" at bounding box center [491, 367] width 188 height 46
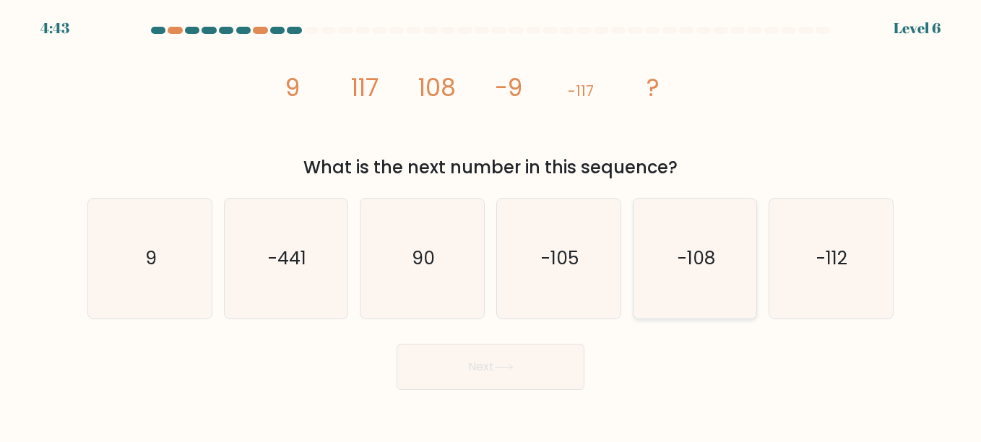
click at [689, 283] on icon "-108" at bounding box center [695, 259] width 120 height 120
click at [491, 225] on input "e. -108" at bounding box center [491, 223] width 1 height 4
radio input "true"
click at [483, 360] on button "Next" at bounding box center [491, 367] width 188 height 46
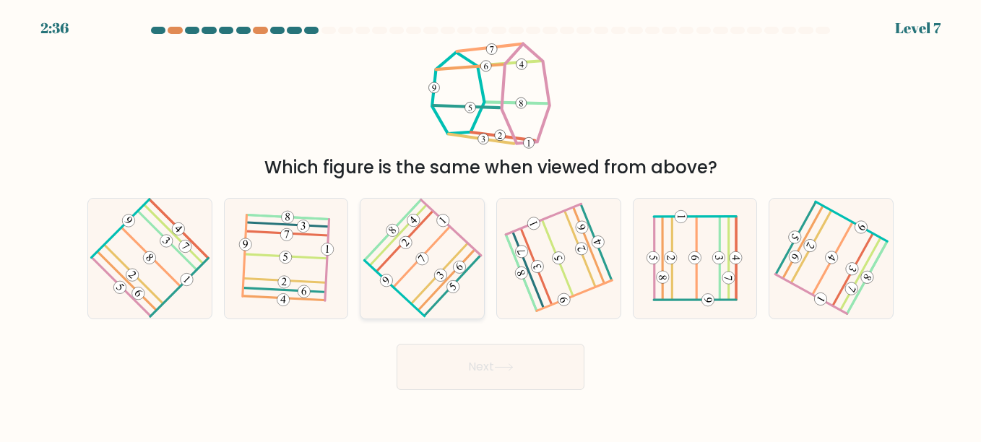
click at [400, 256] on icon at bounding box center [422, 258] width 95 height 96
click at [491, 225] on input "c." at bounding box center [491, 223] width 1 height 4
radio input "true"
click at [465, 349] on button "Next" at bounding box center [491, 367] width 188 height 46
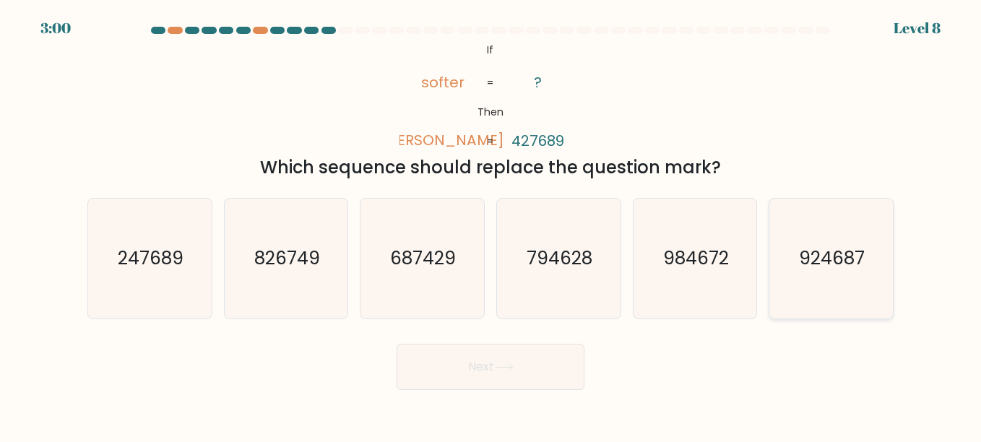
click at [780, 269] on icon "924687" at bounding box center [831, 259] width 120 height 120
click at [491, 225] on input "f. 924687" at bounding box center [491, 223] width 1 height 4
radio input "true"
click at [463, 366] on button "Next" at bounding box center [491, 367] width 188 height 46
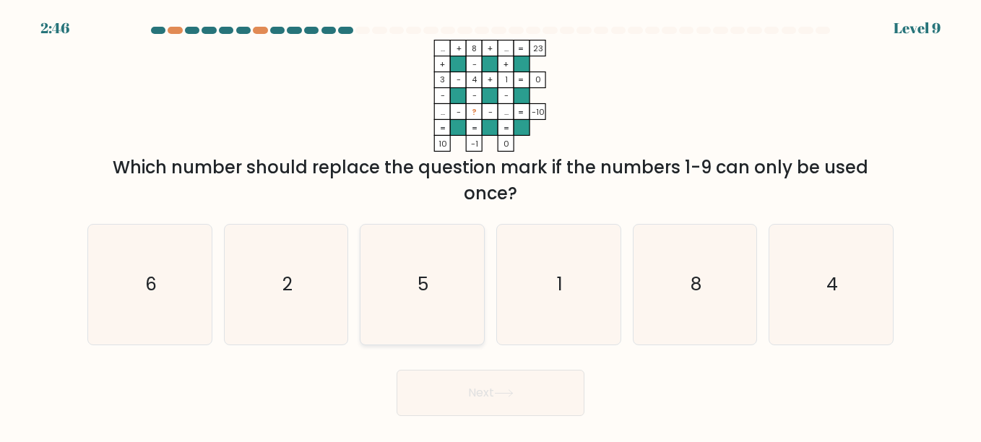
click at [454, 285] on icon "5" at bounding box center [422, 285] width 120 height 120
click at [491, 225] on input "c. 5" at bounding box center [491, 223] width 1 height 4
radio input "true"
click at [491, 400] on button "Next" at bounding box center [491, 393] width 188 height 46
click at [503, 395] on icon at bounding box center [504, 393] width 20 height 8
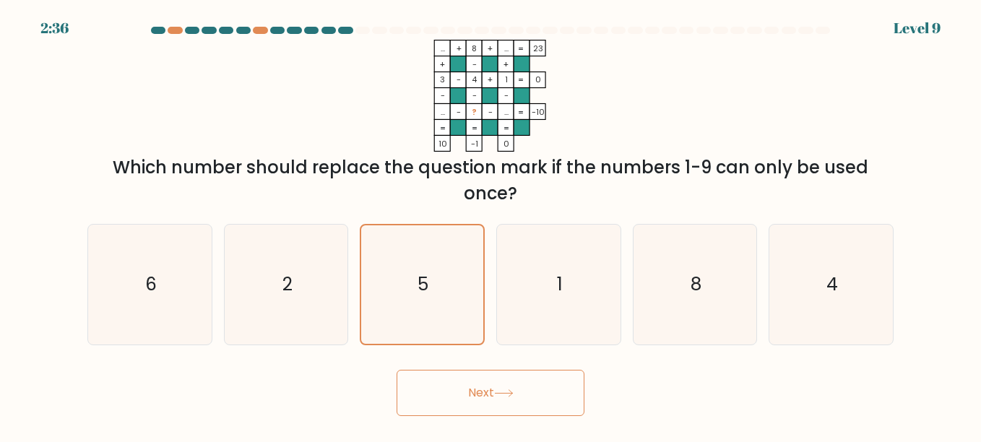
click at [656, 355] on form at bounding box center [490, 221] width 981 height 389
click at [480, 392] on button "Next" at bounding box center [491, 393] width 188 height 46
click at [538, 301] on icon "1" at bounding box center [559, 285] width 120 height 120
click at [491, 225] on input "d. 1" at bounding box center [491, 223] width 1 height 4
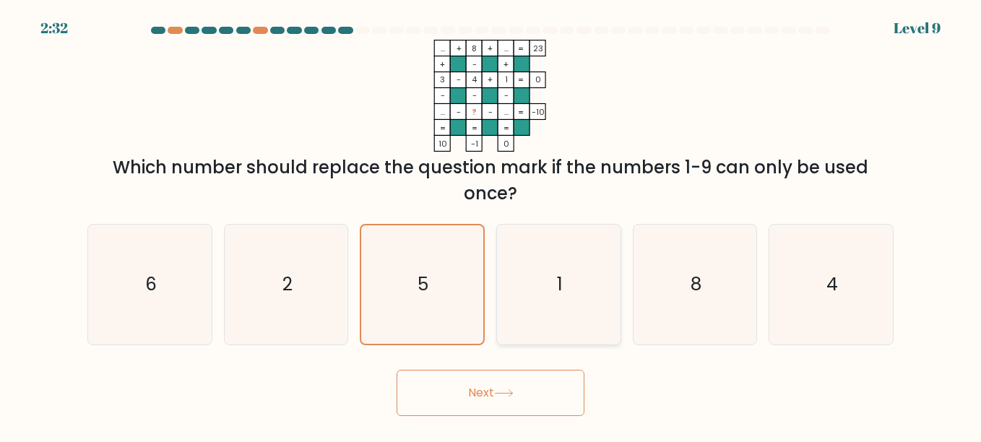
radio input "true"
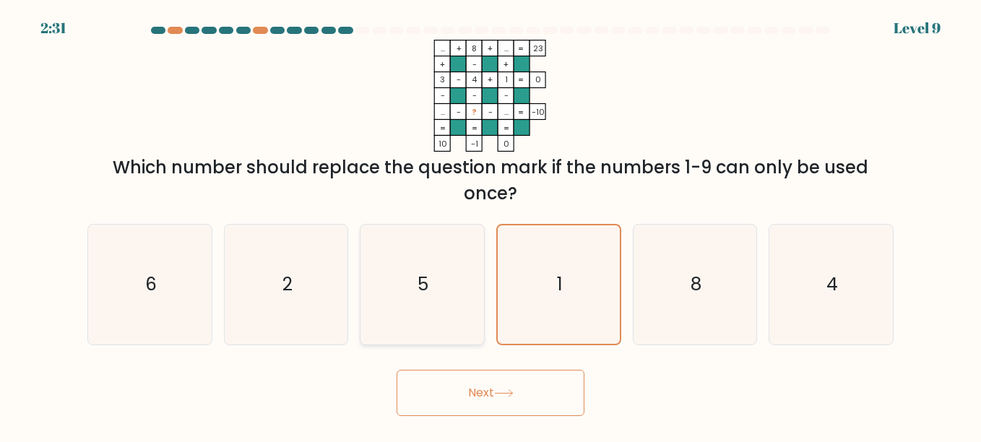
click at [431, 295] on icon "5" at bounding box center [422, 285] width 120 height 120
click at [491, 225] on input "c. 5" at bounding box center [491, 223] width 1 height 4
radio input "true"
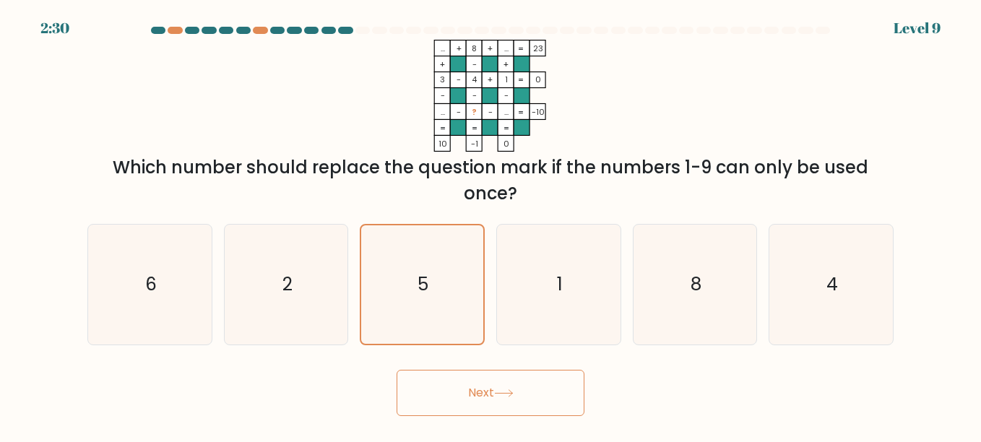
click at [471, 383] on button "Next" at bounding box center [491, 393] width 188 height 46
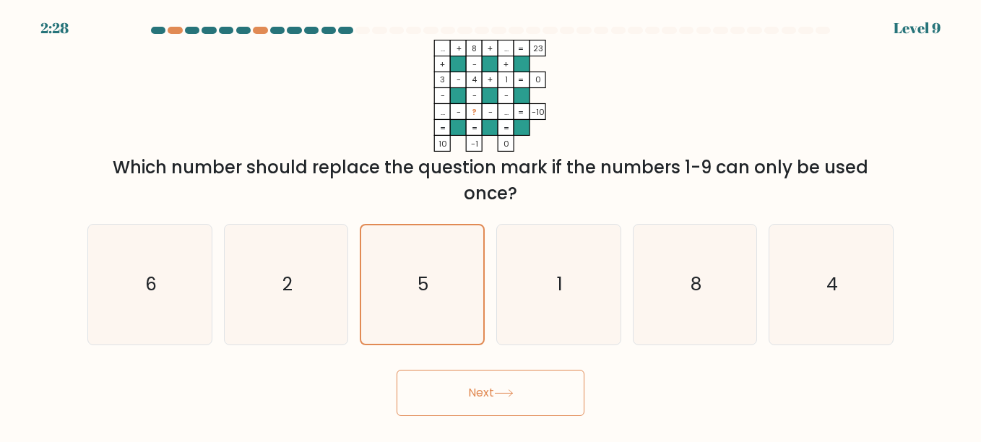
click at [471, 383] on button "Next" at bounding box center [491, 393] width 188 height 46
click at [626, 116] on icon "... + 8 + ... 23 + - + 3 - 4 + 1 0 - - - ... - ? - ... = -10 = = = = 10 -1 0 =" at bounding box center [490, 96] width 433 height 112
click at [593, 231] on icon "1" at bounding box center [559, 285] width 120 height 120
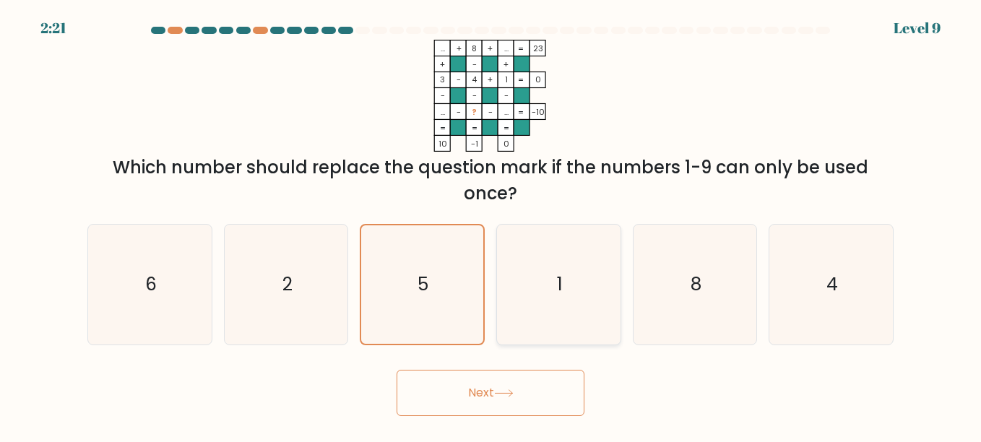
click at [491, 225] on input "d. 1" at bounding box center [491, 223] width 1 height 4
radio input "true"
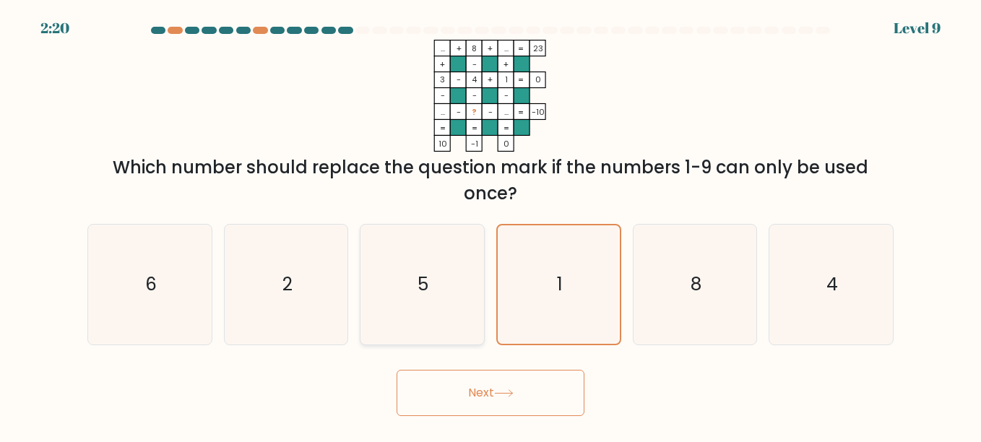
click at [423, 278] on text "5" at bounding box center [423, 284] width 11 height 25
click at [491, 225] on input "c. 5" at bounding box center [491, 223] width 1 height 4
radio input "true"
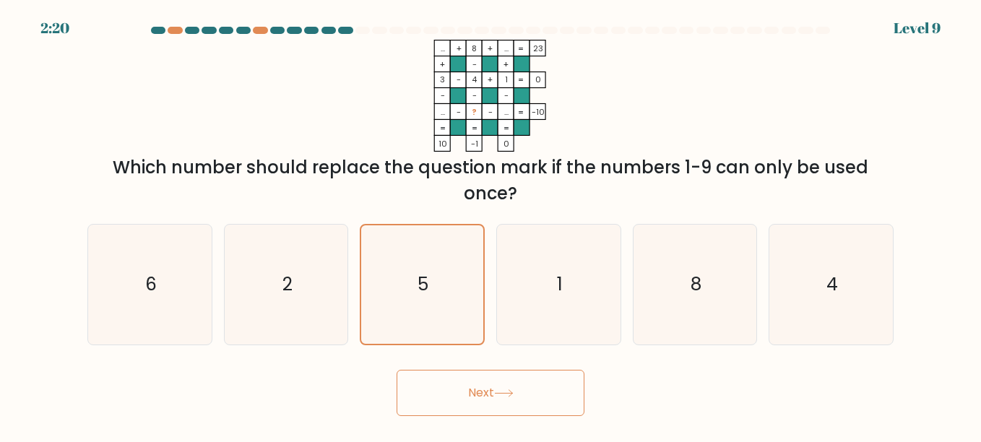
click at [478, 395] on button "Next" at bounding box center [491, 393] width 188 height 46
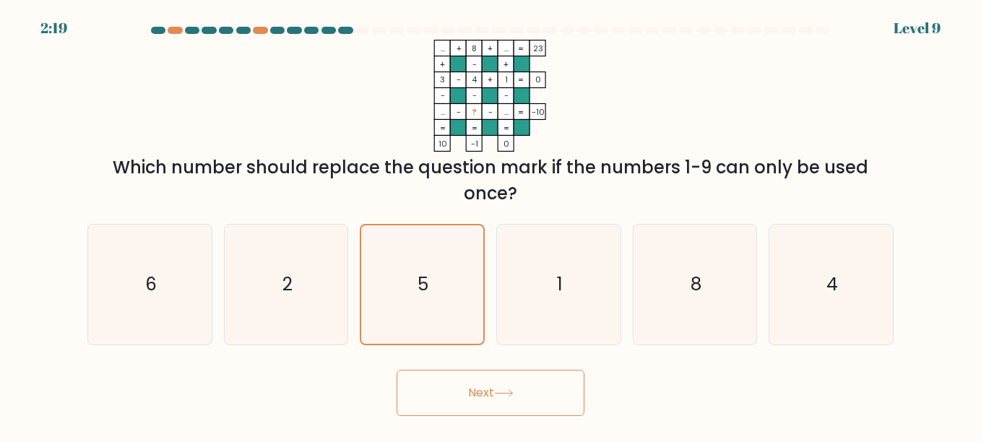
click at [478, 395] on button "Next" at bounding box center [491, 393] width 188 height 46
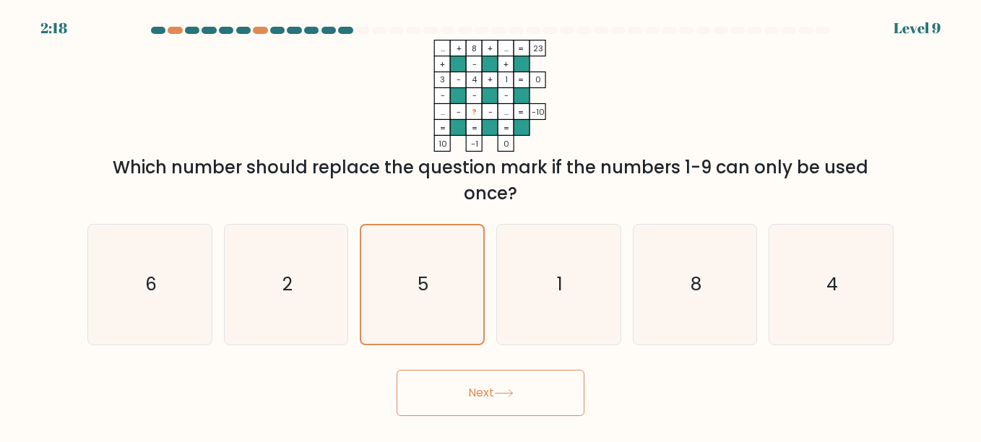
click at [478, 395] on button "Next" at bounding box center [491, 393] width 188 height 46
click at [397, 370] on button "Next" at bounding box center [491, 393] width 188 height 46
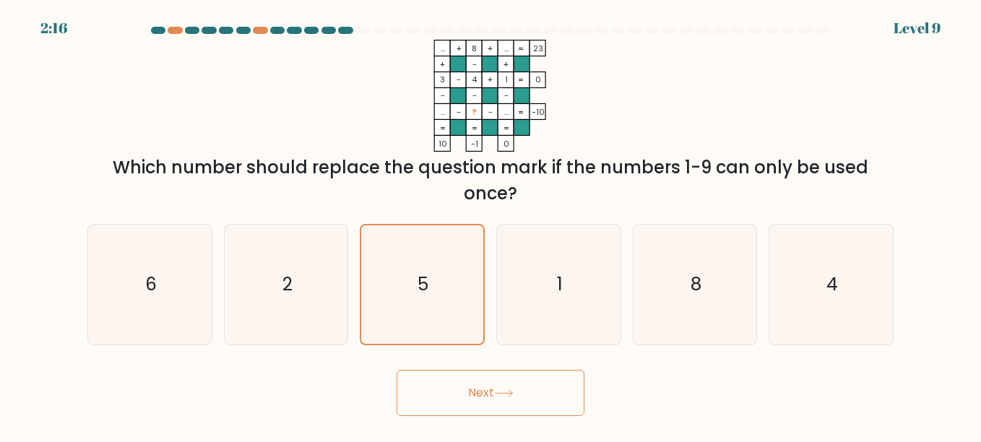
click at [397, 370] on button "Next" at bounding box center [491, 393] width 188 height 46
click at [560, 277] on text "1" at bounding box center [560, 284] width 6 height 25
click at [491, 225] on input "d. 1" at bounding box center [491, 223] width 1 height 4
radio input "true"
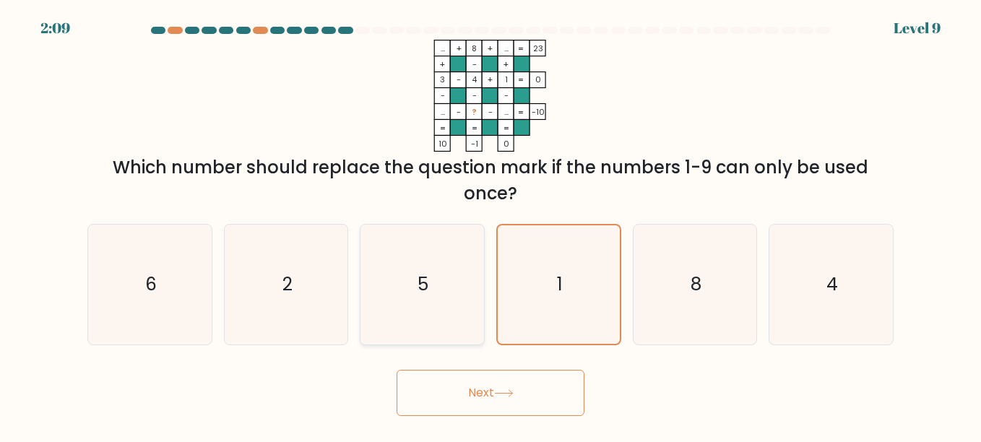
click at [461, 290] on icon "5" at bounding box center [422, 285] width 120 height 120
click at [491, 225] on input "c. 5" at bounding box center [491, 223] width 1 height 4
radio input "true"
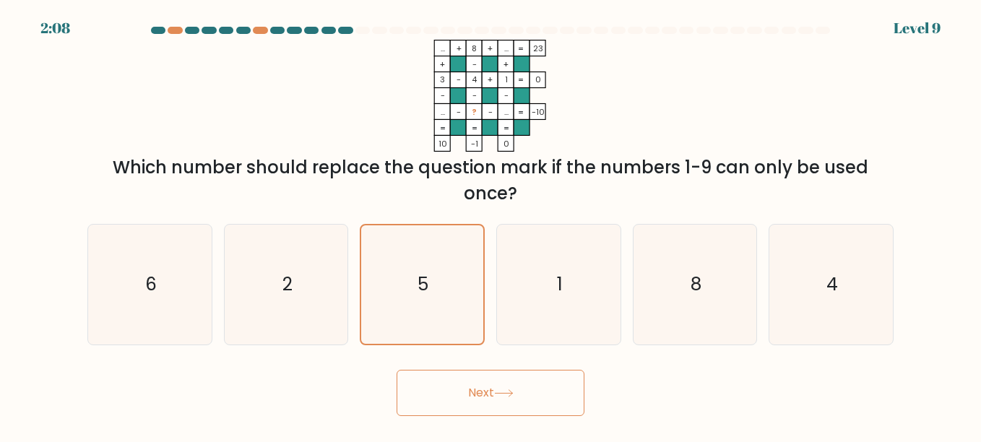
click at [477, 378] on button "Next" at bounding box center [491, 393] width 188 height 46
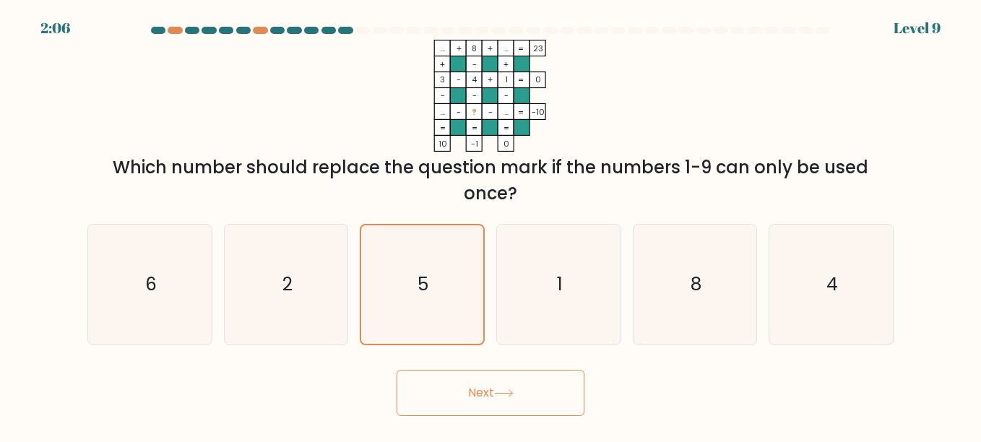
click at [477, 378] on button "Next" at bounding box center [491, 393] width 188 height 46
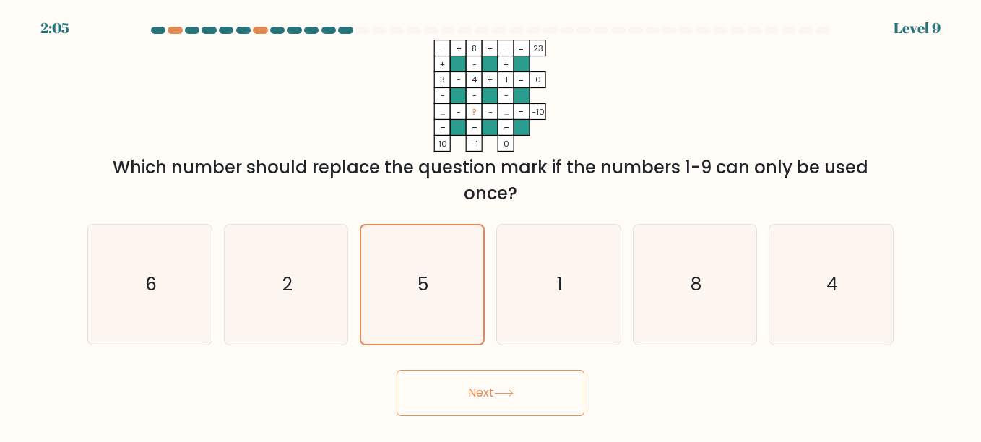
click at [477, 378] on button "Next" at bounding box center [491, 393] width 188 height 46
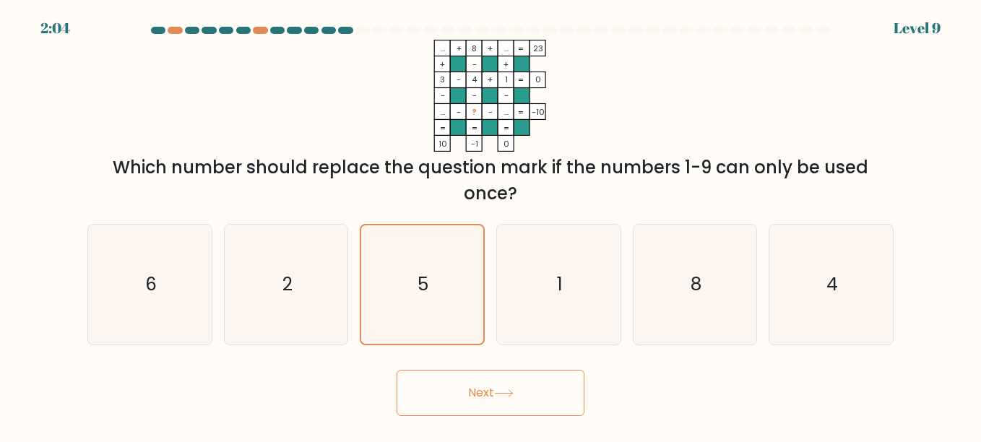
click at [477, 378] on button "Next" at bounding box center [491, 393] width 188 height 46
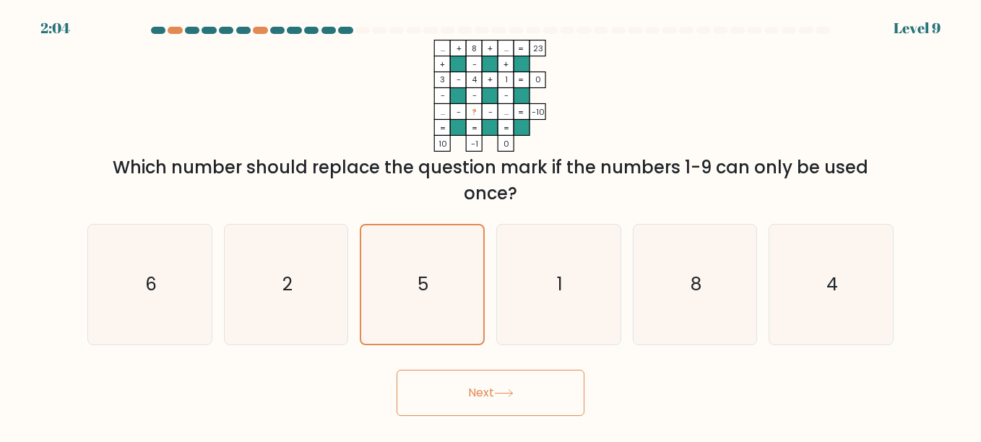
click at [477, 378] on button "Next" at bounding box center [491, 393] width 188 height 46
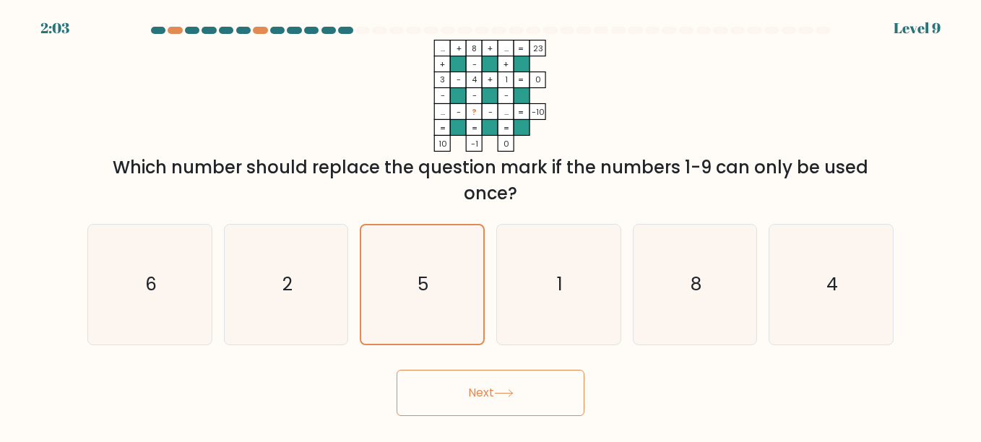
click at [477, 378] on button "Next" at bounding box center [491, 393] width 188 height 46
click at [75, 258] on form at bounding box center [490, 221] width 981 height 389
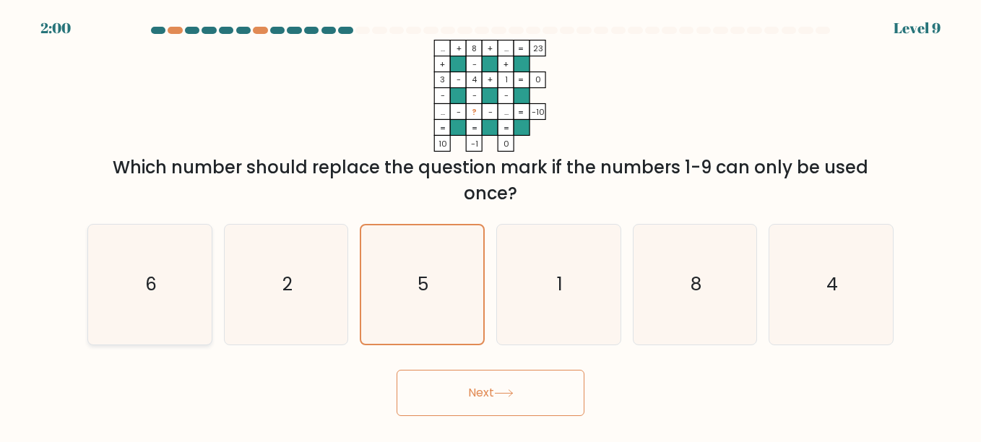
click at [141, 276] on icon "6" at bounding box center [150, 285] width 120 height 120
click at [491, 225] on input "a. 6" at bounding box center [491, 223] width 1 height 4
radio input "true"
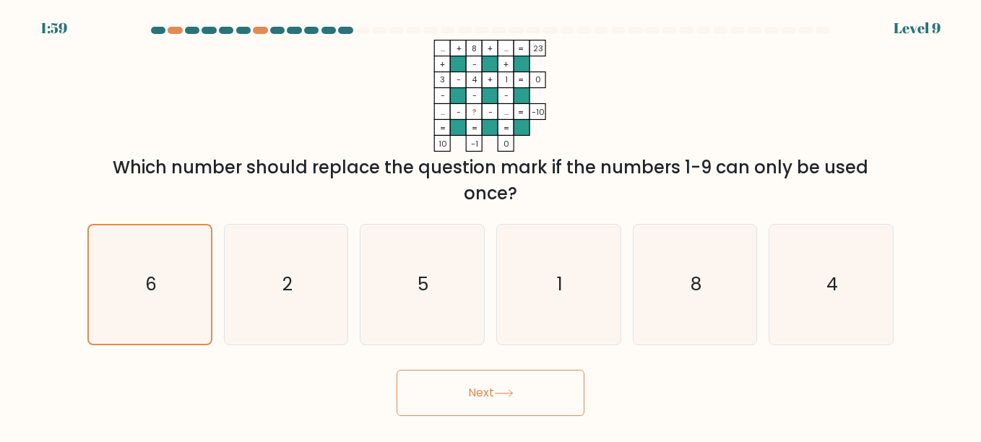
click at [442, 374] on button "Next" at bounding box center [491, 393] width 188 height 46
click at [442, 316] on icon "5" at bounding box center [422, 285] width 120 height 120
click at [491, 225] on input "c. 5" at bounding box center [491, 223] width 1 height 4
radio input "true"
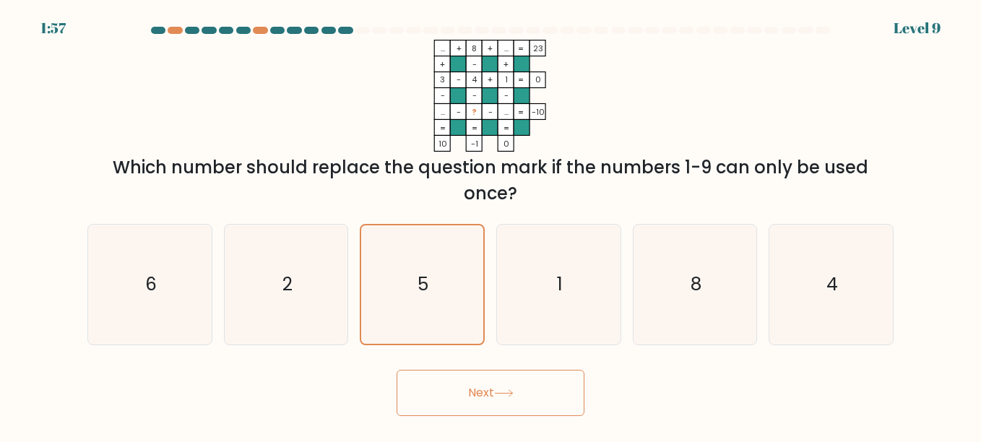
click at [469, 377] on button "Next" at bounding box center [491, 393] width 188 height 46
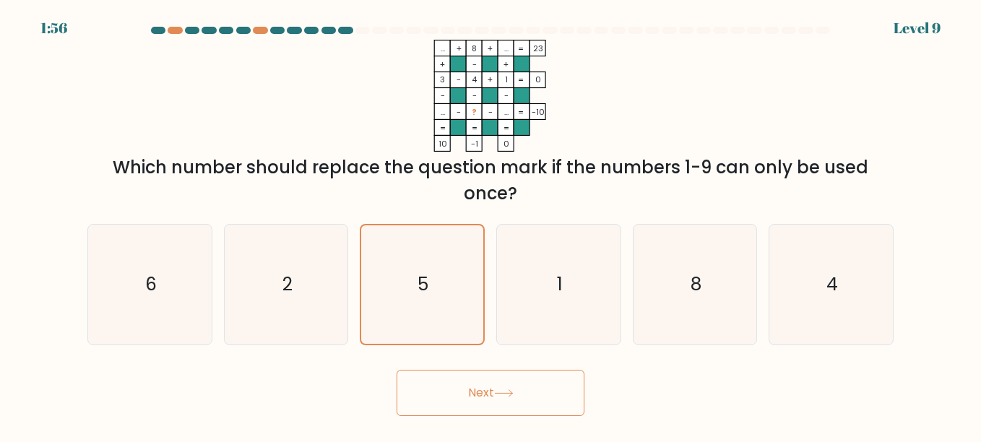
click at [469, 377] on button "Next" at bounding box center [491, 393] width 188 height 46
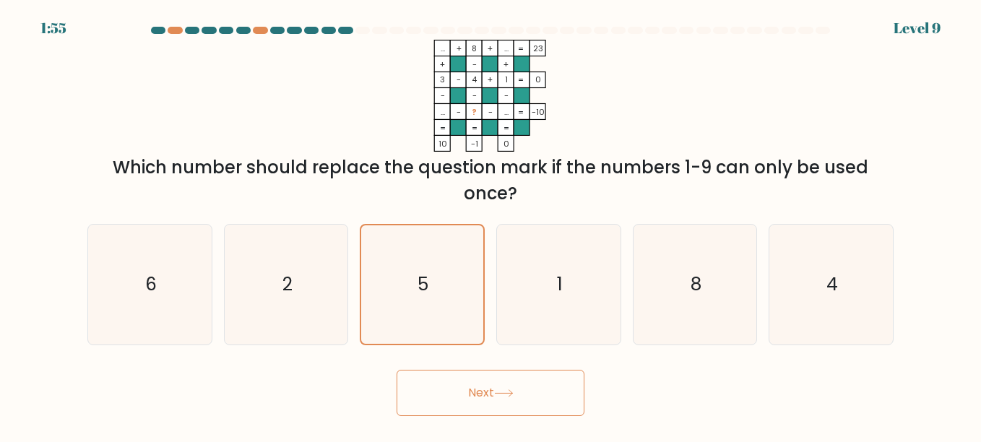
click at [469, 377] on button "Next" at bounding box center [491, 393] width 188 height 46
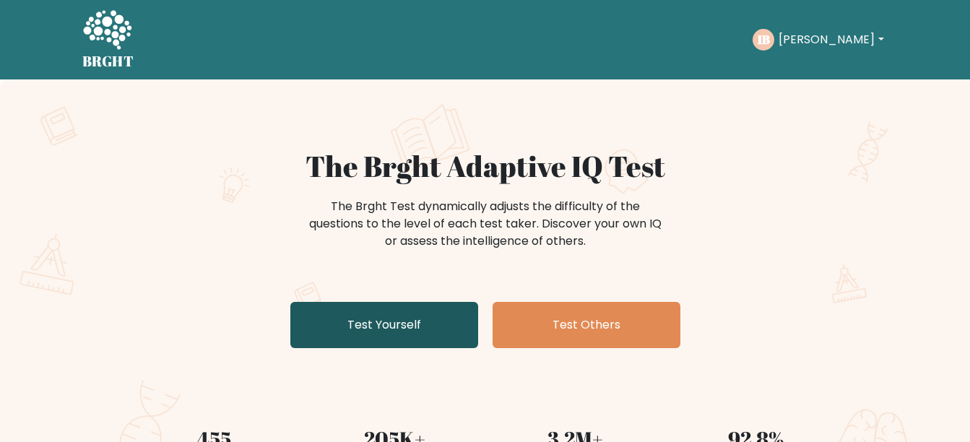
click at [350, 334] on link "Test Yourself" at bounding box center [384, 325] width 188 height 46
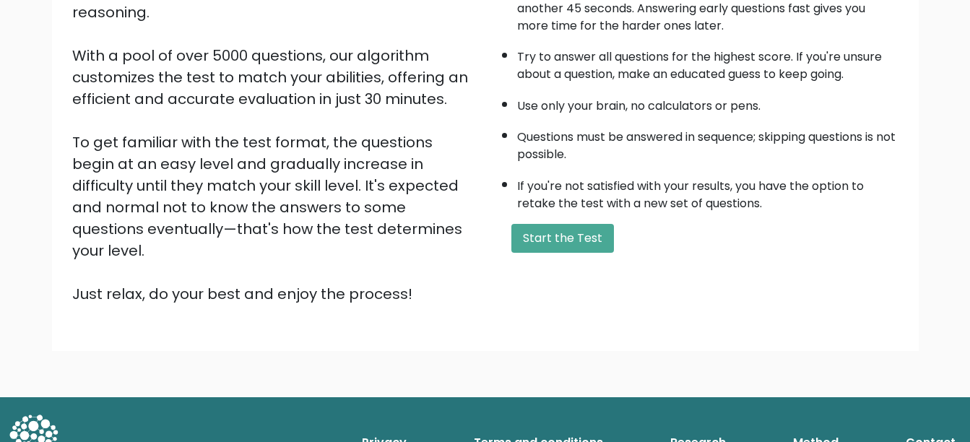
click at [546, 240] on button "Start the Test" at bounding box center [563, 238] width 103 height 29
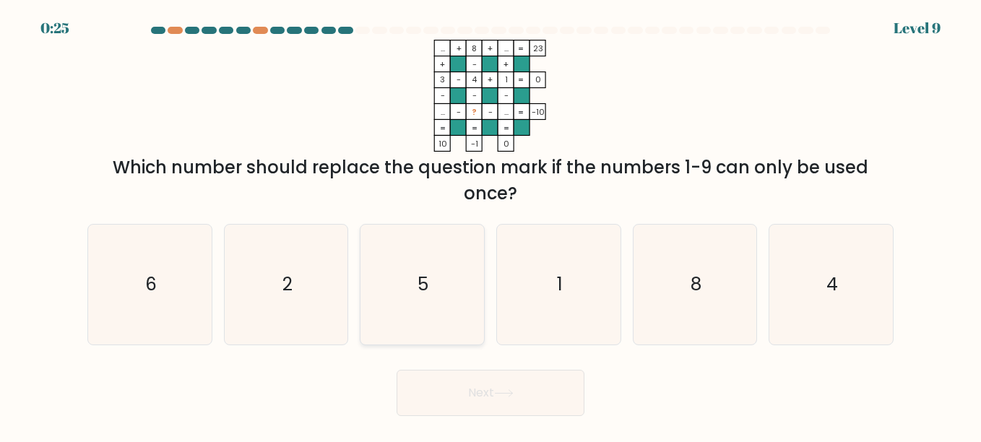
click at [430, 233] on icon "5" at bounding box center [422, 285] width 120 height 120
click at [491, 225] on input "c. 5" at bounding box center [491, 223] width 1 height 4
radio input "true"
click at [478, 372] on button "Next" at bounding box center [491, 393] width 188 height 46
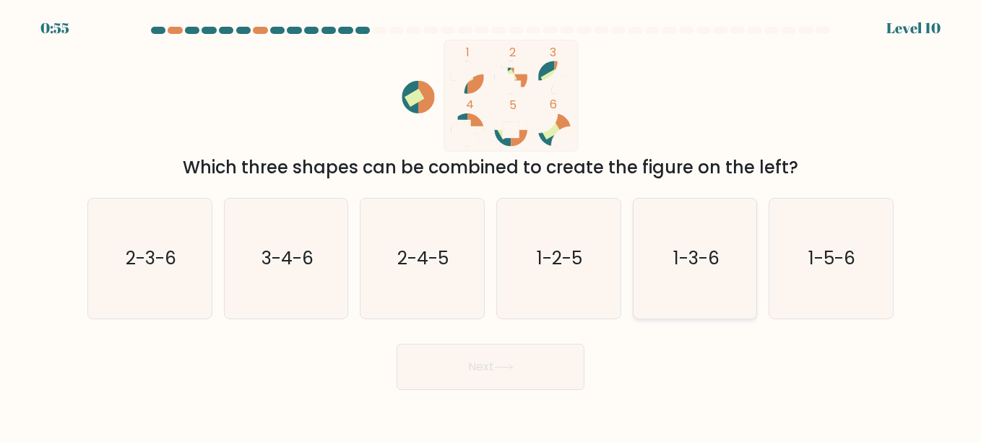
click at [733, 219] on icon "1-3-6" at bounding box center [695, 259] width 120 height 120
click at [491, 221] on input "e. 1-3-6" at bounding box center [491, 223] width 1 height 4
radio input "true"
click at [529, 367] on button "Next" at bounding box center [491, 367] width 188 height 46
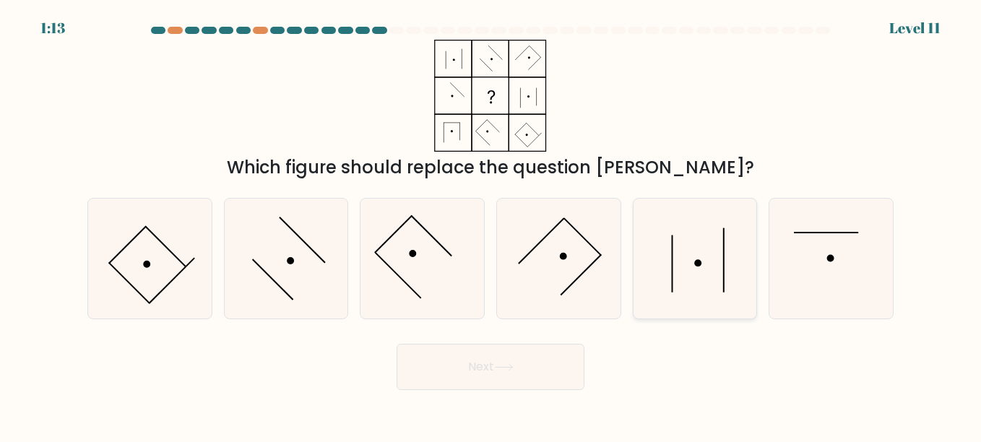
click at [698, 306] on icon at bounding box center [695, 259] width 120 height 120
click at [491, 225] on input "e." at bounding box center [491, 223] width 1 height 4
radio input "true"
click at [507, 369] on icon at bounding box center [504, 367] width 20 height 8
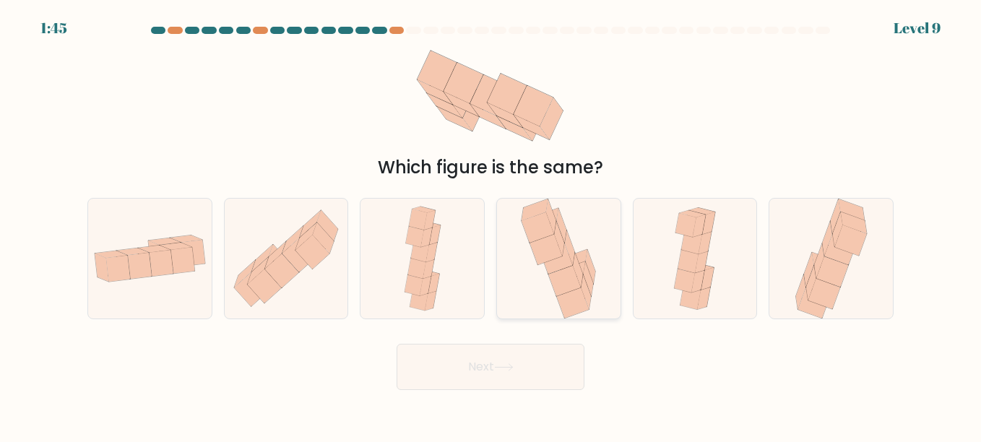
click at [566, 227] on icon at bounding box center [550, 223] width 33 height 31
click at [491, 225] on input "d." at bounding box center [491, 223] width 1 height 4
radio input "true"
click at [610, 105] on div "Which figure is the same?" at bounding box center [491, 110] width 824 height 141
click at [590, 261] on icon at bounding box center [590, 267] width 10 height 34
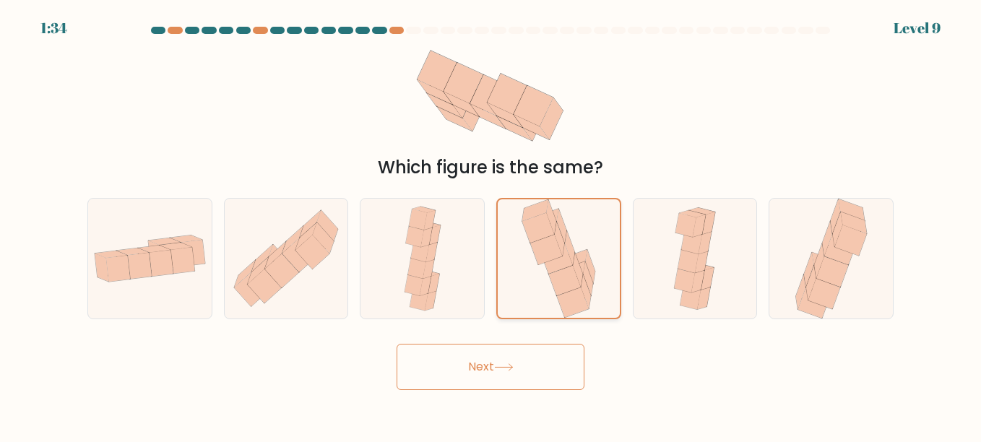
click at [491, 225] on input "d." at bounding box center [491, 223] width 1 height 4
click at [546, 366] on button "Next" at bounding box center [491, 367] width 188 height 46
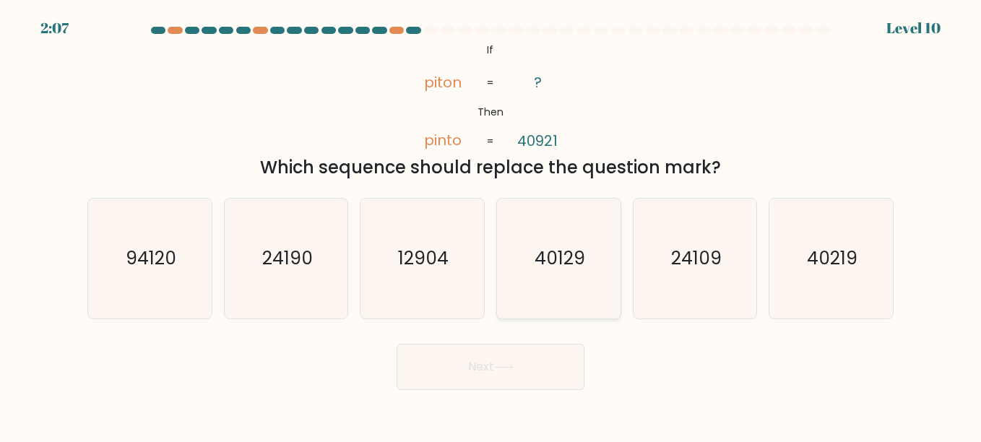
click at [556, 234] on icon "40129" at bounding box center [559, 259] width 120 height 120
click at [491, 225] on input "d. 40129" at bounding box center [491, 223] width 1 height 4
radio input "true"
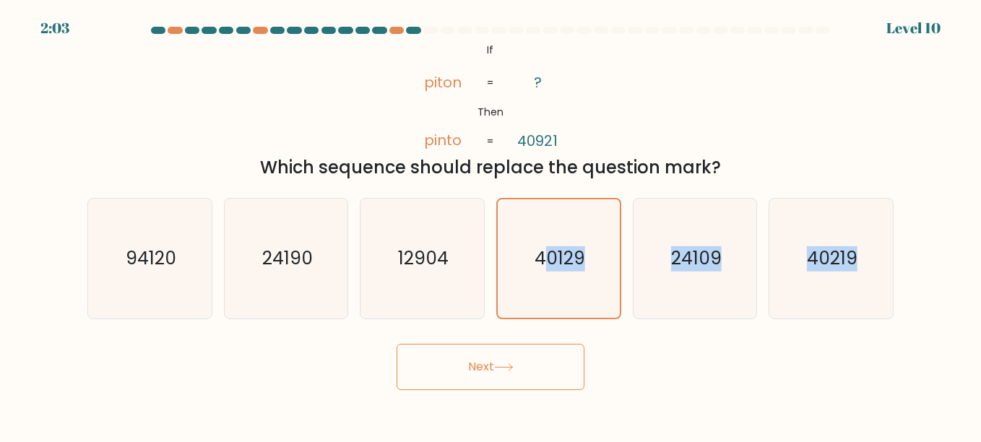
drag, startPoint x: 542, startPoint y: 277, endPoint x: 528, endPoint y: 362, distance: 85.6
click at [528, 362] on form "If ?" at bounding box center [490, 208] width 981 height 363
click at [528, 362] on button "Next" at bounding box center [491, 367] width 188 height 46
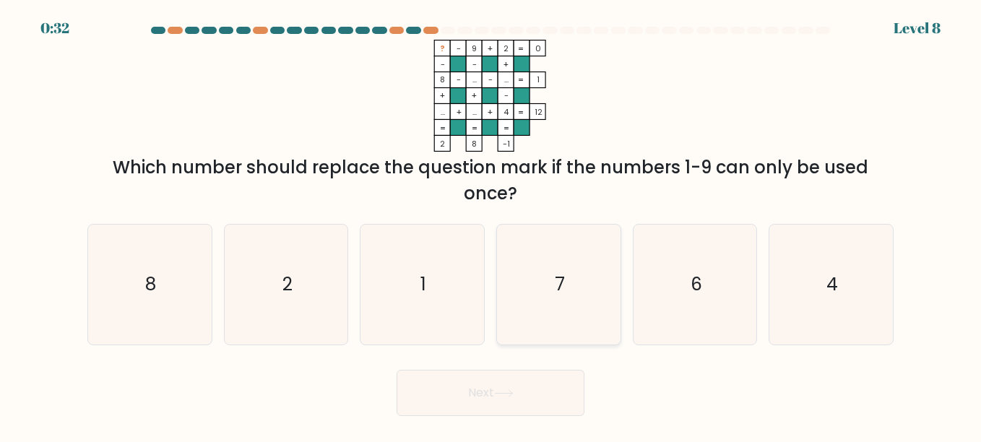
click at [545, 285] on icon "7" at bounding box center [559, 285] width 120 height 120
click at [491, 225] on input "d. 7" at bounding box center [491, 223] width 1 height 4
radio input "true"
click at [501, 404] on button "Next" at bounding box center [491, 393] width 188 height 46
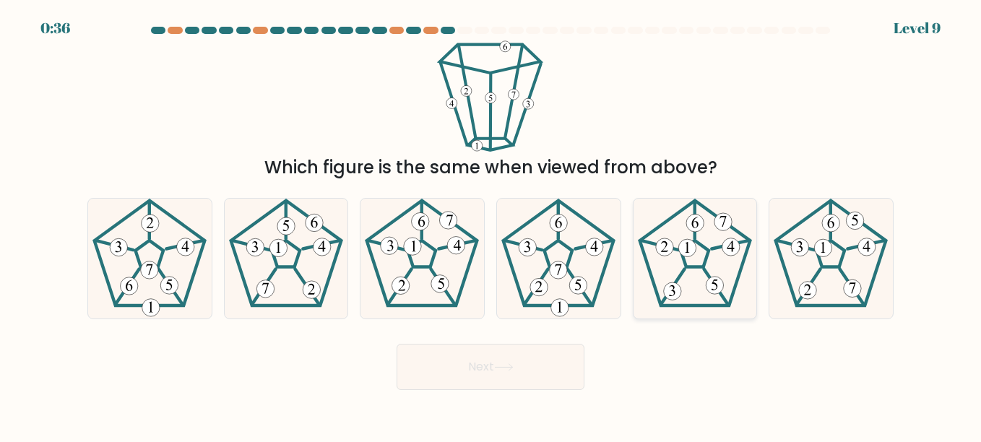
click at [717, 256] on icon at bounding box center [695, 259] width 120 height 120
click at [491, 225] on input "e." at bounding box center [491, 223] width 1 height 4
radio input "true"
click at [292, 286] on icon at bounding box center [286, 259] width 120 height 120
click at [491, 225] on input "b." at bounding box center [491, 223] width 1 height 4
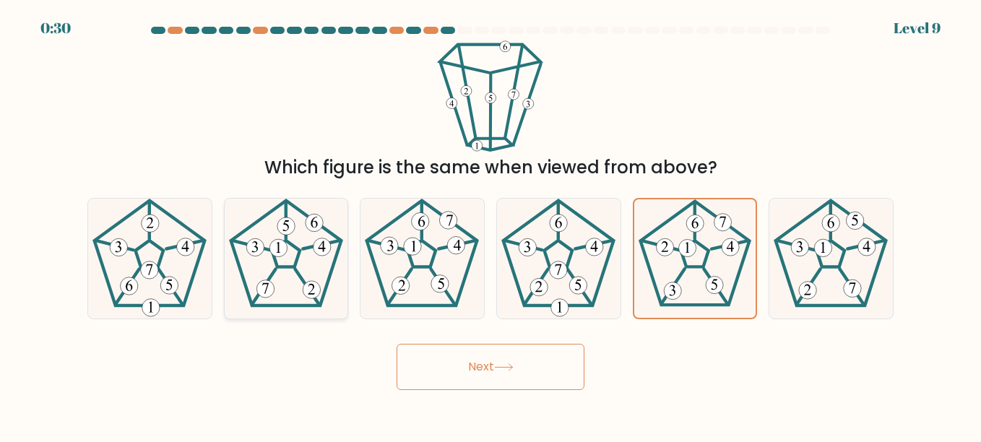
radio input "true"
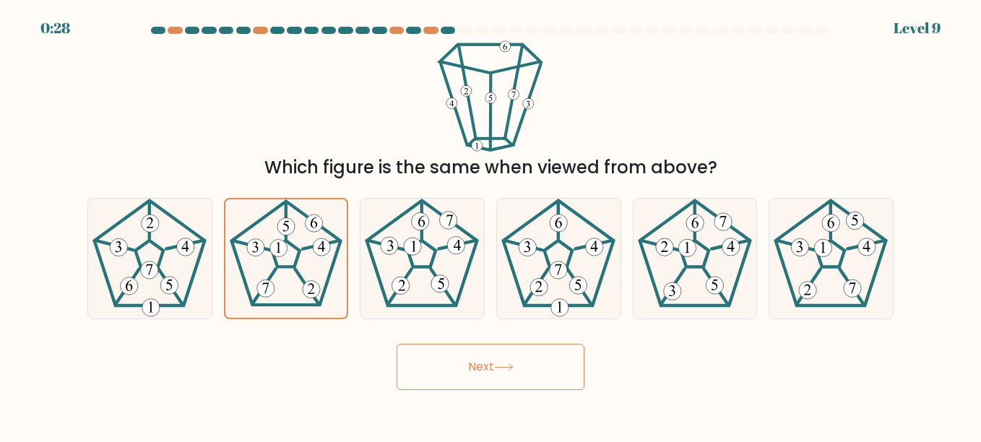
click at [368, 359] on div "Next" at bounding box center [491, 363] width 824 height 53
click at [475, 371] on button "Next" at bounding box center [491, 367] width 188 height 46
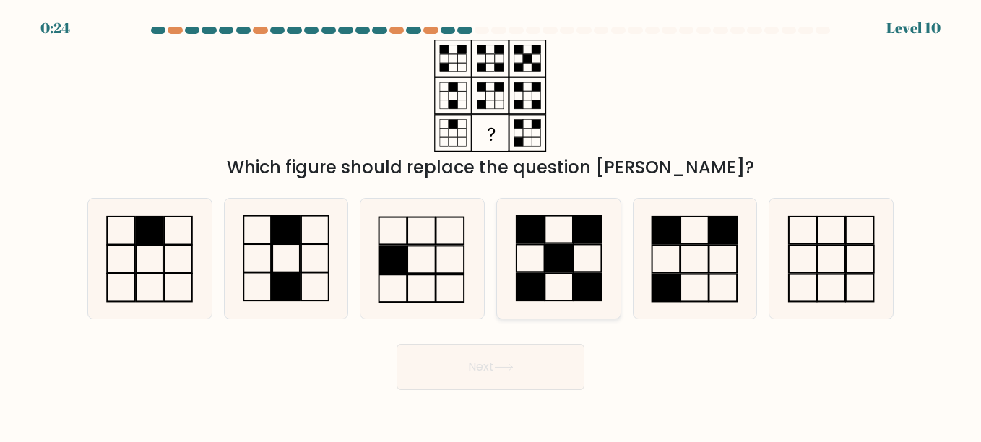
click at [554, 224] on icon at bounding box center [559, 259] width 120 height 120
click at [491, 224] on input "d." at bounding box center [491, 223] width 1 height 4
radio input "true"
click at [542, 355] on button "Next" at bounding box center [491, 367] width 188 height 46
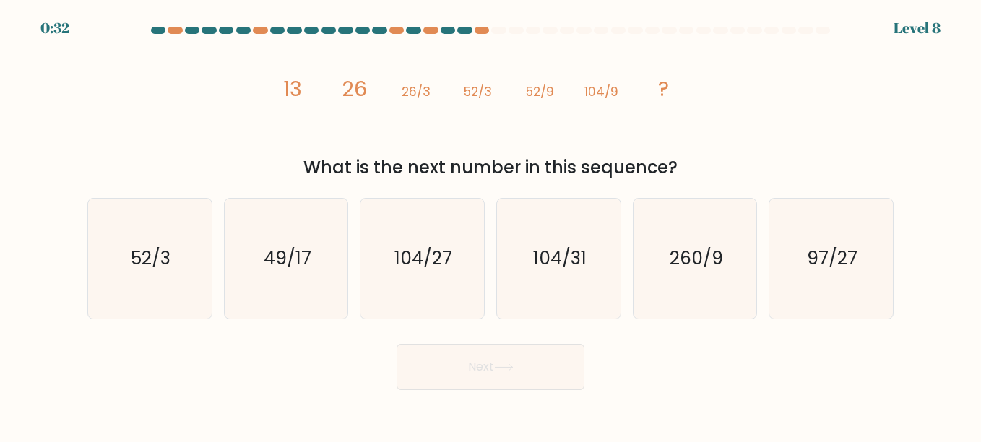
click at [760, 45] on div "image/svg+xml 13 26 26/3 52/3 52/9 104/9 ? What is the next number in this sequ…" at bounding box center [491, 110] width 824 height 141
click at [706, 260] on text "260/9" at bounding box center [696, 258] width 53 height 25
click at [491, 225] on input "e. 260/9" at bounding box center [491, 223] width 1 height 4
radio input "true"
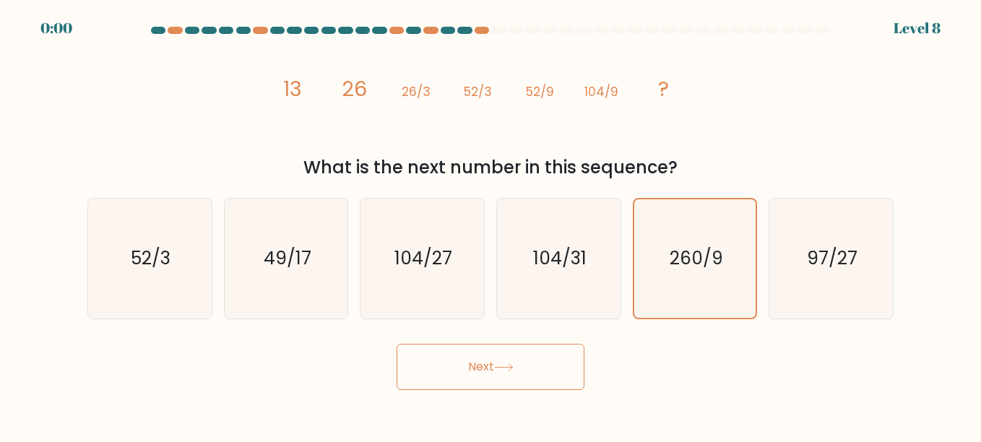
click at [519, 368] on button "Next" at bounding box center [491, 367] width 188 height 46
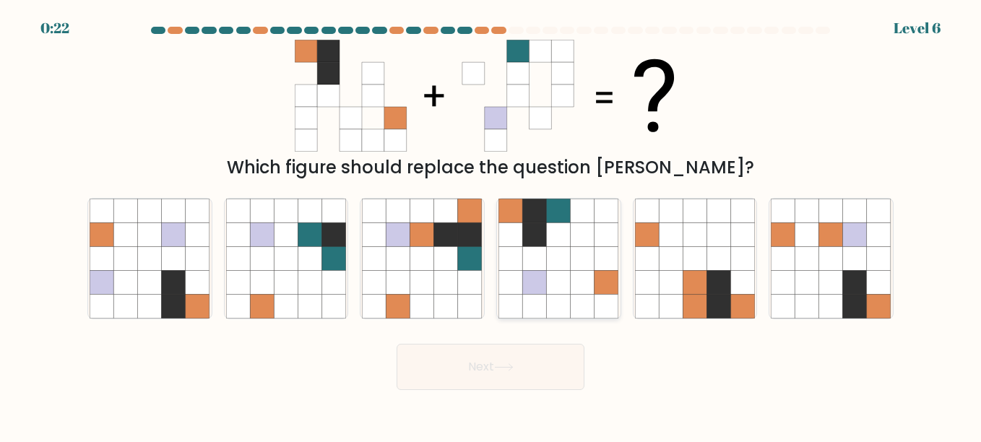
click at [538, 249] on icon at bounding box center [535, 258] width 24 height 24
click at [491, 225] on input "d." at bounding box center [491, 223] width 1 height 4
radio input "true"
click at [496, 356] on button "Next" at bounding box center [491, 367] width 188 height 46
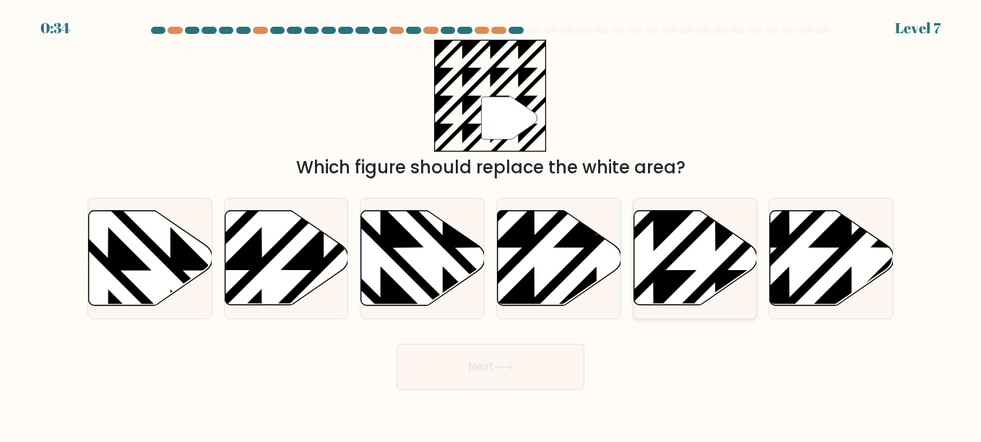
click at [657, 219] on icon at bounding box center [653, 208] width 249 height 249
click at [491, 221] on input "e." at bounding box center [491, 223] width 1 height 4
radio input "true"
click at [502, 347] on button "Next" at bounding box center [491, 367] width 188 height 46
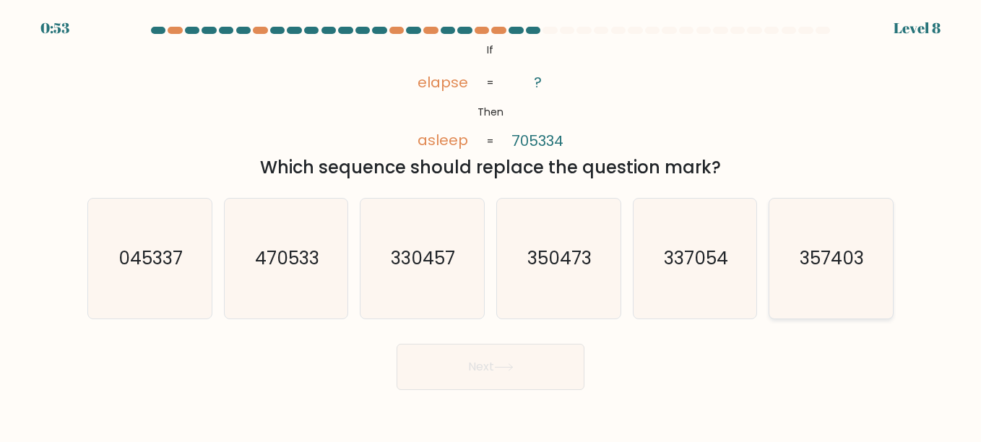
click at [824, 277] on icon "357403" at bounding box center [831, 259] width 120 height 120
click at [491, 225] on input "f. 357403" at bounding box center [491, 223] width 1 height 4
radio input "true"
click at [478, 362] on button "Next" at bounding box center [491, 367] width 188 height 46
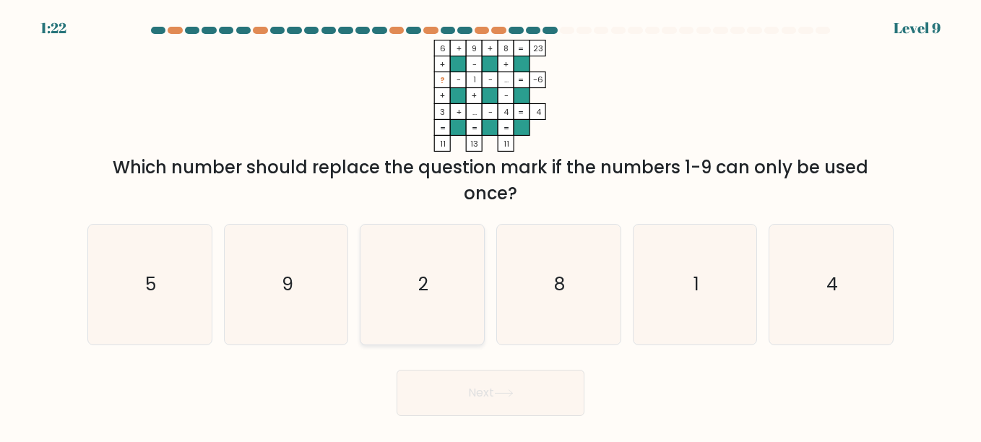
click at [423, 236] on icon "2" at bounding box center [422, 285] width 120 height 120
click at [491, 225] on input "c. 2" at bounding box center [491, 223] width 1 height 4
radio input "true"
click at [491, 403] on button "Next" at bounding box center [491, 393] width 188 height 46
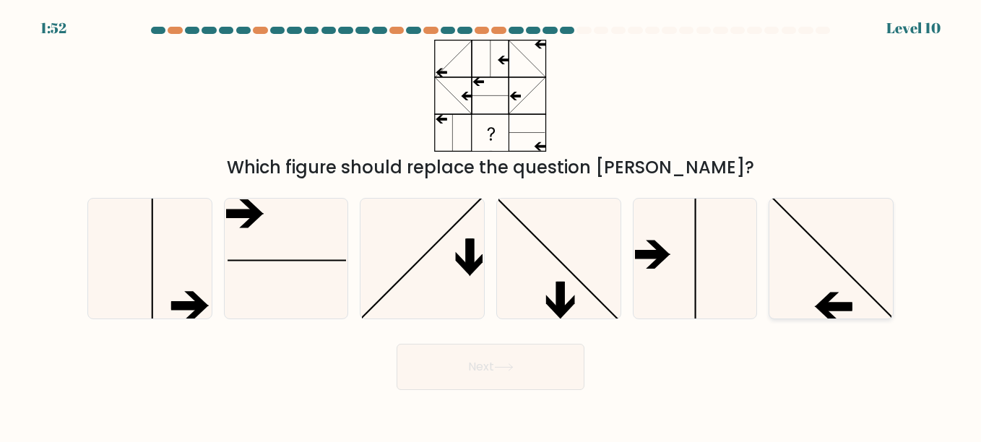
click at [821, 249] on icon at bounding box center [831, 259] width 120 height 120
click at [491, 225] on input "f." at bounding box center [491, 223] width 1 height 4
radio input "true"
click at [560, 354] on button "Next" at bounding box center [491, 367] width 188 height 46
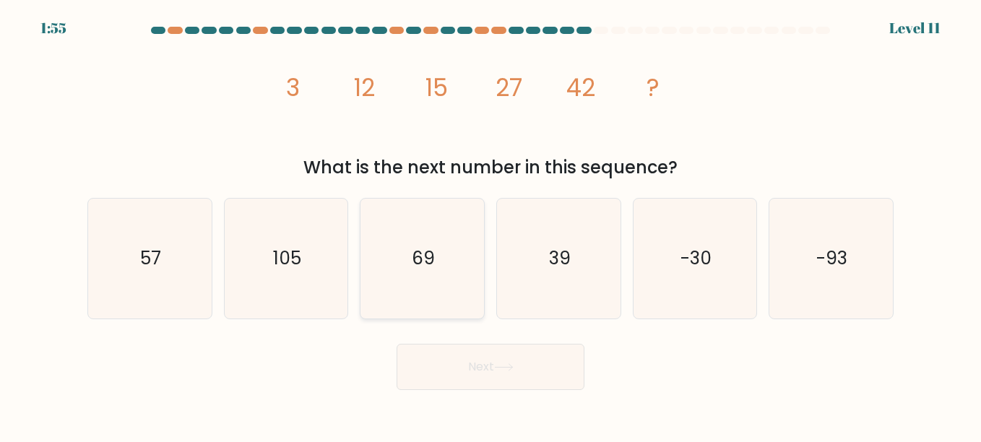
click at [447, 285] on icon "69" at bounding box center [422, 259] width 120 height 120
click at [491, 225] on input "c. 69" at bounding box center [491, 223] width 1 height 4
radio input "true"
click at [516, 386] on button "Next" at bounding box center [491, 367] width 188 height 46
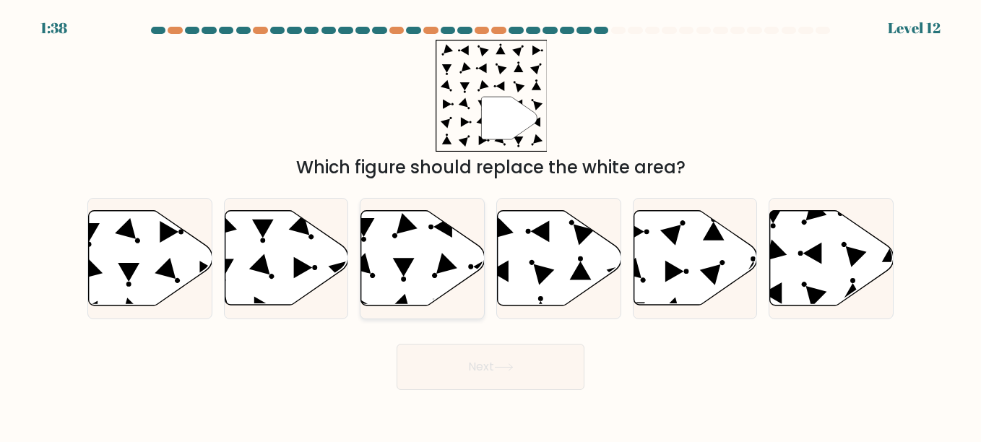
click at [398, 204] on div at bounding box center [422, 258] width 125 height 121
click at [491, 221] on input "c." at bounding box center [491, 223] width 1 height 4
radio input "true"
click at [314, 238] on circle at bounding box center [311, 236] width 7 height 7
click at [491, 225] on input "b." at bounding box center [491, 223] width 1 height 4
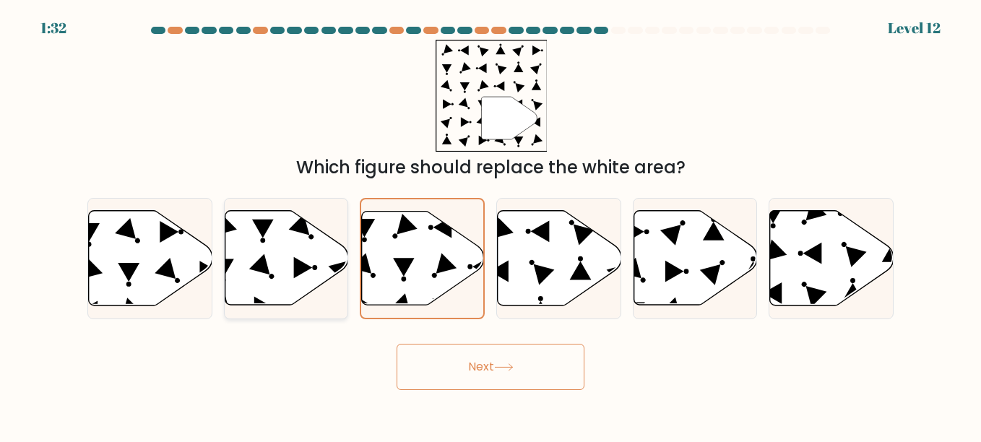
radio input "true"
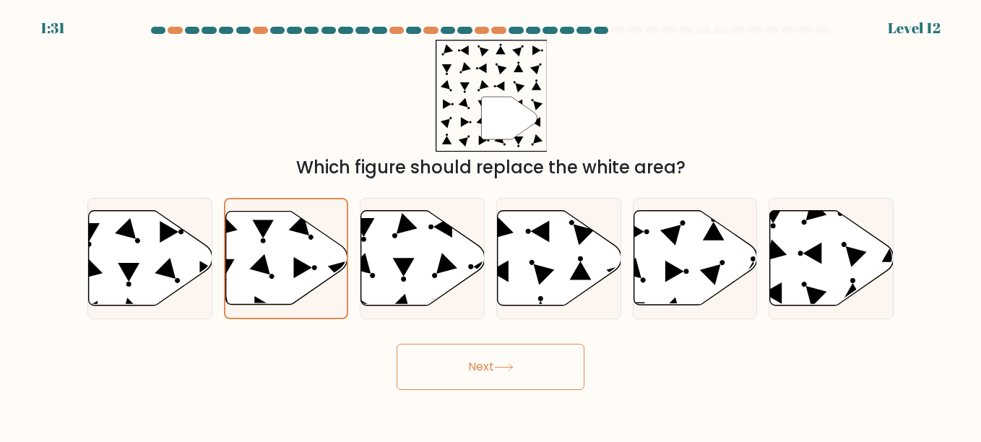
click at [449, 347] on button "Next" at bounding box center [491, 367] width 188 height 46
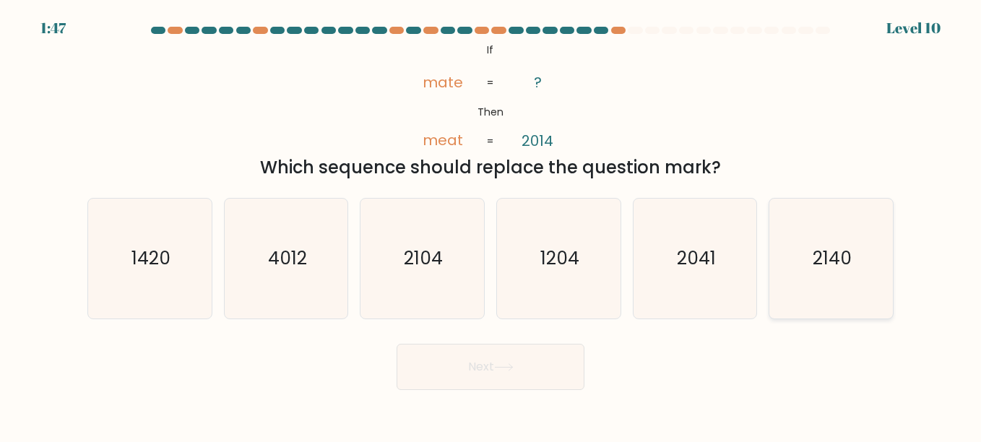
click at [863, 262] on icon "2140" at bounding box center [831, 259] width 120 height 120
click at [491, 225] on input "f. 2140" at bounding box center [491, 223] width 1 height 4
radio input "true"
click at [518, 361] on button "Next" at bounding box center [491, 367] width 188 height 46
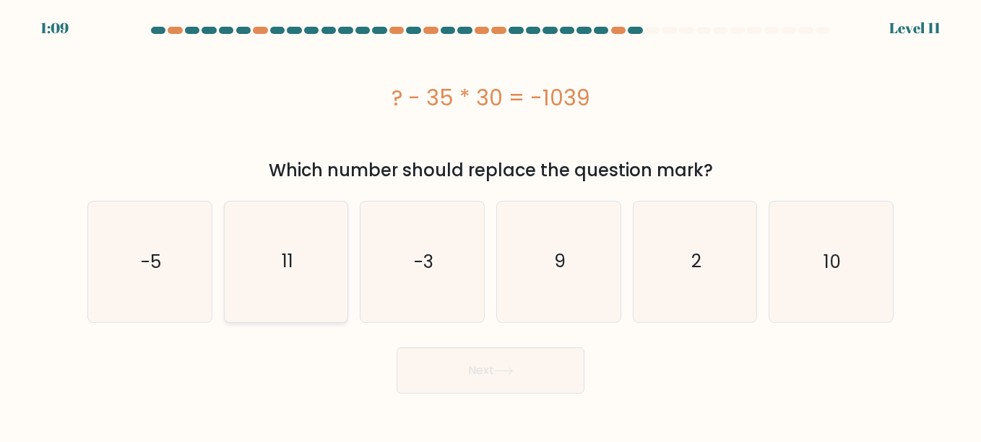
click at [298, 282] on icon "11" at bounding box center [286, 262] width 120 height 120
click at [491, 225] on input "b. 11" at bounding box center [491, 223] width 1 height 4
radio input "true"
click at [453, 353] on button "Next" at bounding box center [491, 371] width 188 height 46
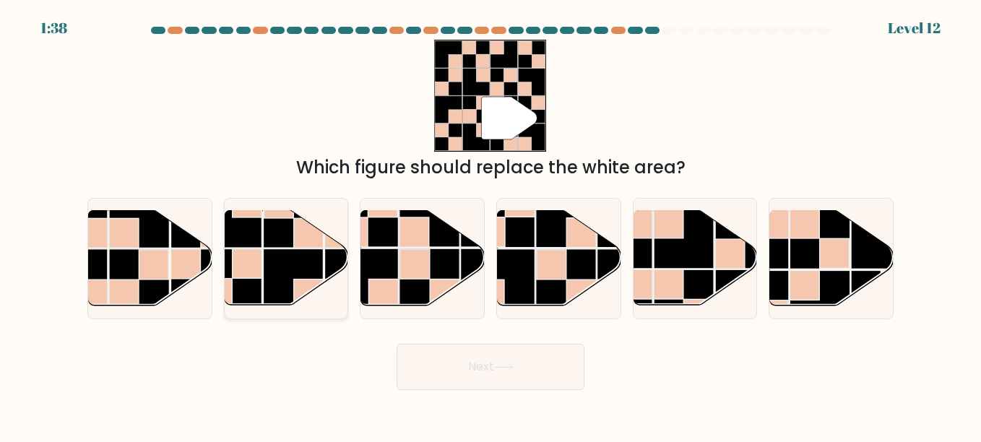
click at [326, 254] on rect at bounding box center [355, 279] width 60 height 60
click at [491, 225] on input "b." at bounding box center [491, 223] width 1 height 4
radio input "true"
click at [182, 246] on rect at bounding box center [201, 218] width 60 height 60
click at [491, 225] on input "a." at bounding box center [491, 223] width 1 height 4
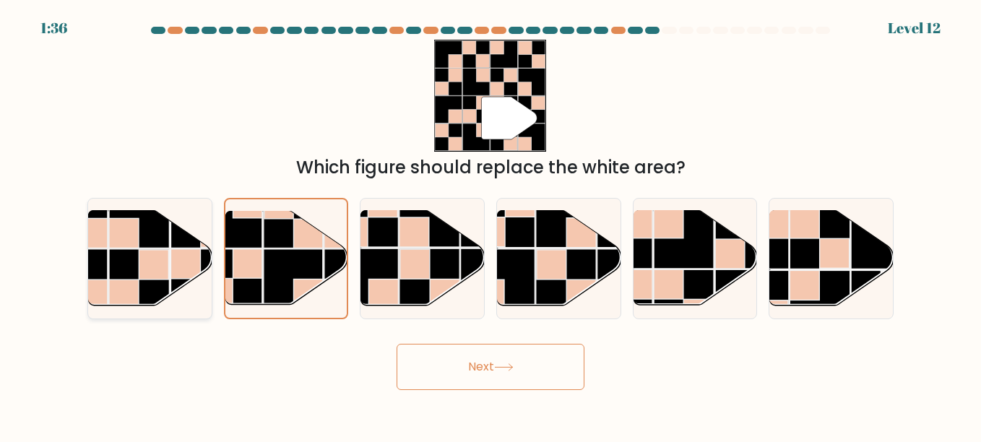
radio input "true"
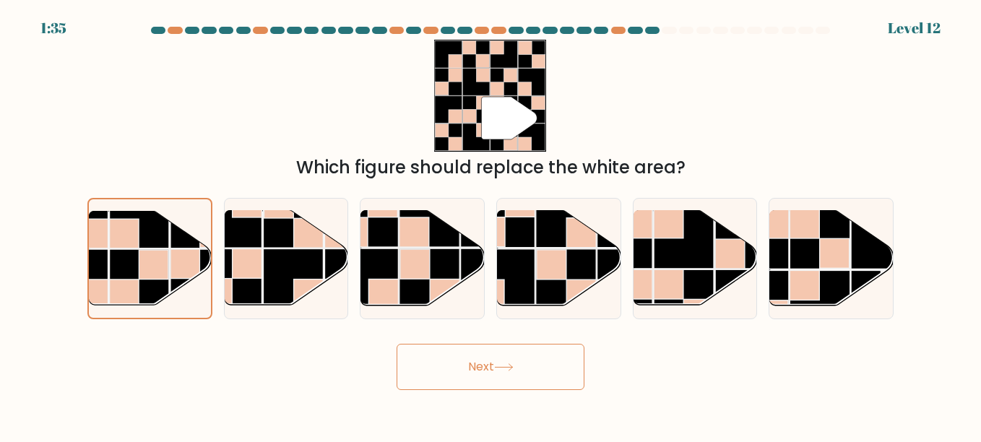
click at [490, 363] on button "Next" at bounding box center [491, 367] width 188 height 46
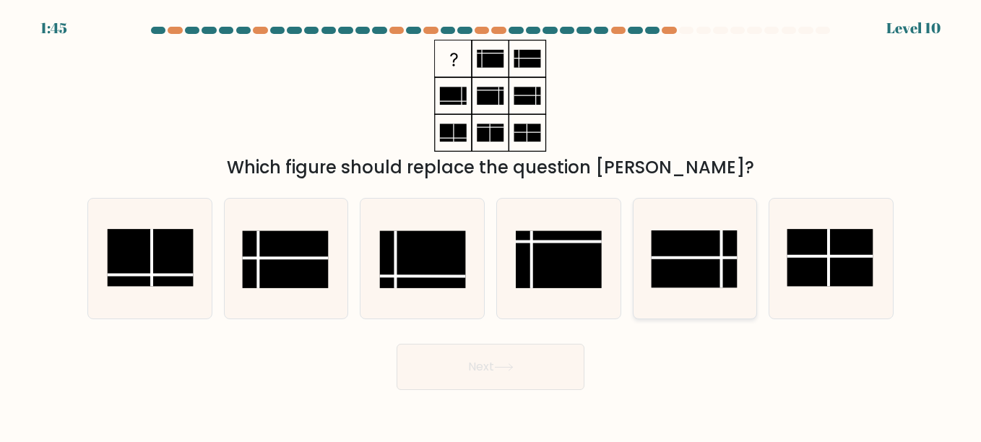
click at [693, 241] on rect at bounding box center [694, 258] width 86 height 57
click at [491, 225] on input "e." at bounding box center [491, 223] width 1 height 4
radio input "true"
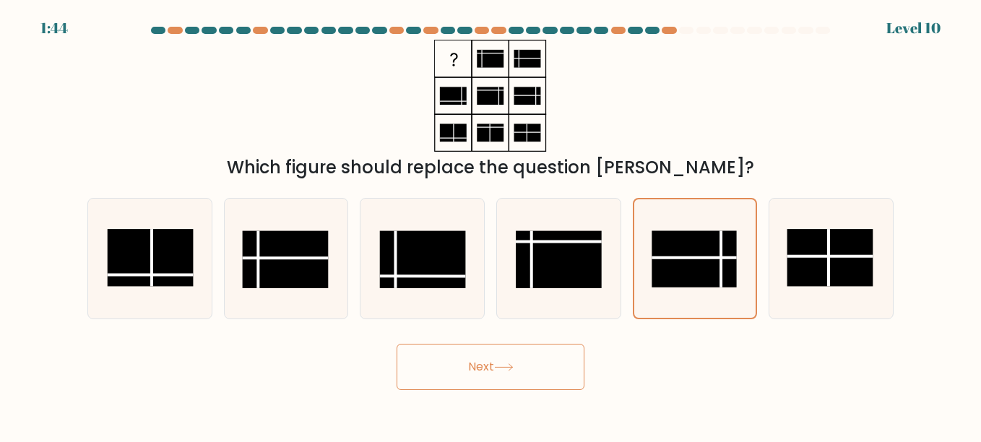
click at [527, 353] on button "Next" at bounding box center [491, 367] width 188 height 46
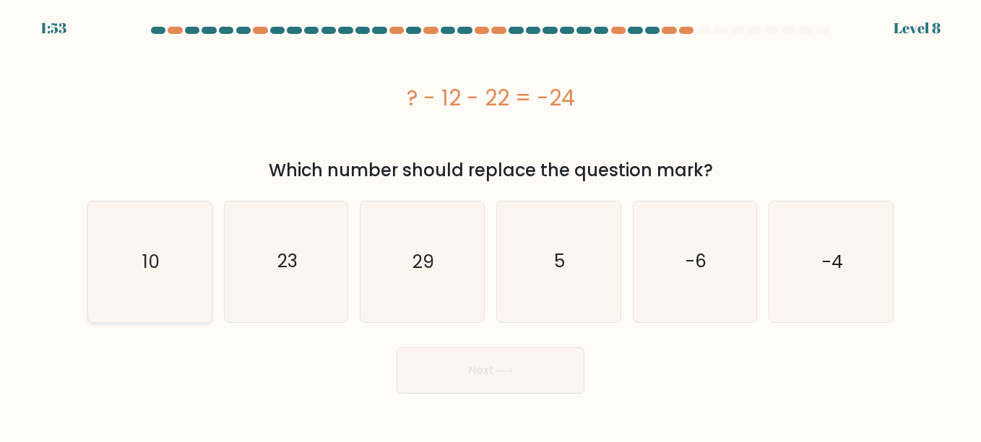
click at [169, 228] on icon "10" at bounding box center [150, 262] width 120 height 120
click at [491, 225] on input "a. 10" at bounding box center [491, 223] width 1 height 4
radio input "true"
click at [562, 370] on button "Next" at bounding box center [491, 371] width 188 height 46
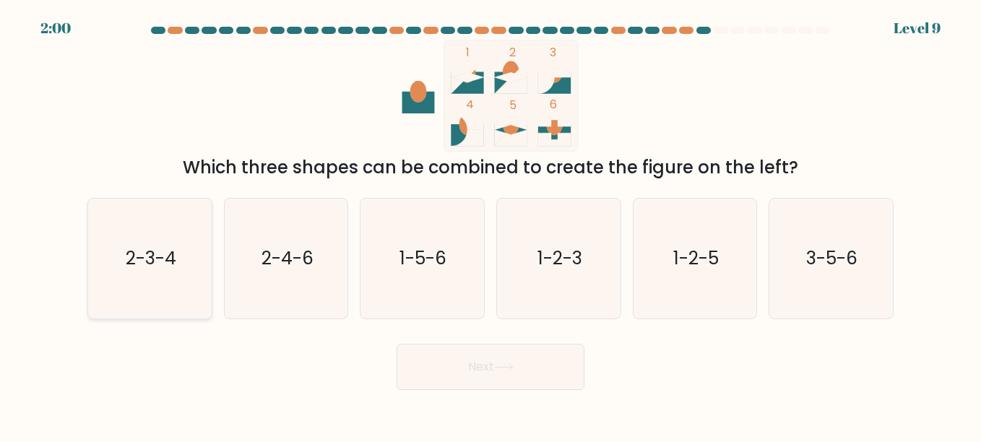
click at [142, 295] on icon "2-3-4" at bounding box center [150, 259] width 120 height 120
click at [491, 225] on input "a. 2-3-4" at bounding box center [491, 223] width 1 height 4
radio input "true"
click at [423, 381] on button "Next" at bounding box center [491, 367] width 188 height 46
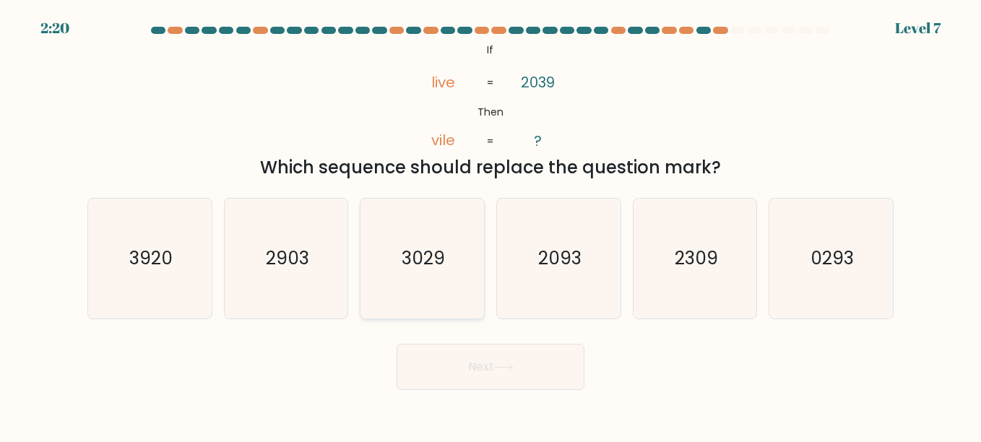
click at [451, 252] on icon "3029" at bounding box center [422, 259] width 120 height 120
click at [491, 225] on input "c. 3029" at bounding box center [491, 223] width 1 height 4
radio input "true"
click at [502, 369] on icon at bounding box center [504, 367] width 20 height 8
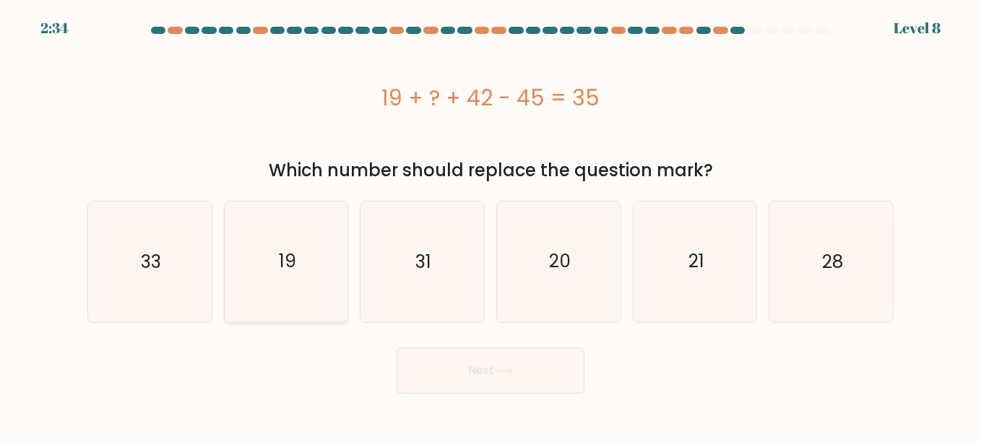
click at [263, 210] on icon "19" at bounding box center [286, 262] width 120 height 120
click at [491, 221] on input "b. 19" at bounding box center [491, 223] width 1 height 4
radio input "true"
click at [487, 389] on button "Next" at bounding box center [491, 371] width 188 height 46
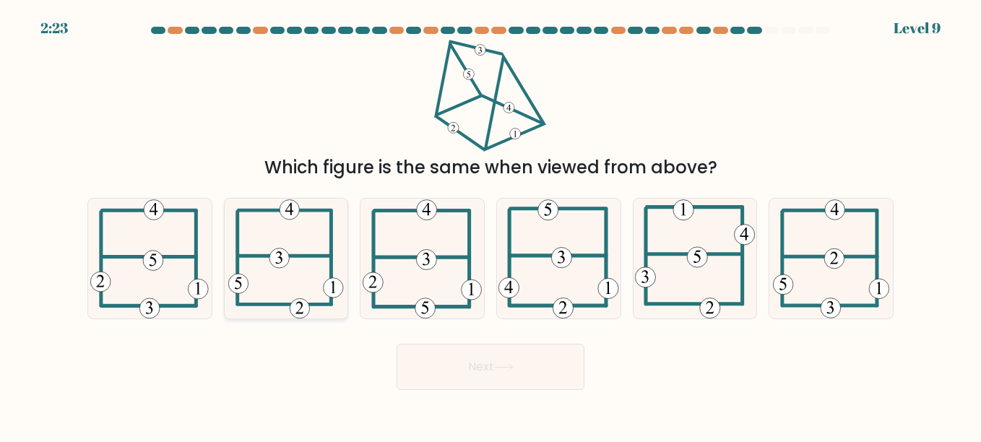
click at [309, 241] on icon at bounding box center [286, 259] width 116 height 120
click at [491, 225] on input "b." at bounding box center [491, 223] width 1 height 4
radio input "true"
click at [478, 368] on button "Next" at bounding box center [491, 367] width 188 height 46
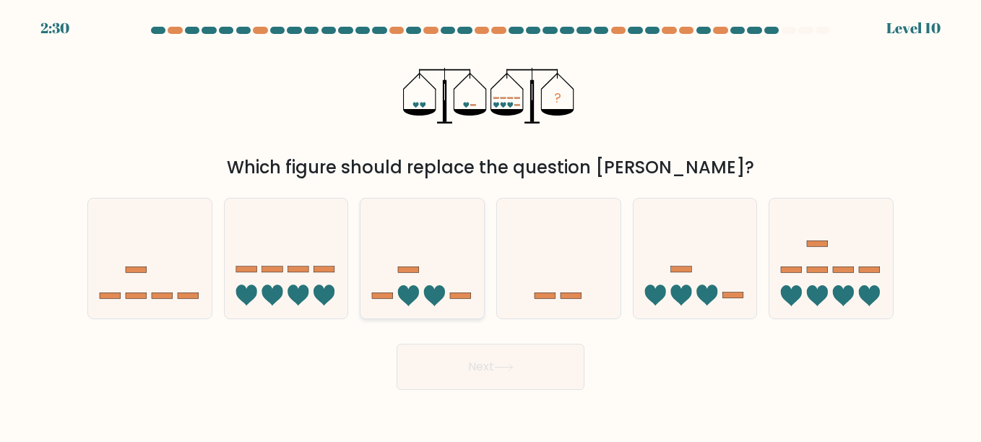
click at [418, 275] on icon at bounding box center [423, 258] width 124 height 102
click at [491, 225] on input "c." at bounding box center [491, 223] width 1 height 4
radio input "true"
click at [500, 364] on icon at bounding box center [504, 367] width 20 height 8
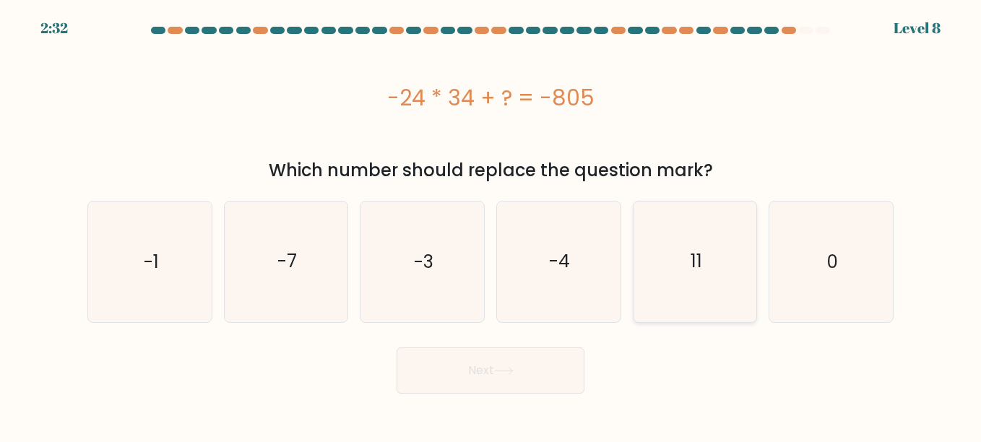
click at [636, 309] on icon "11" at bounding box center [695, 262] width 120 height 120
click at [491, 225] on input "e. 11" at bounding box center [491, 223] width 1 height 4
radio input "true"
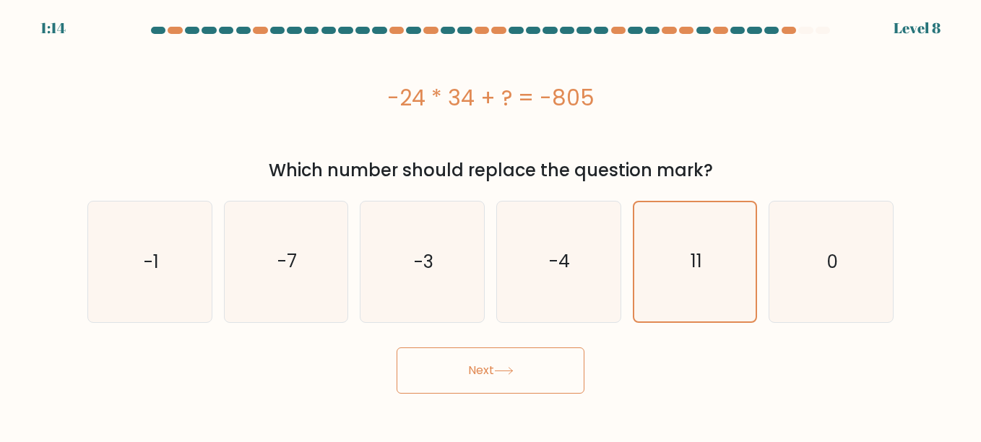
click at [497, 376] on button "Next" at bounding box center [491, 371] width 188 height 46
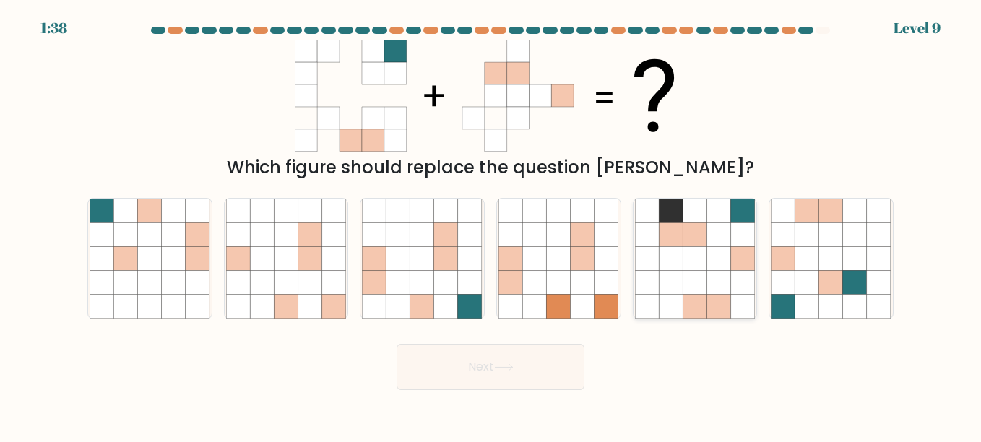
click at [656, 256] on icon at bounding box center [647, 258] width 24 height 24
click at [491, 225] on input "e." at bounding box center [491, 223] width 1 height 4
radio input "true"
click at [508, 373] on button "Next" at bounding box center [491, 367] width 188 height 46
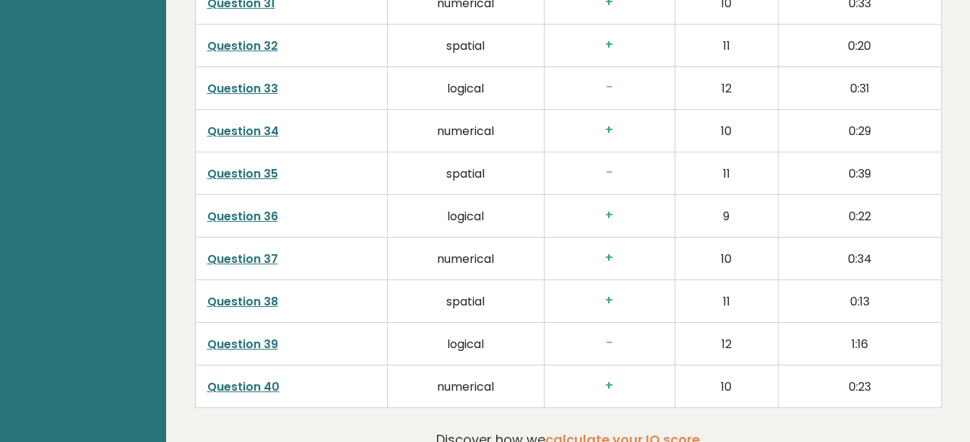
scroll to position [3880, 0]
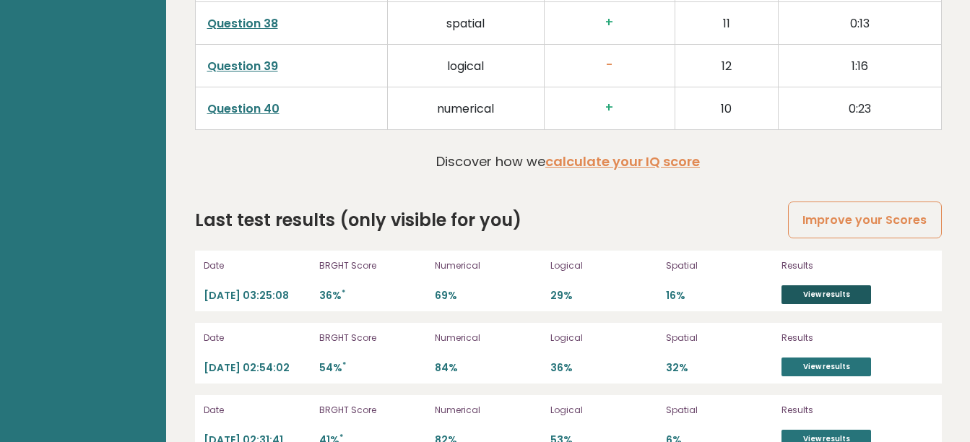
click at [794, 285] on link "View results" at bounding box center [827, 294] width 90 height 19
click at [817, 430] on link "View results" at bounding box center [827, 439] width 90 height 19
click at [815, 358] on link "View results" at bounding box center [827, 367] width 90 height 19
click at [813, 258] on div "Results View results" at bounding box center [857, 281] width 151 height 46
click at [813, 285] on link "View results" at bounding box center [827, 294] width 90 height 19
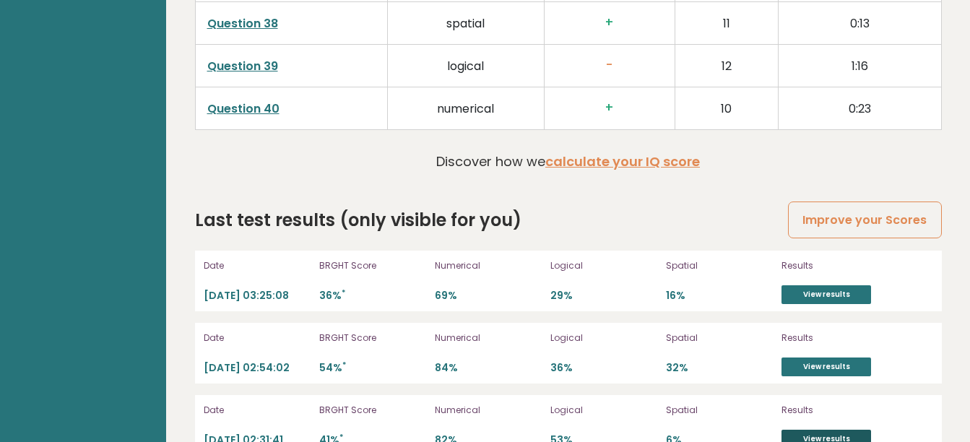
click at [820, 430] on link "View results" at bounding box center [827, 439] width 90 height 19
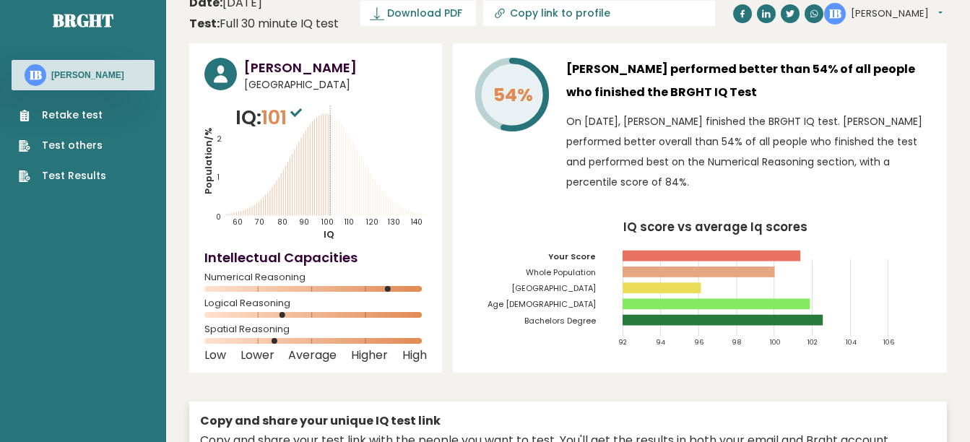
scroll to position [0, 0]
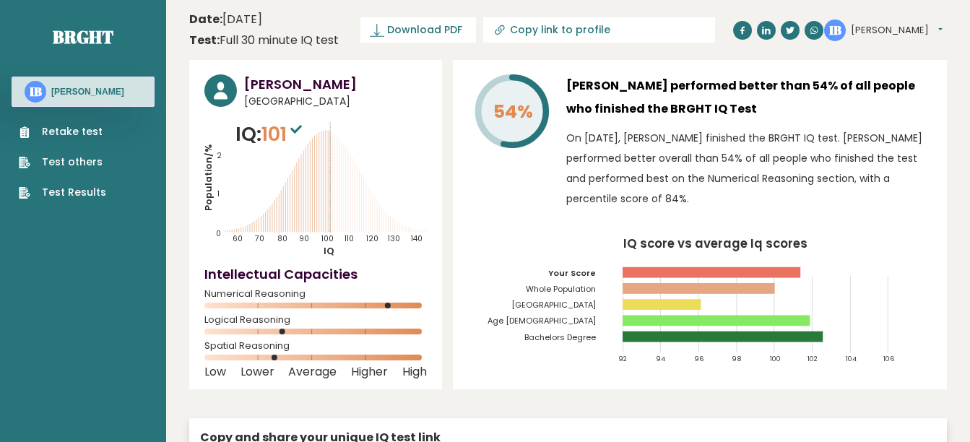
click at [504, 30] on icon at bounding box center [500, 30] width 14 height 14
type input "[URL][DOMAIN_NAME][PERSON_NAME]"
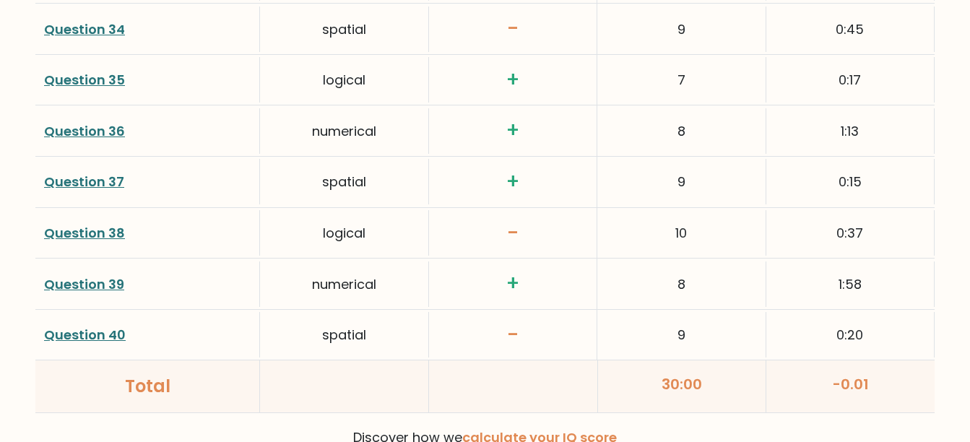
scroll to position [3917, 0]
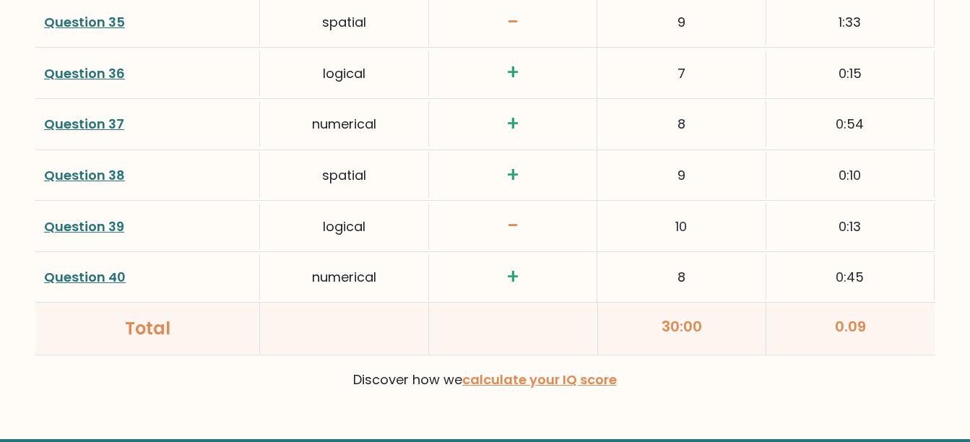
scroll to position [3831, 0]
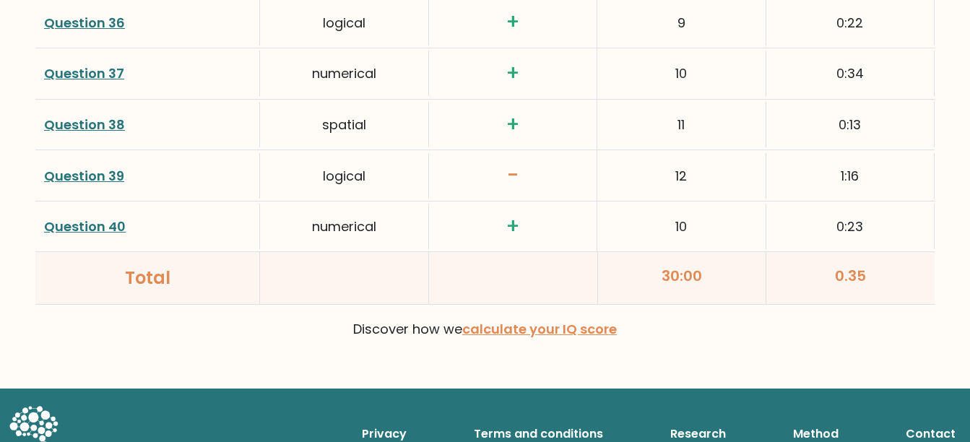
scroll to position [3917, 0]
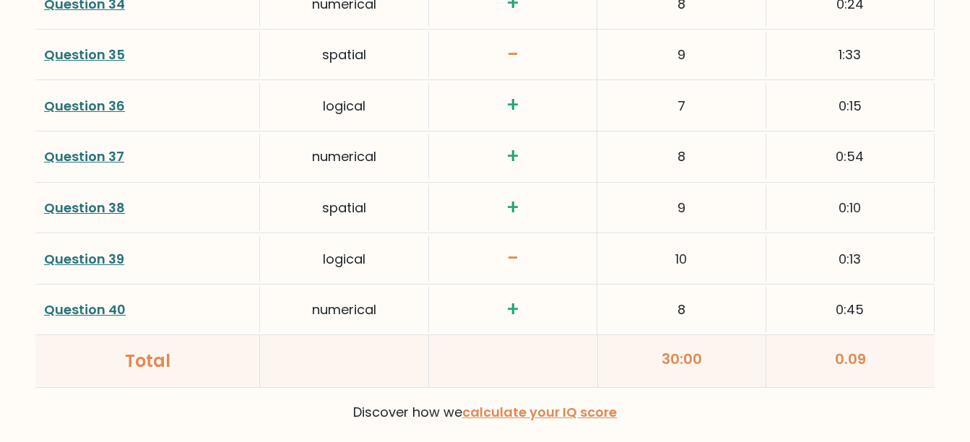
scroll to position [3917, 0]
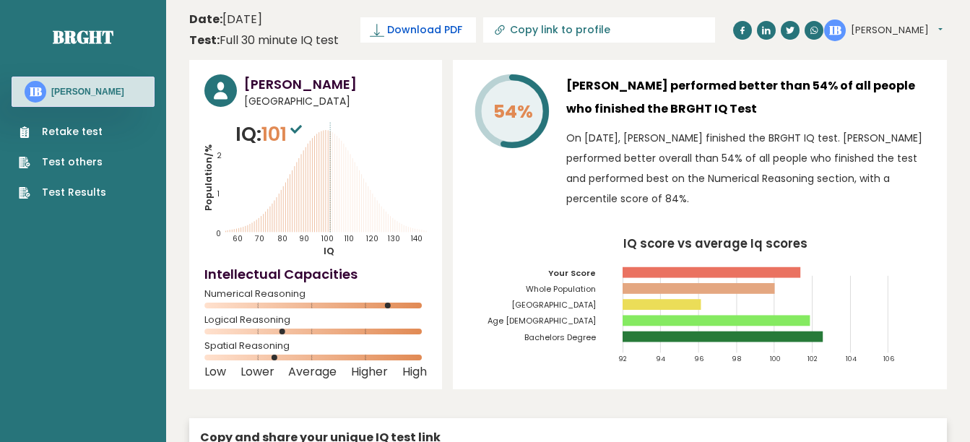
click at [389, 29] on span "Download PDF" at bounding box center [424, 29] width 75 height 15
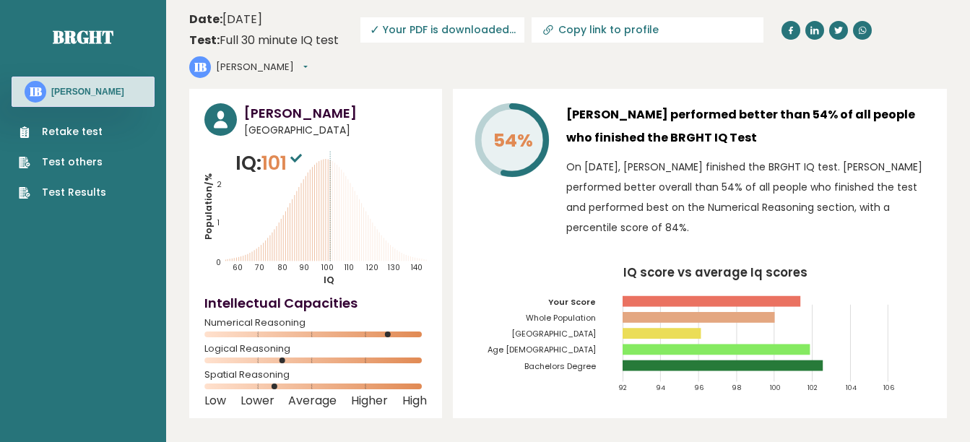
click at [66, 197] on link "Test Results" at bounding box center [62, 192] width 87 height 15
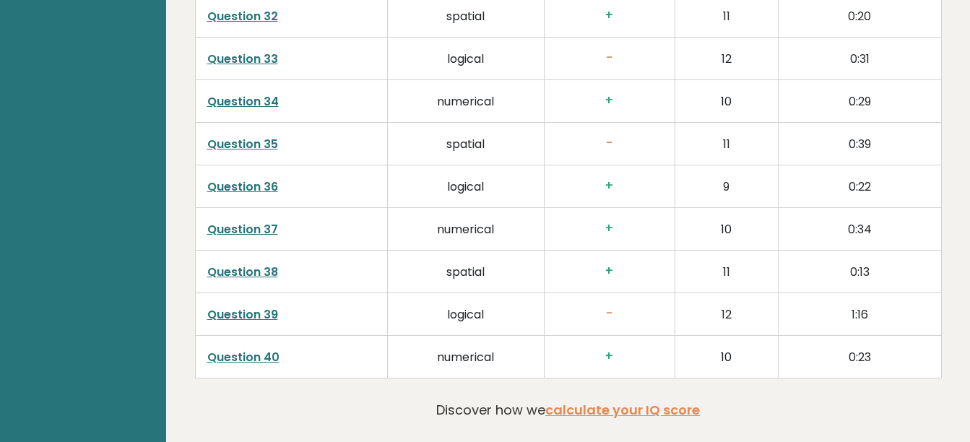
scroll to position [3880, 0]
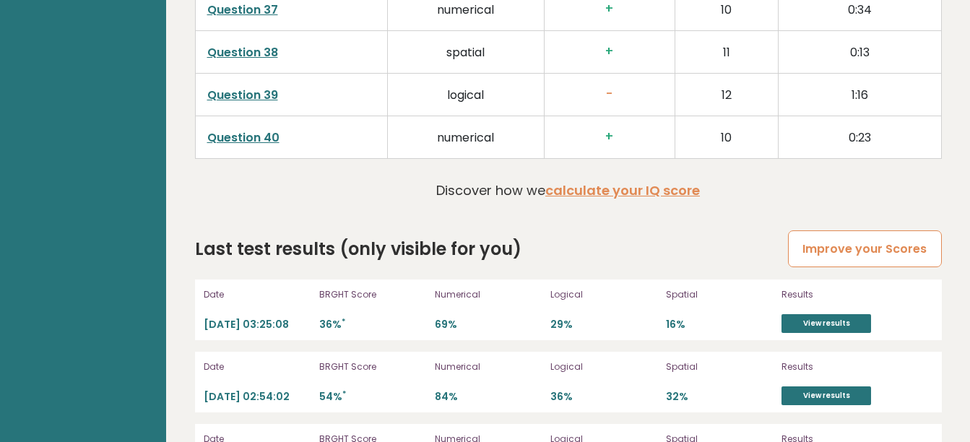
click at [863, 230] on link "Improve your Scores" at bounding box center [864, 248] width 153 height 37
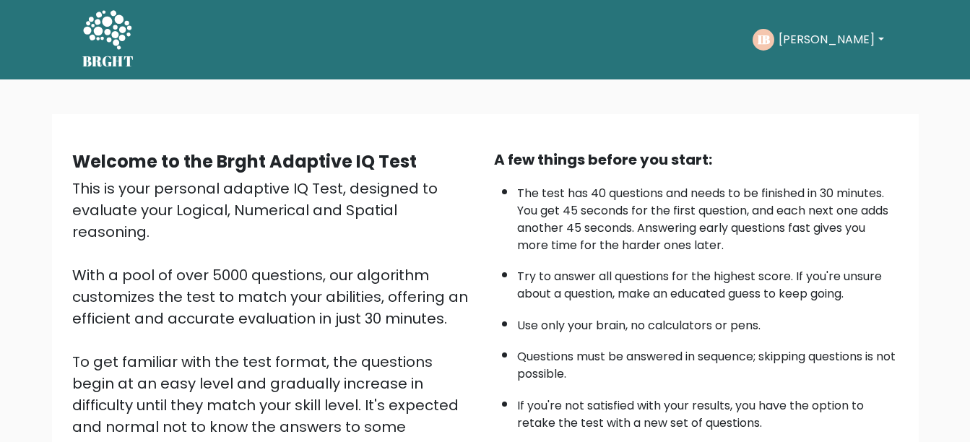
scroll to position [220, 0]
